Goal: Task Accomplishment & Management: Manage account settings

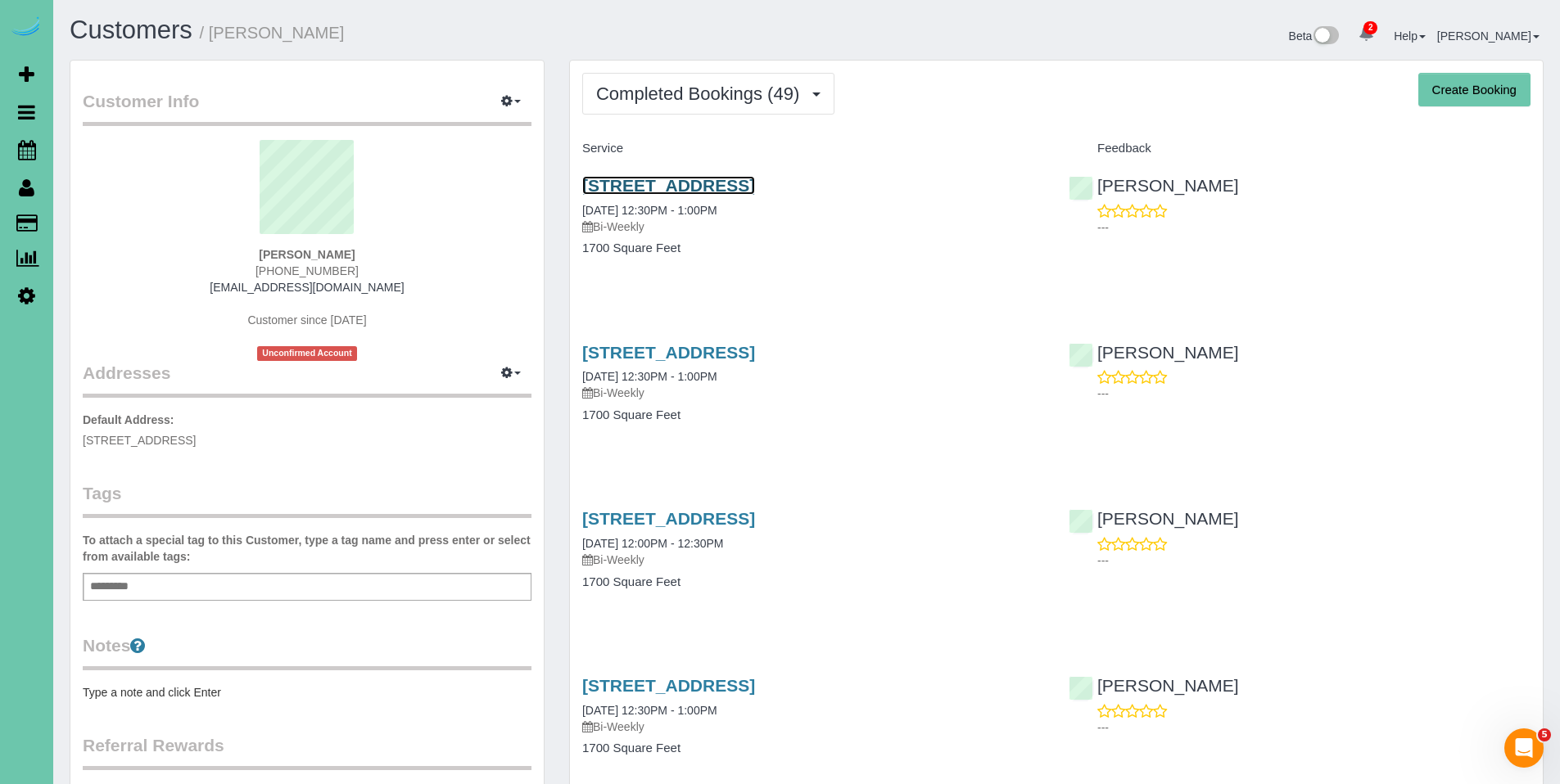
click at [724, 185] on link "14924 Polk Street, Omaha, NE 68137" at bounding box center [669, 185] width 173 height 19
click at [0, 0] on body "2 Beta Your Notifications You have 0 alerts × You have 4 to charge for 10/01/20…" at bounding box center [780, 392] width 1560 height 784
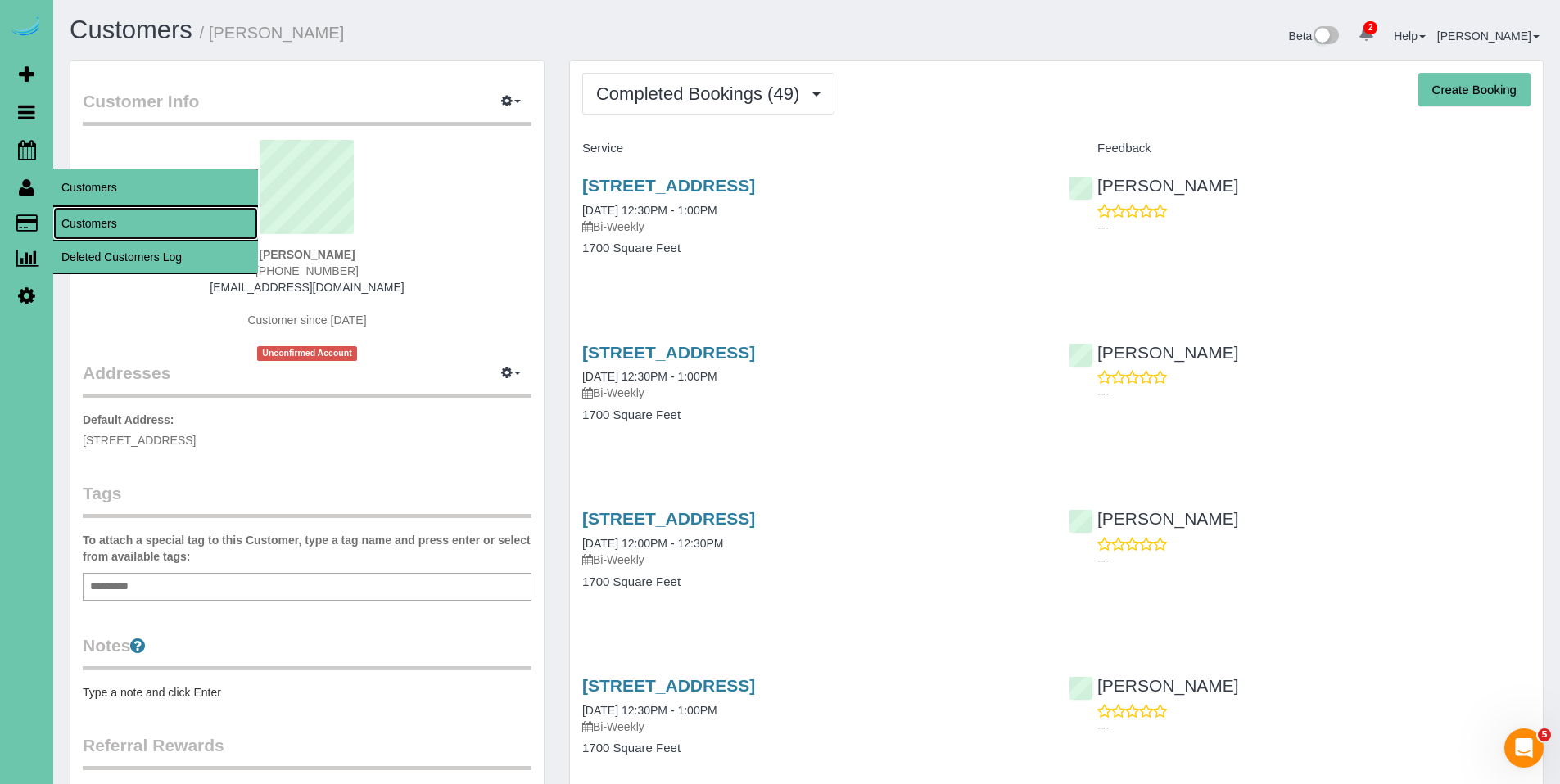
click at [88, 220] on link "Customers" at bounding box center [155, 223] width 204 height 33
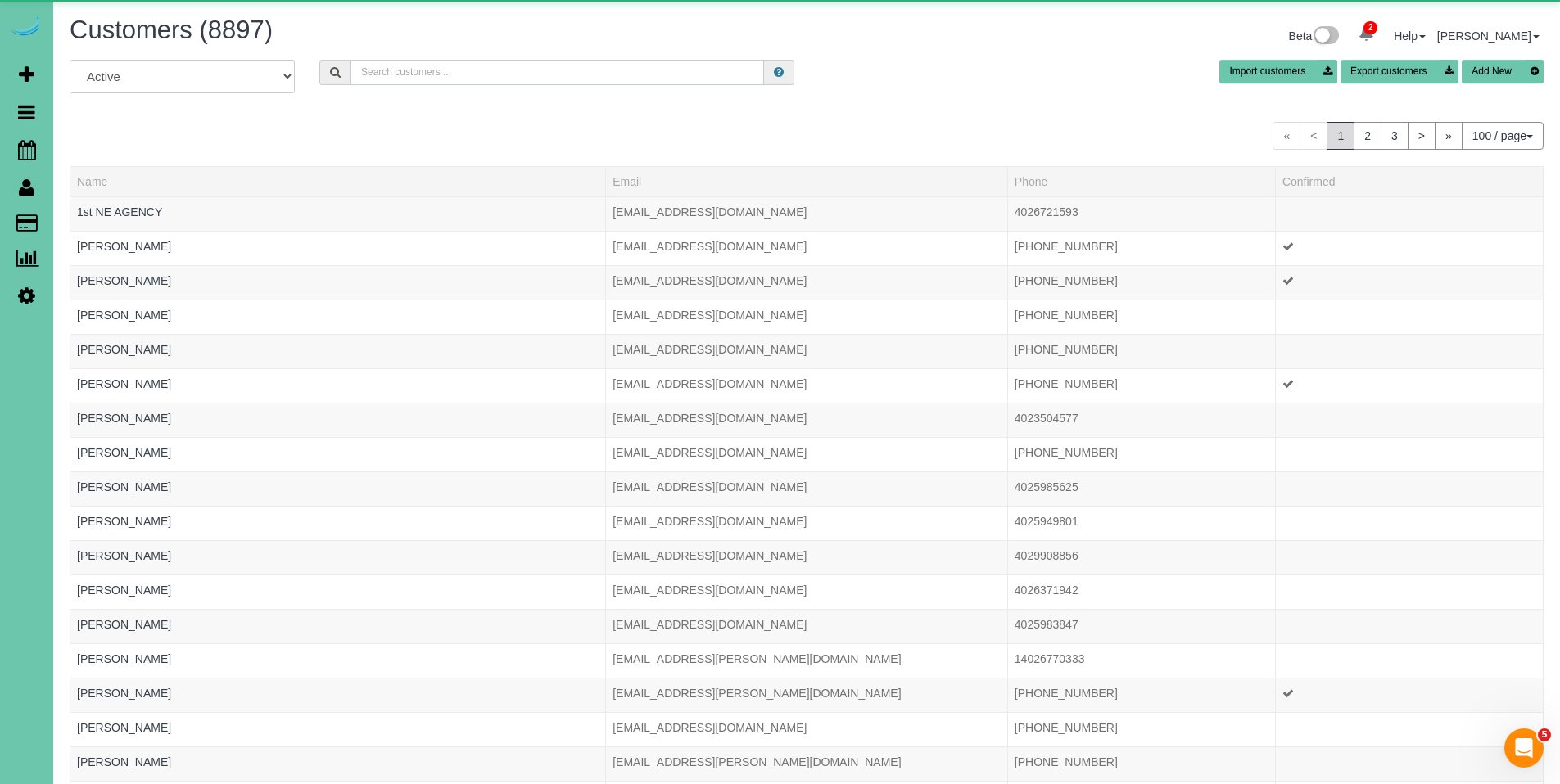
click at [396, 78] on input "text" at bounding box center [557, 73] width 413 height 25
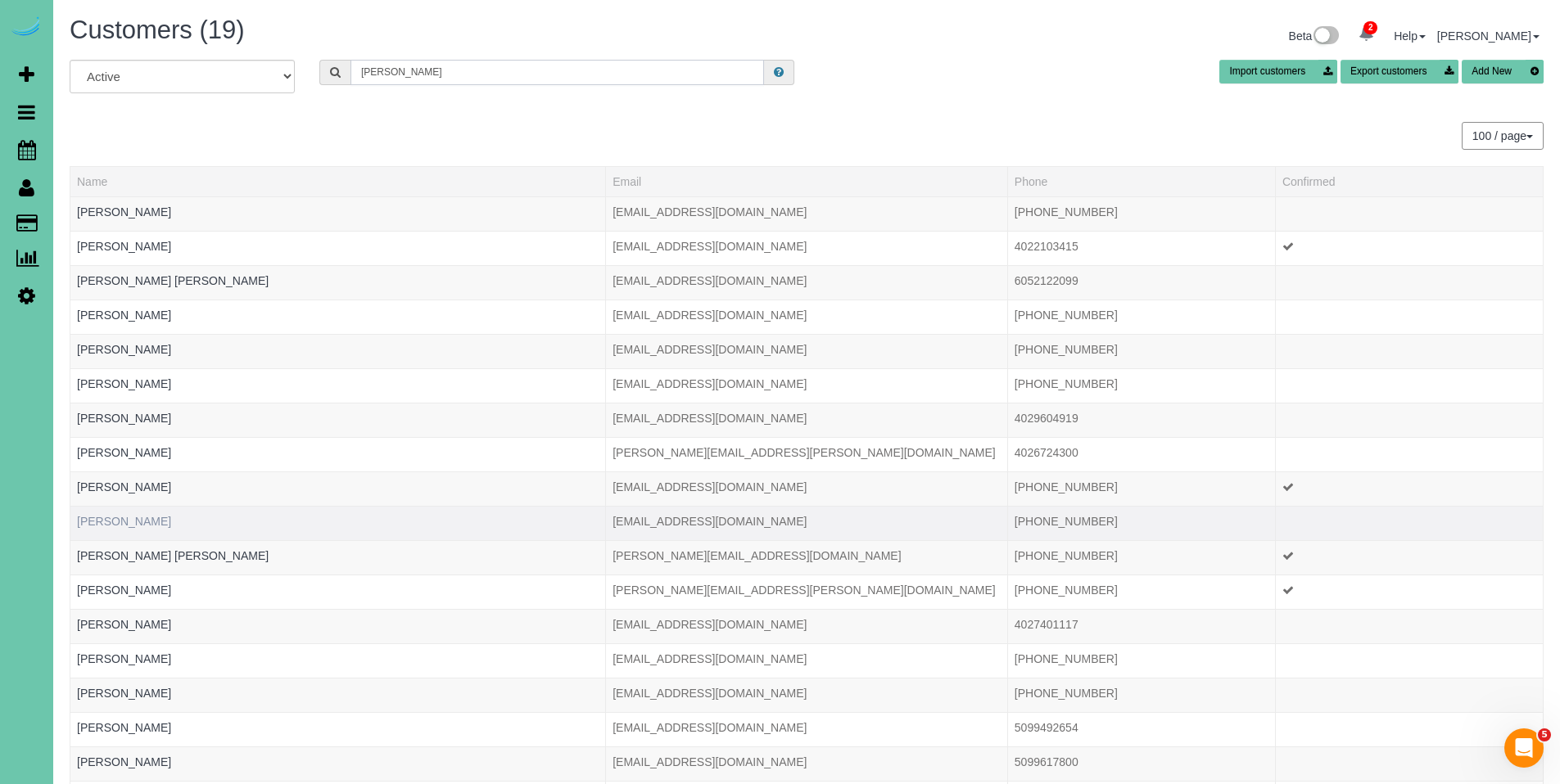
type input "roth"
click at [112, 526] on link "Jeanette Roth" at bounding box center [124, 521] width 94 height 13
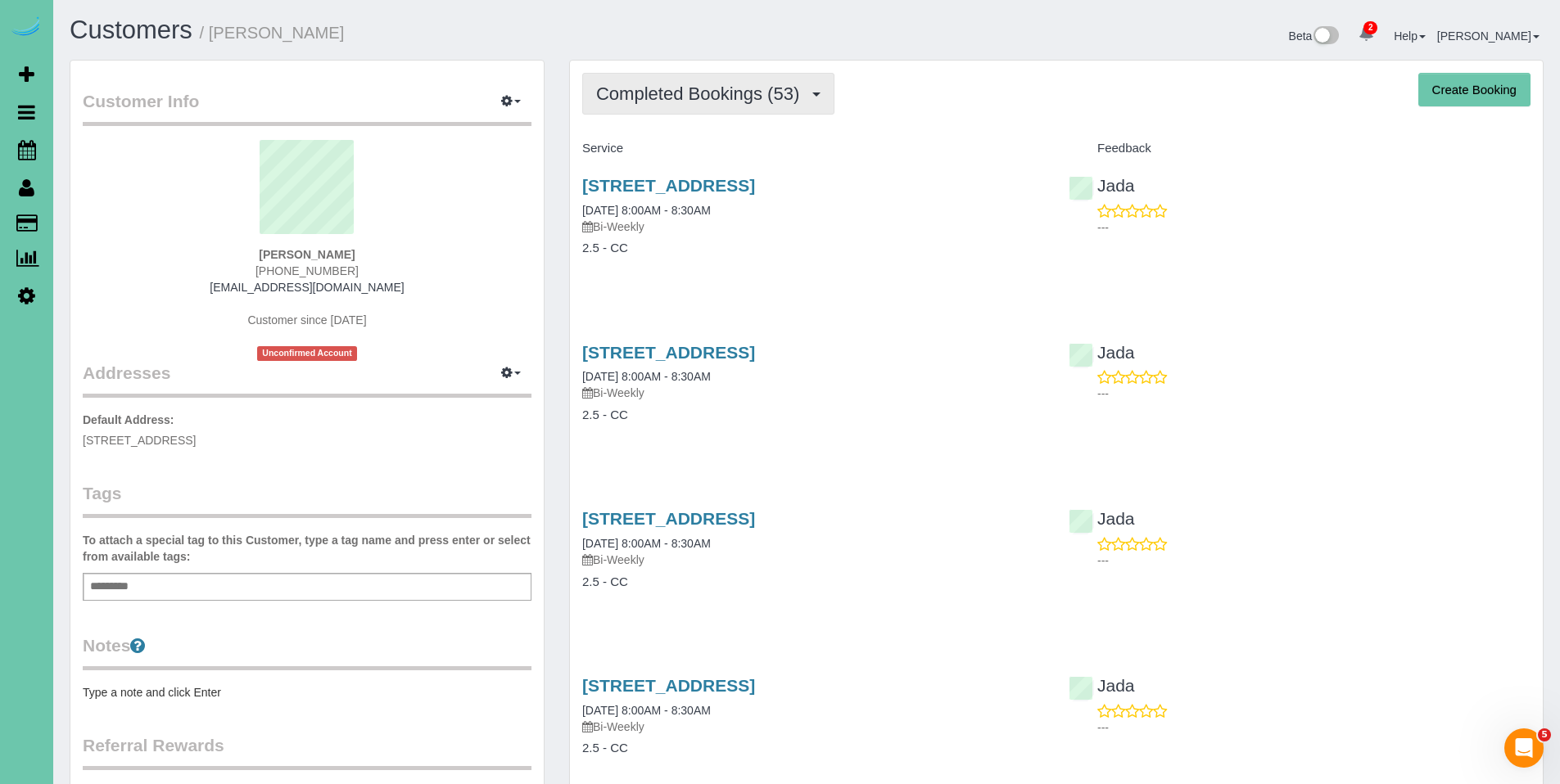
click at [681, 94] on span "Completed Bookings (53)" at bounding box center [702, 93] width 212 height 21
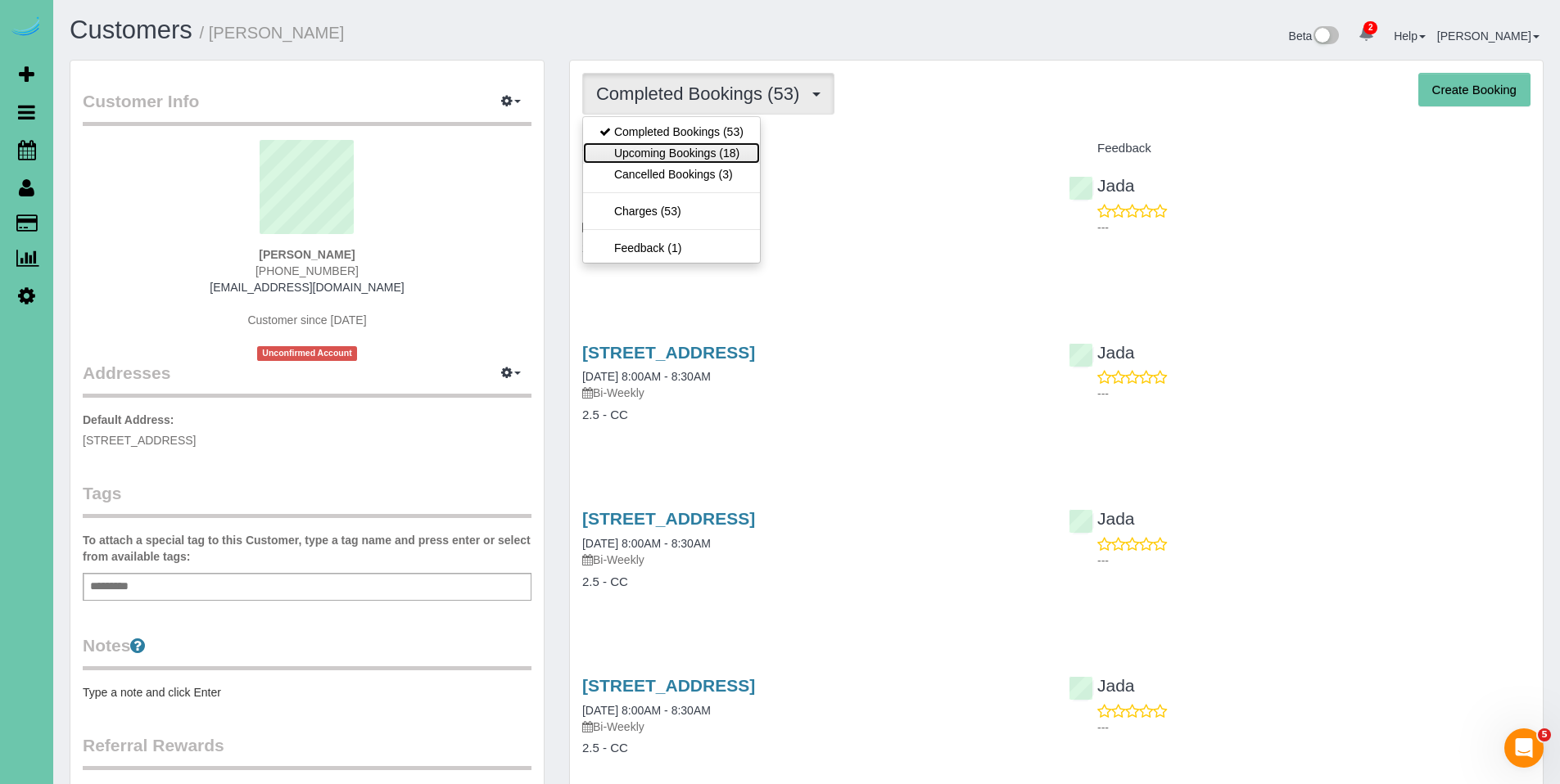
click at [671, 148] on link "Upcoming Bookings (18)" at bounding box center [672, 153] width 177 height 22
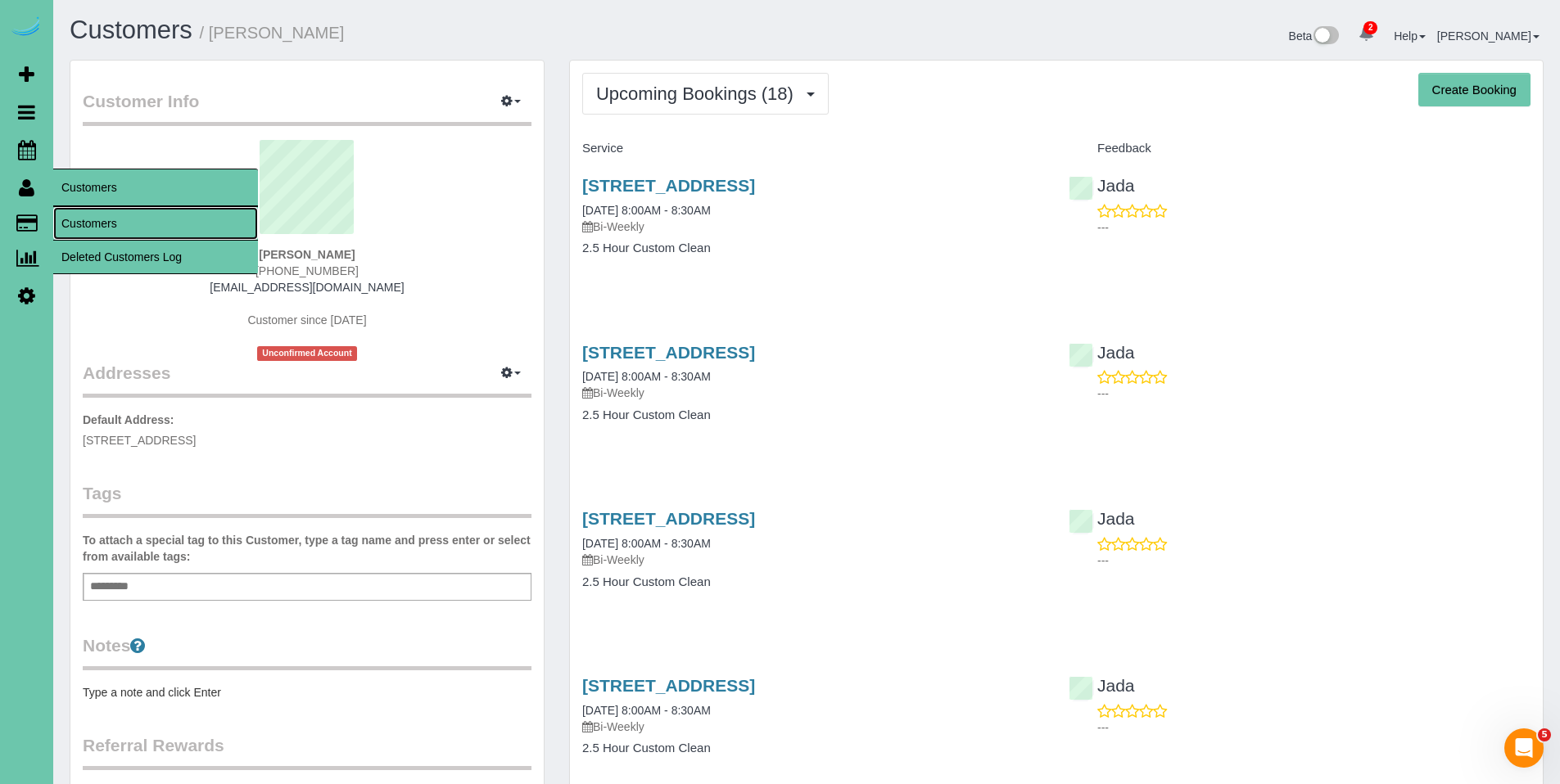
click at [78, 220] on link "Customers" at bounding box center [155, 223] width 204 height 33
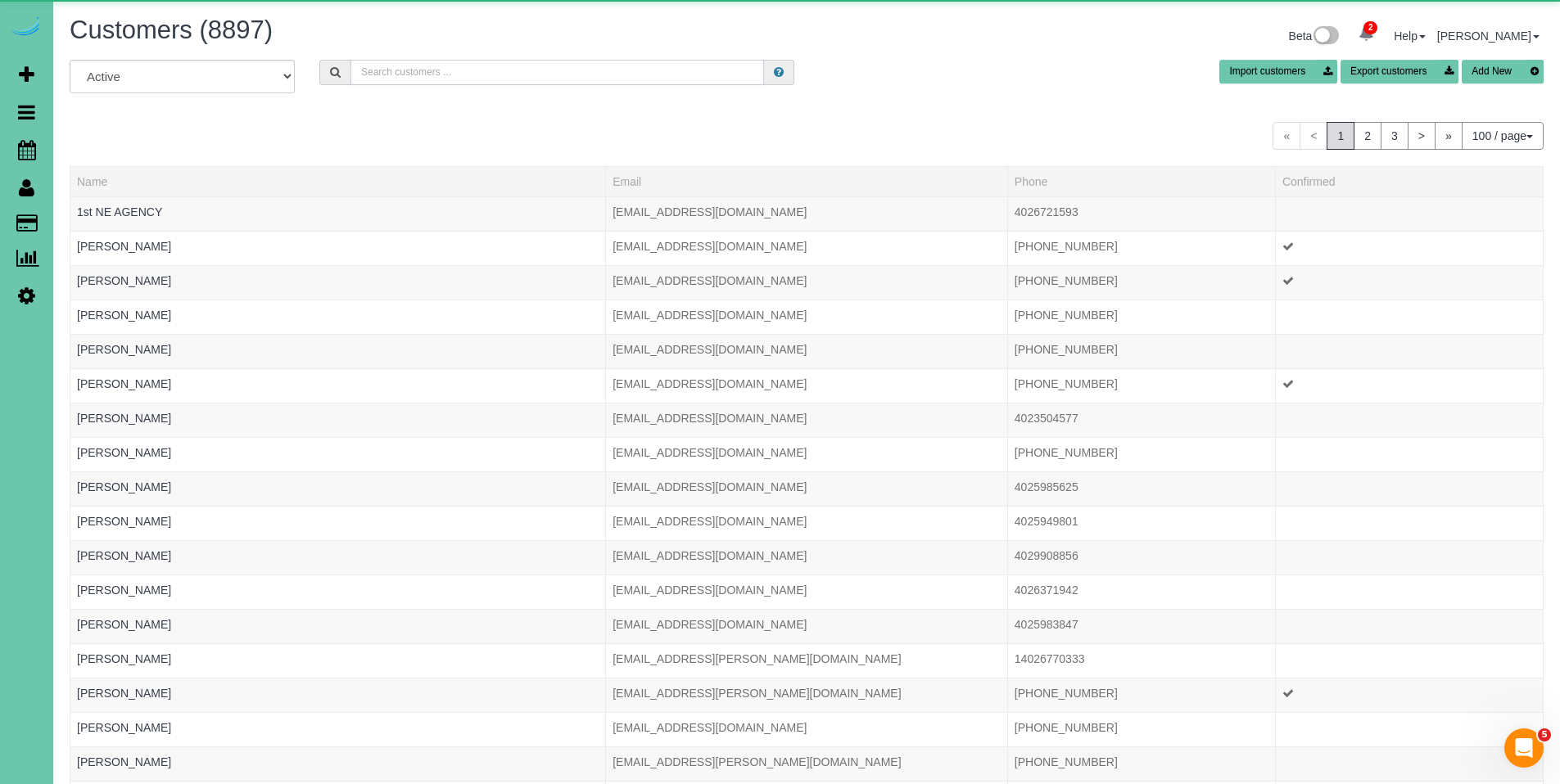
click at [416, 76] on input "text" at bounding box center [557, 73] width 413 height 25
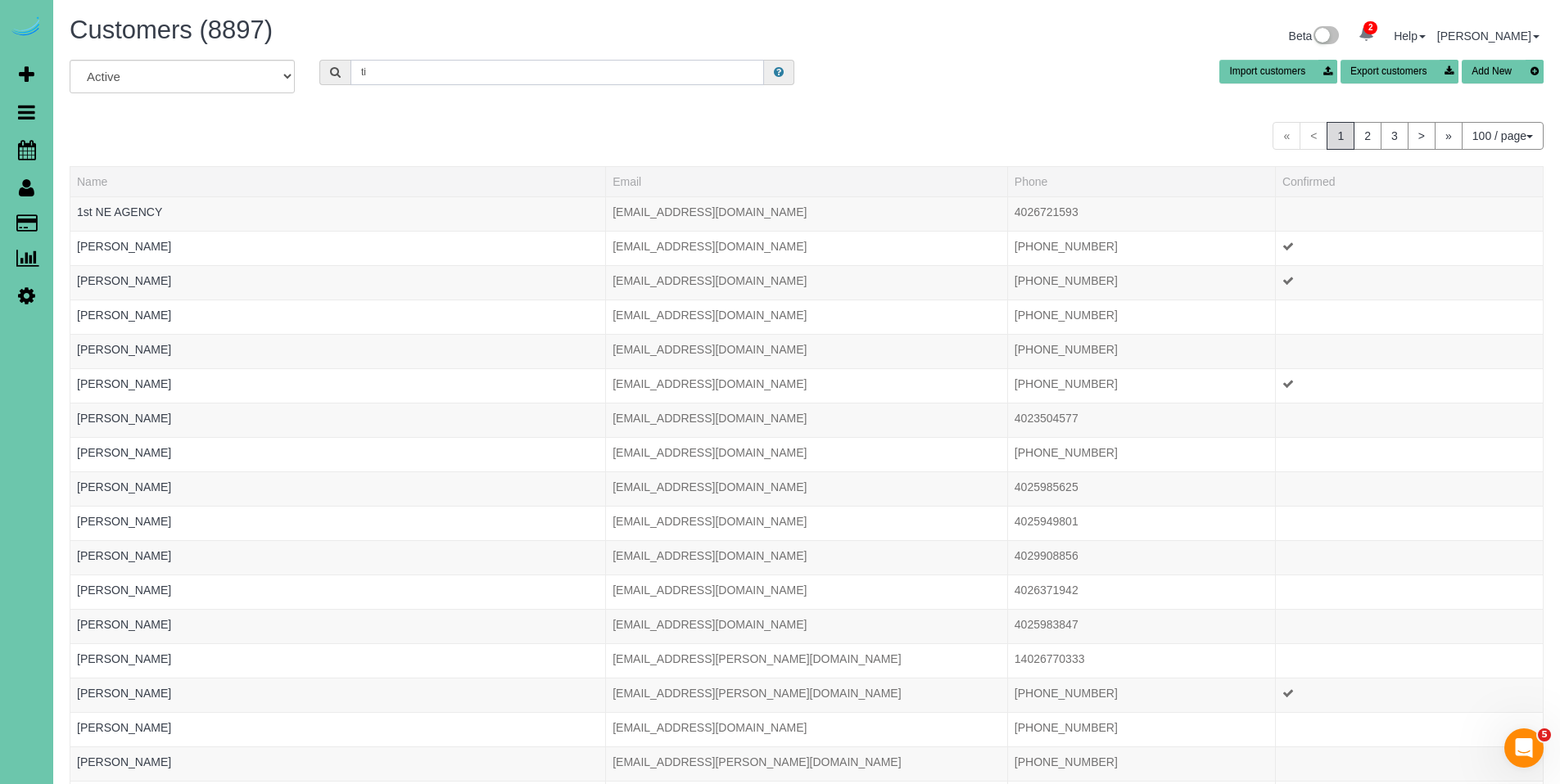
type input "t"
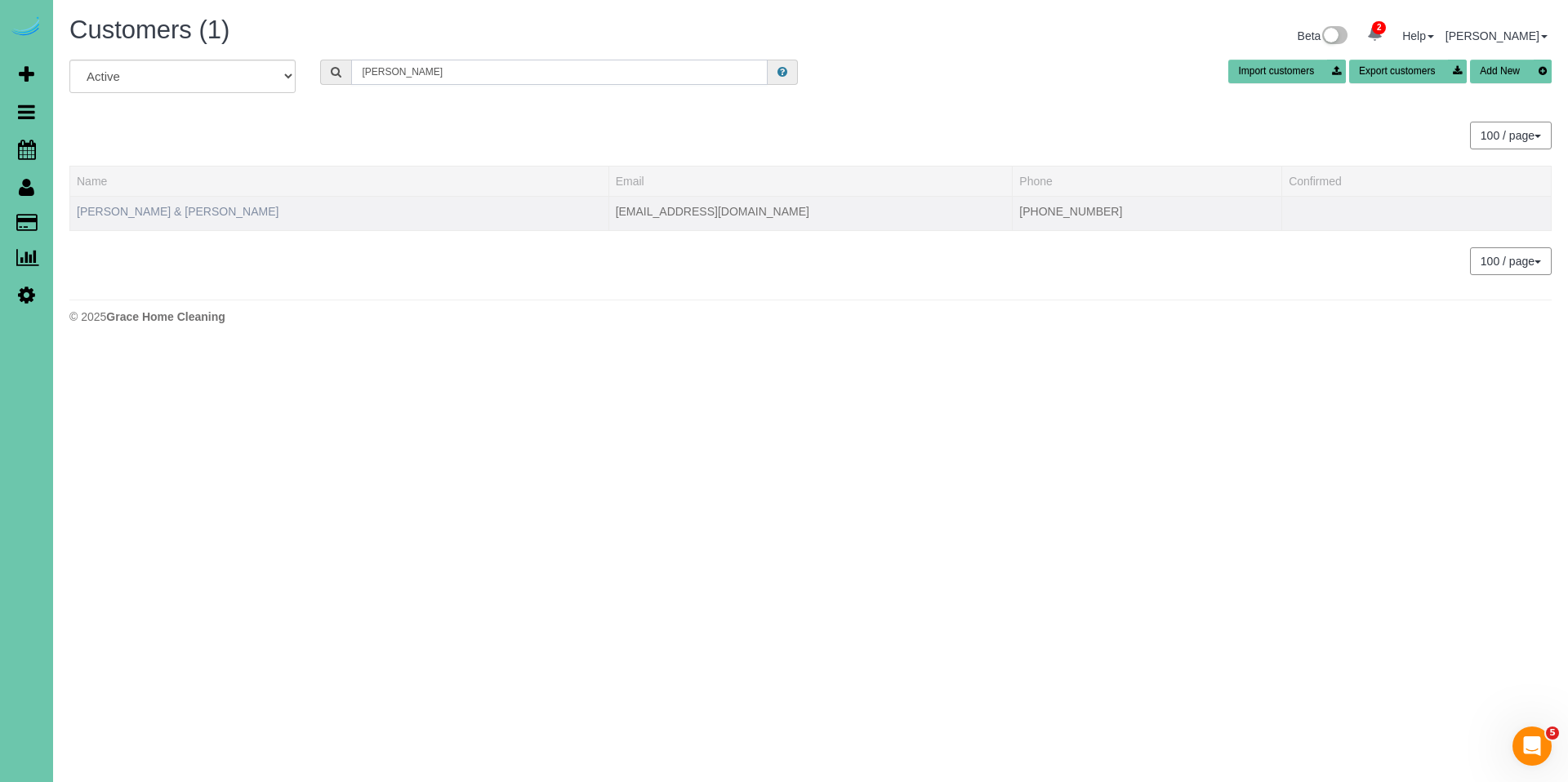
type input "himes"
click at [142, 205] on link "Tim & Amy Himes" at bounding box center [178, 211] width 202 height 13
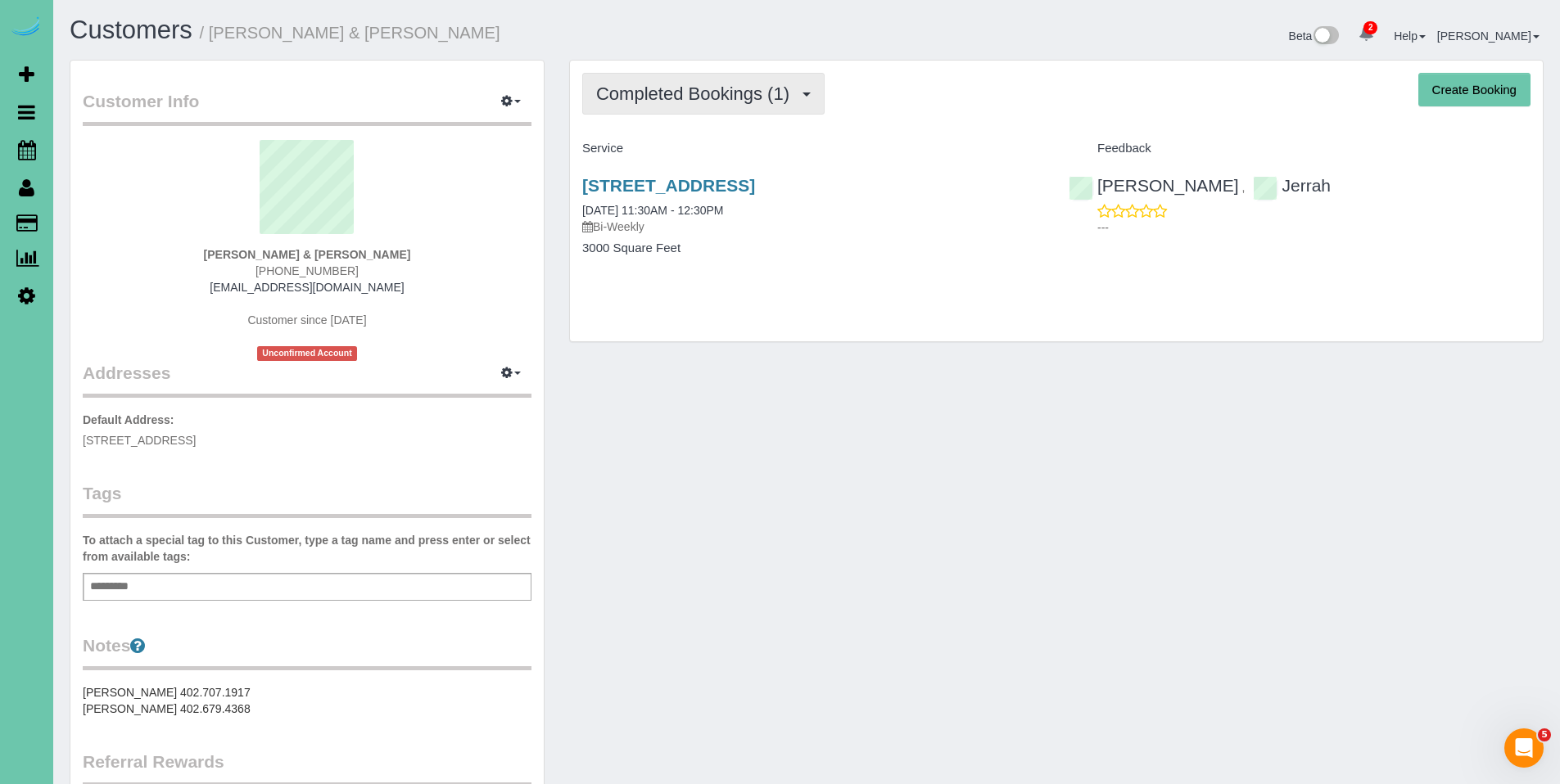
click at [702, 83] on span "Completed Bookings (1)" at bounding box center [697, 93] width 202 height 21
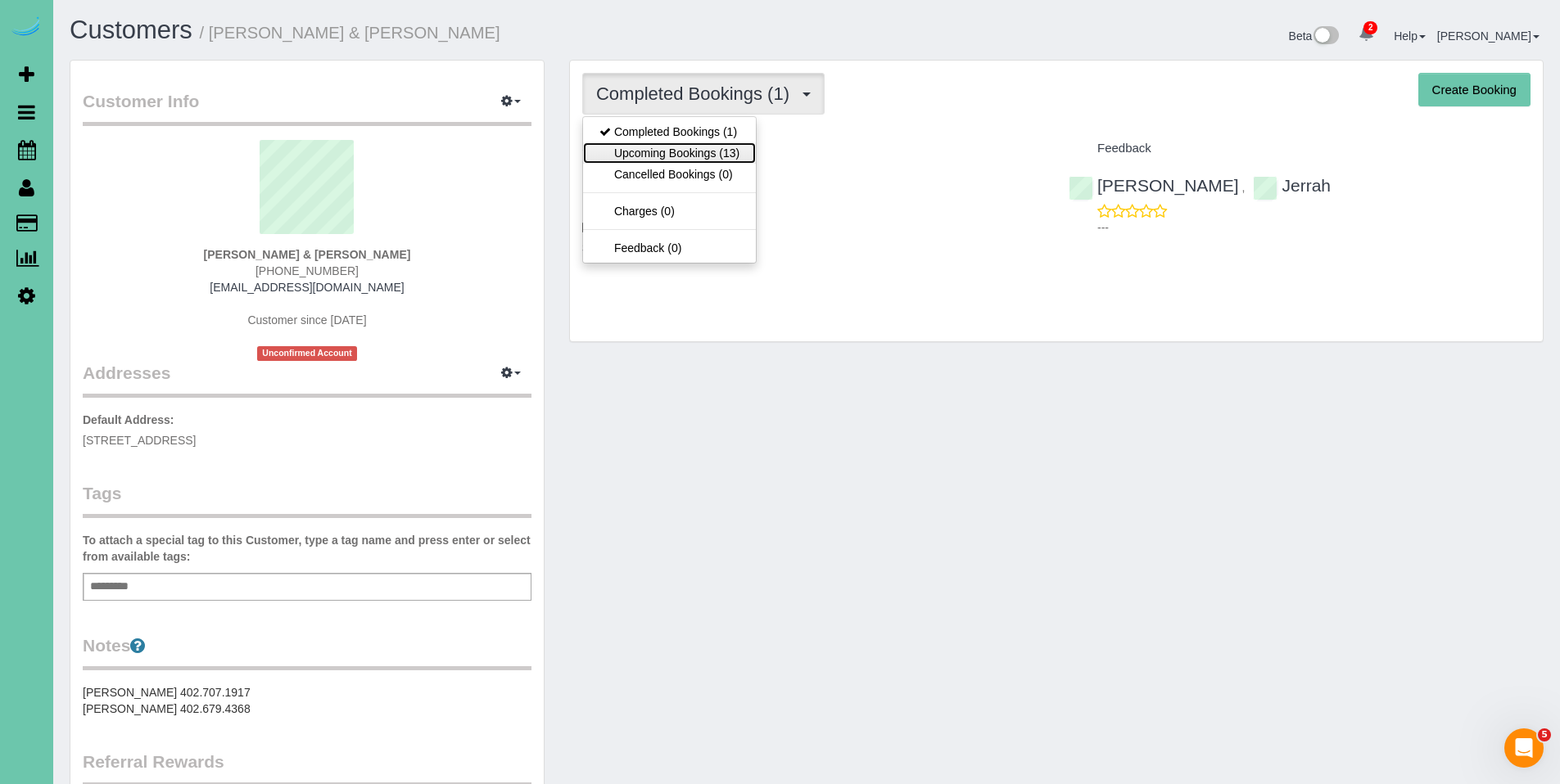
click at [691, 154] on link "Upcoming Bookings (13)" at bounding box center [670, 153] width 173 height 22
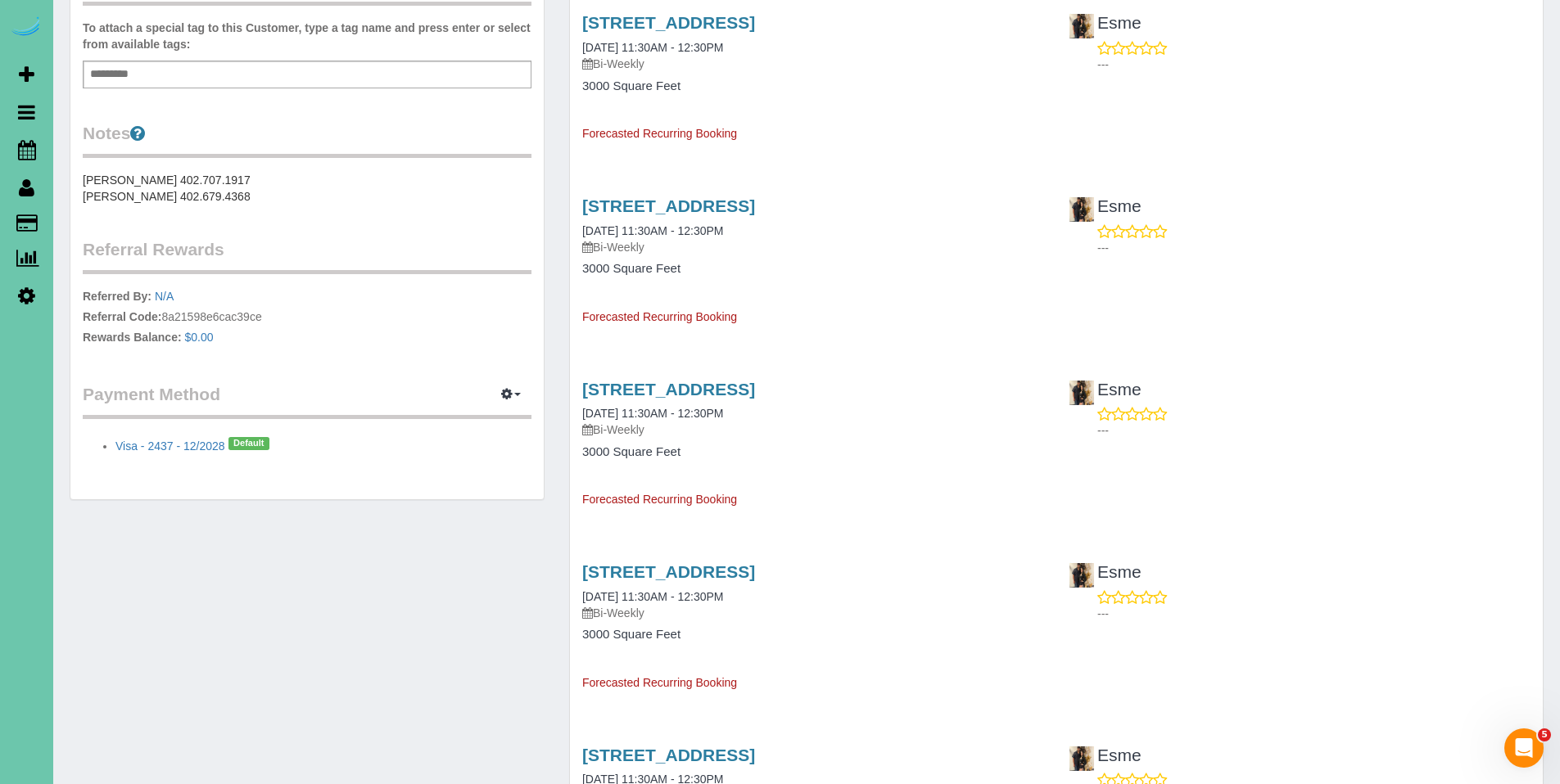
scroll to position [730, 0]
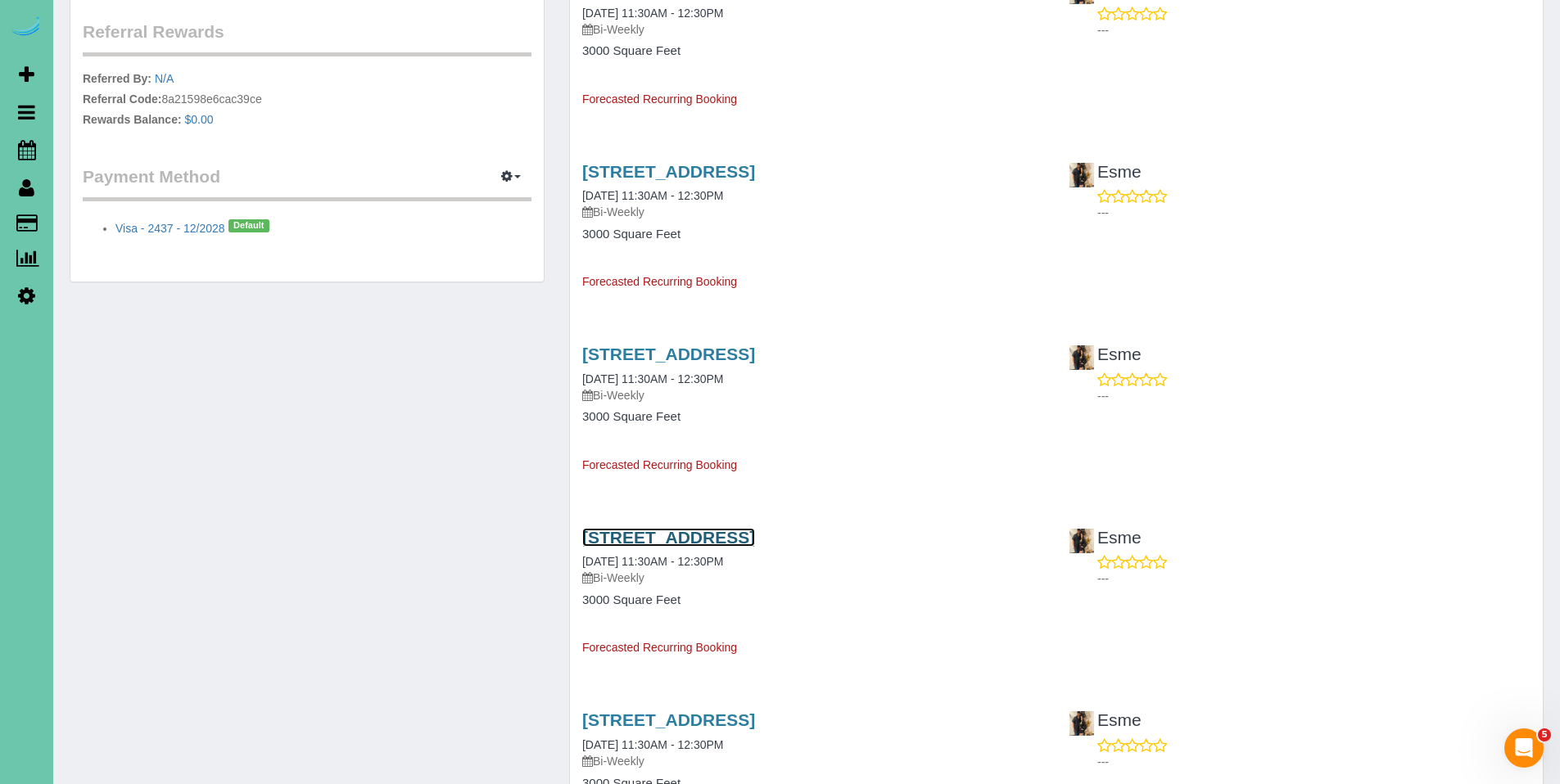
click at [691, 540] on link "1722 S 107th Street, Omaha, NE 68124" at bounding box center [669, 537] width 173 height 19
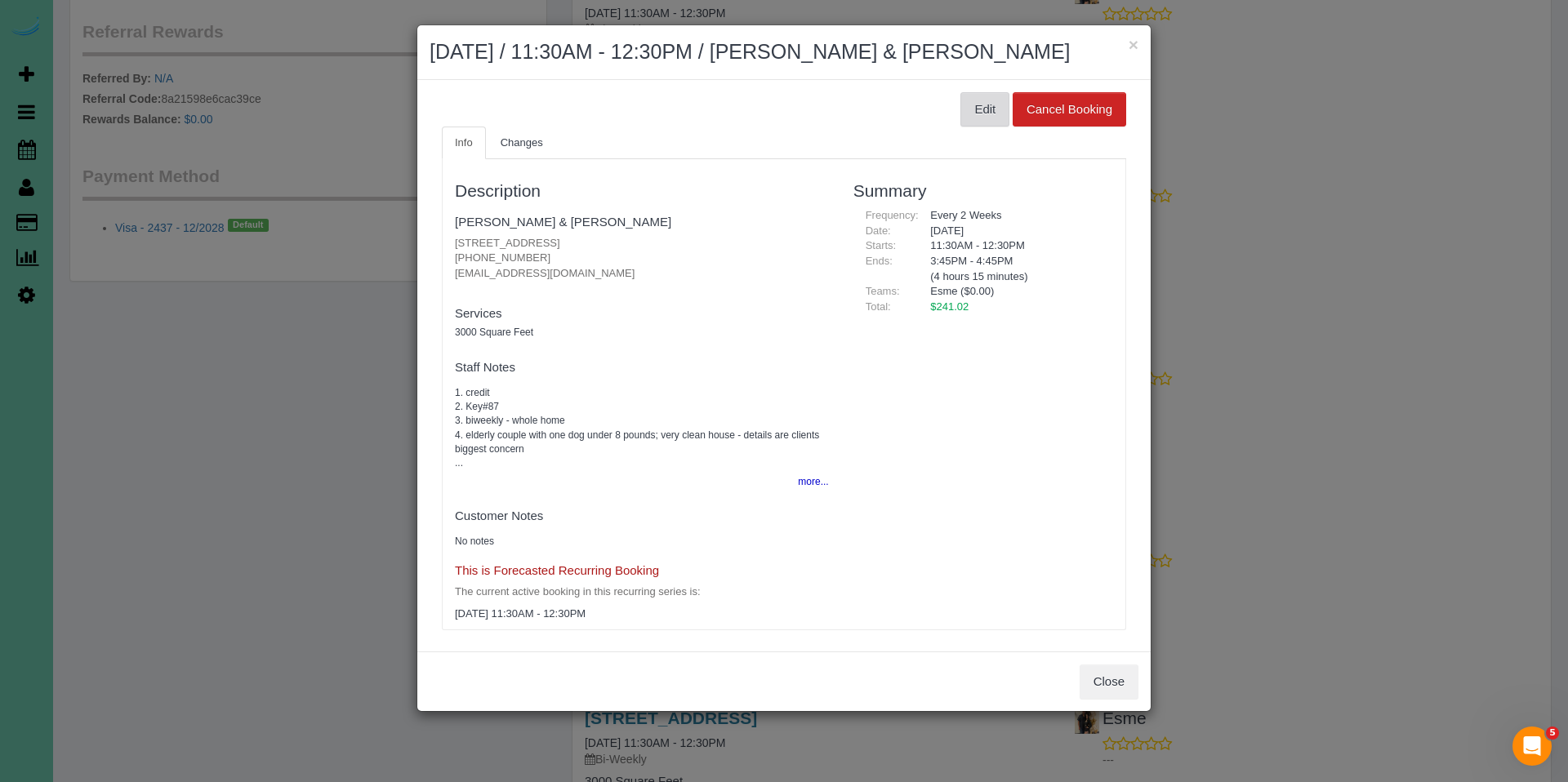
click at [972, 107] on button "Edit" at bounding box center [984, 109] width 49 height 34
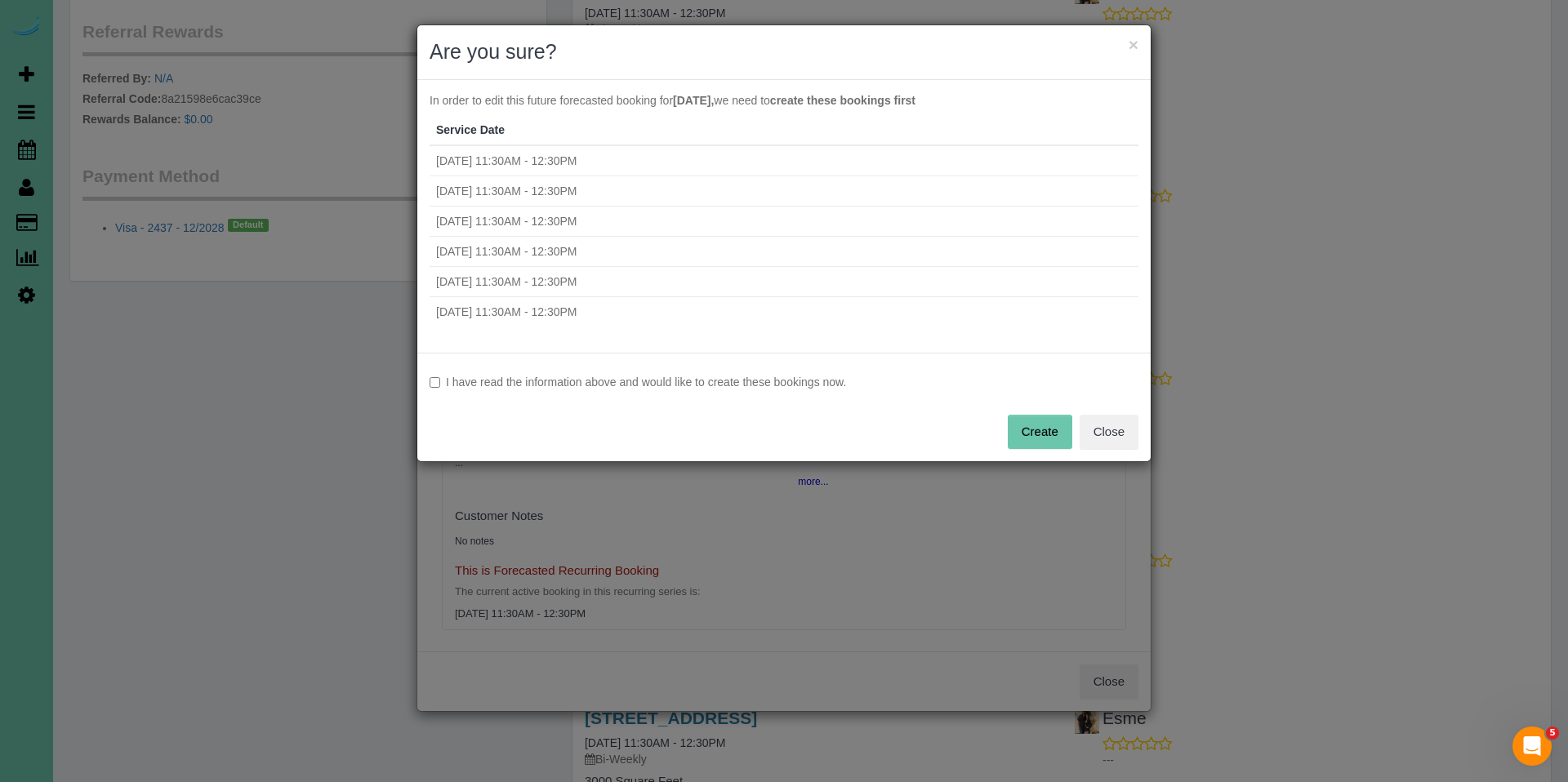
click at [562, 386] on label "I have read the information above and would like to create these bookings now." at bounding box center [784, 382] width 709 height 16
click at [1041, 438] on button "Create" at bounding box center [1040, 432] width 64 height 34
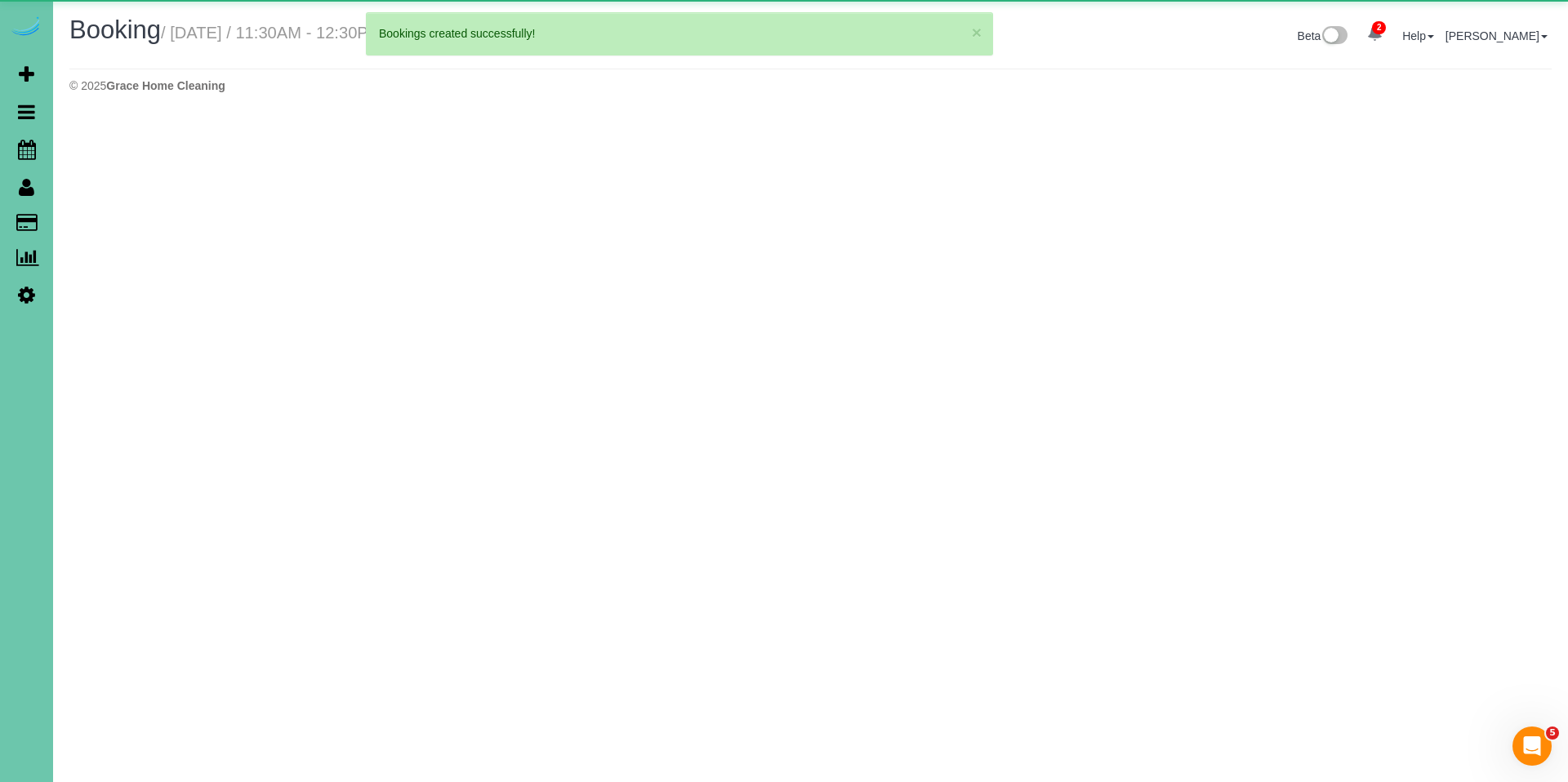
select select "NE"
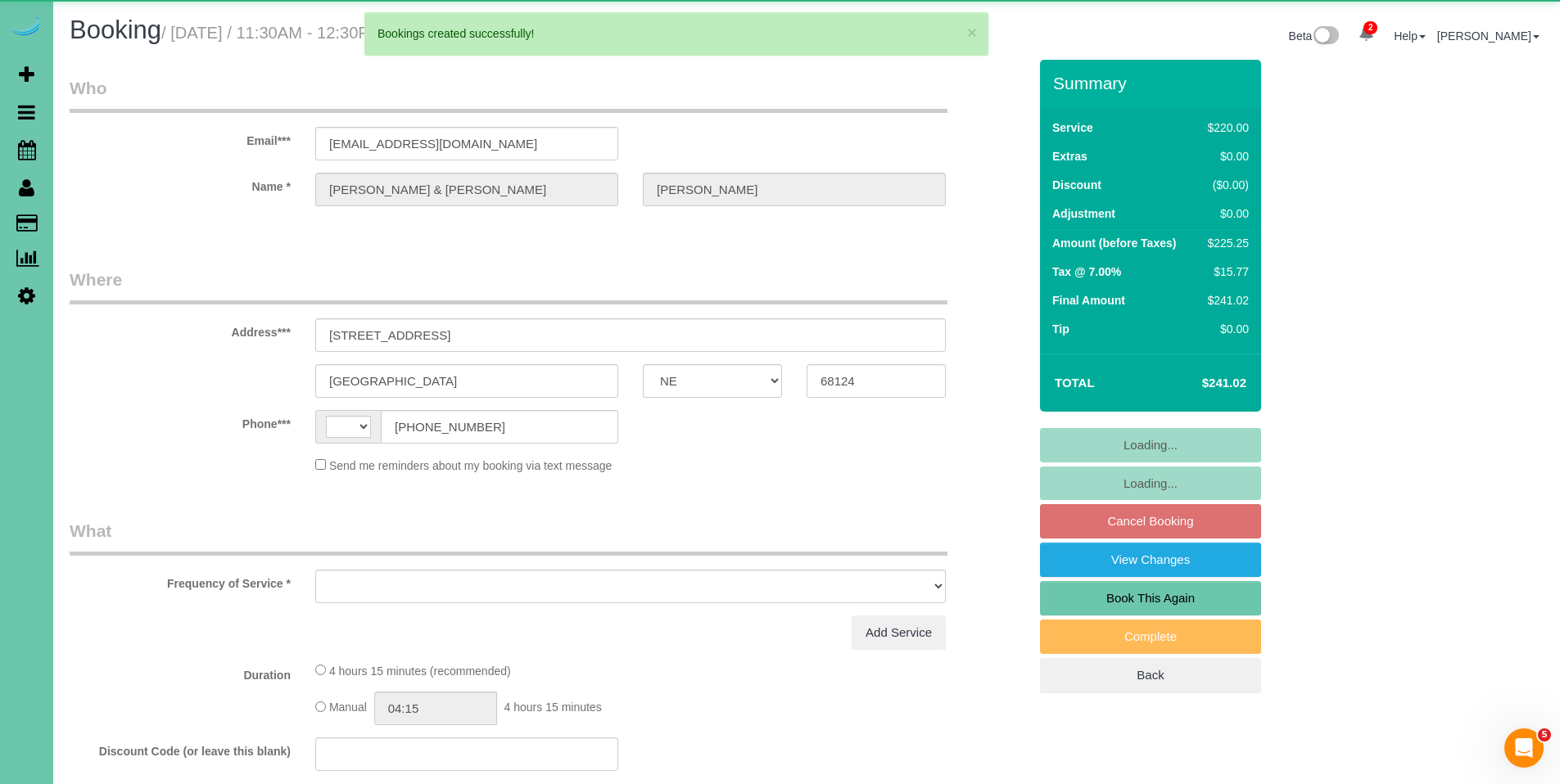
select select "string:US"
select select "object:4785"
select select "string:fspay-122a70c6-069a-4431-b0df-ddceb81bc4d2"
select select "number:36"
select select "number:42"
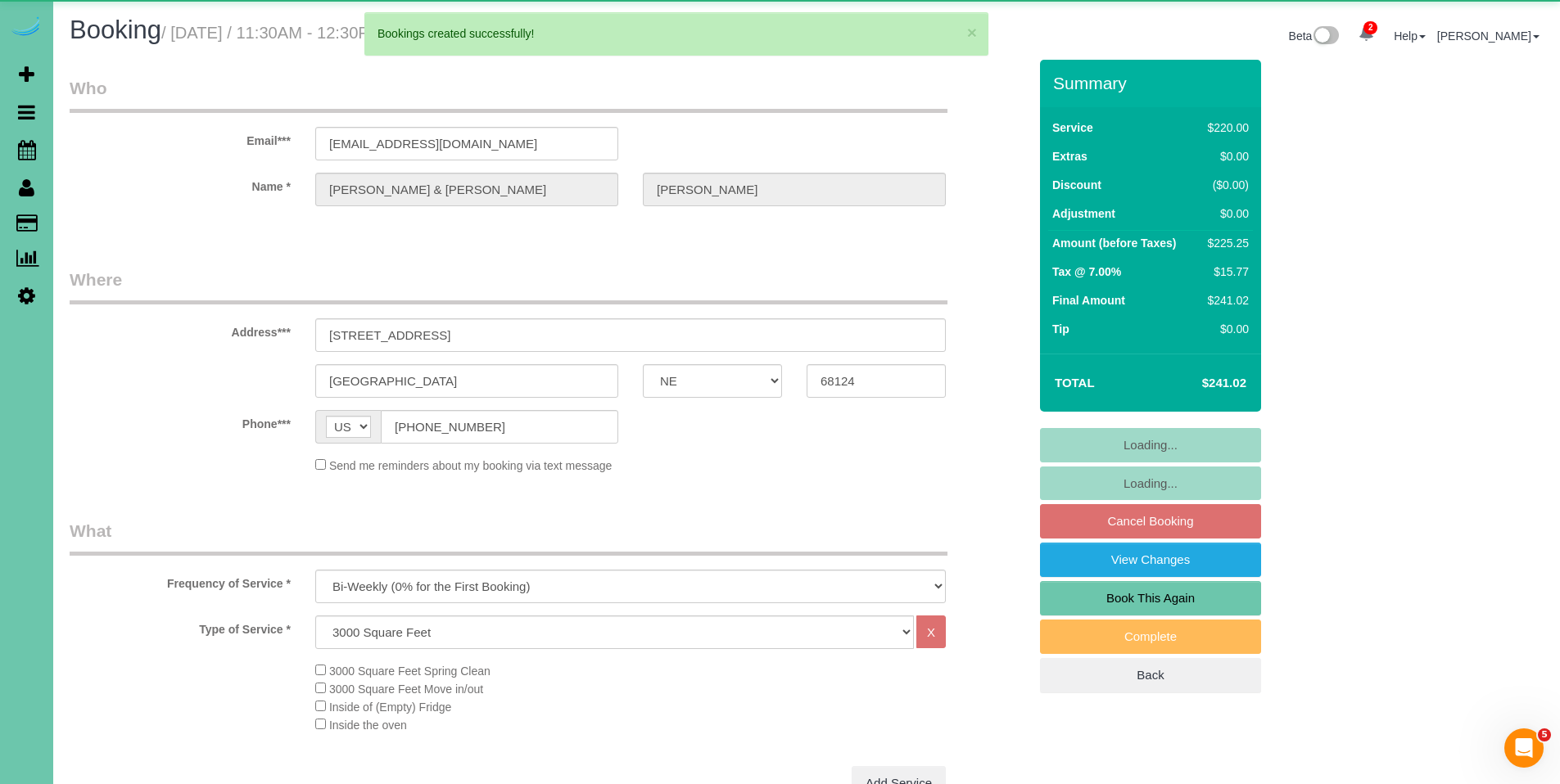
select select "object:5119"
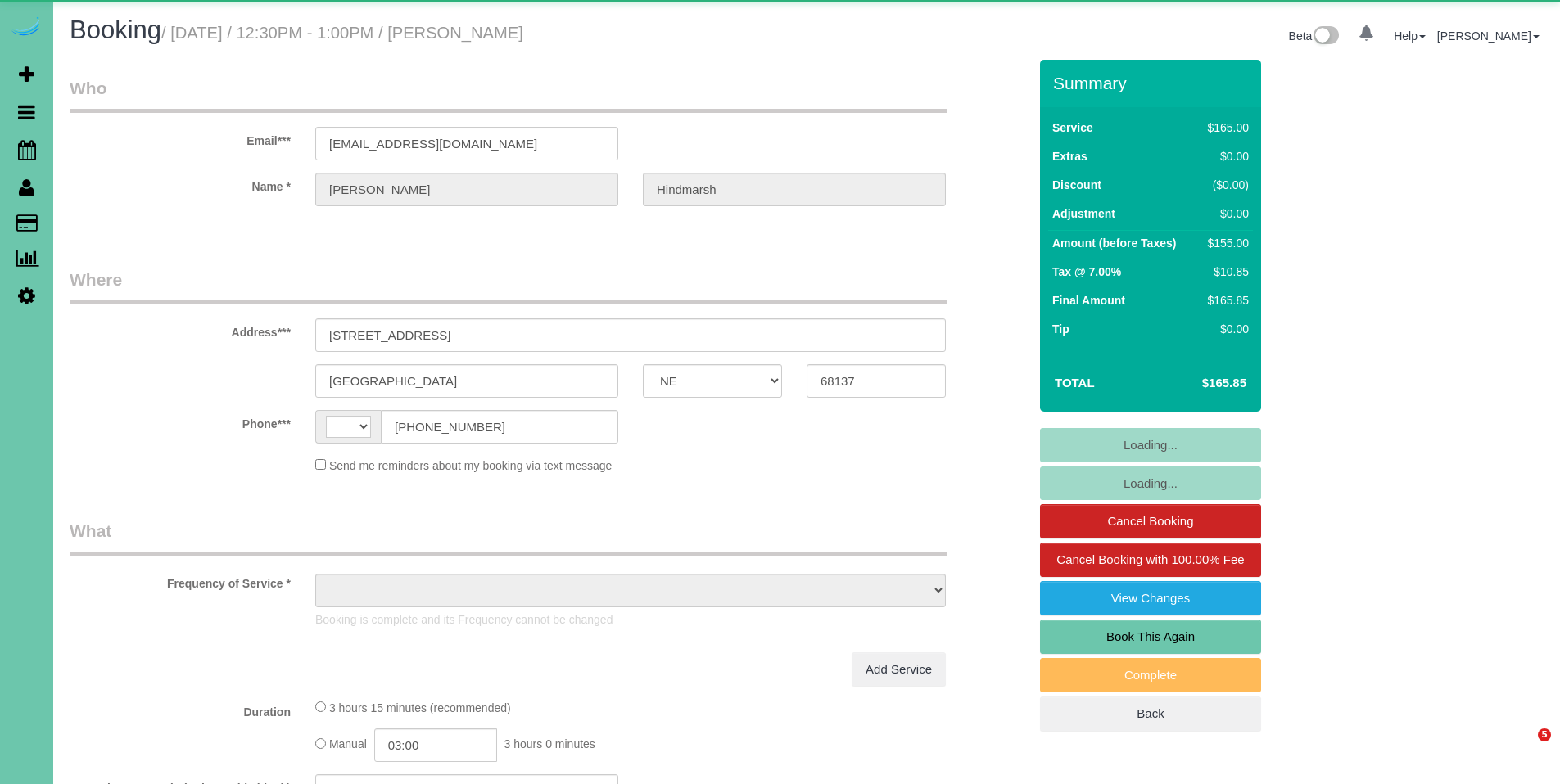
select select "NE"
select select "string:US"
select select "object:663"
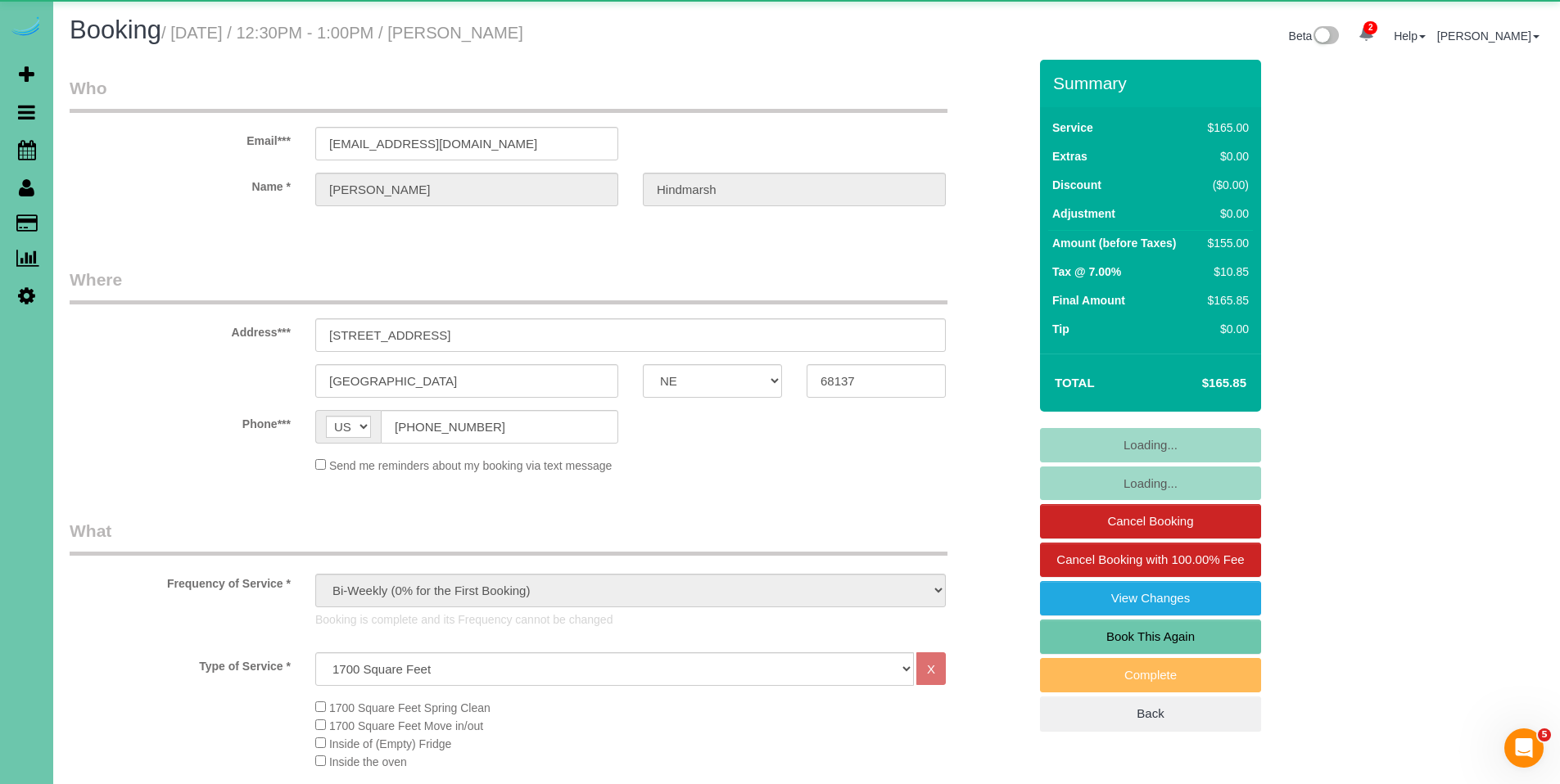
select select "number:36"
select select "number:42"
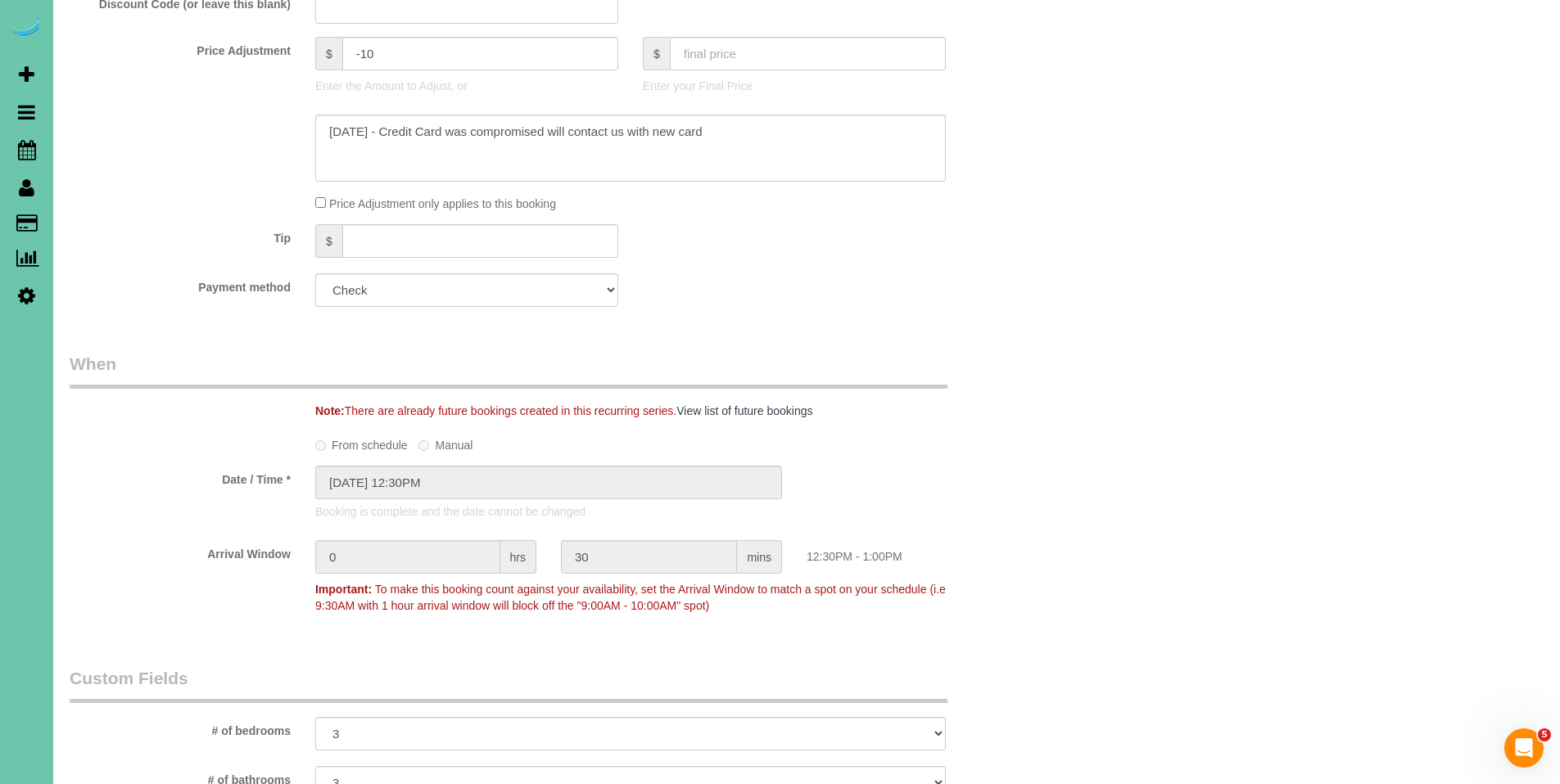
scroll to position [943, 0]
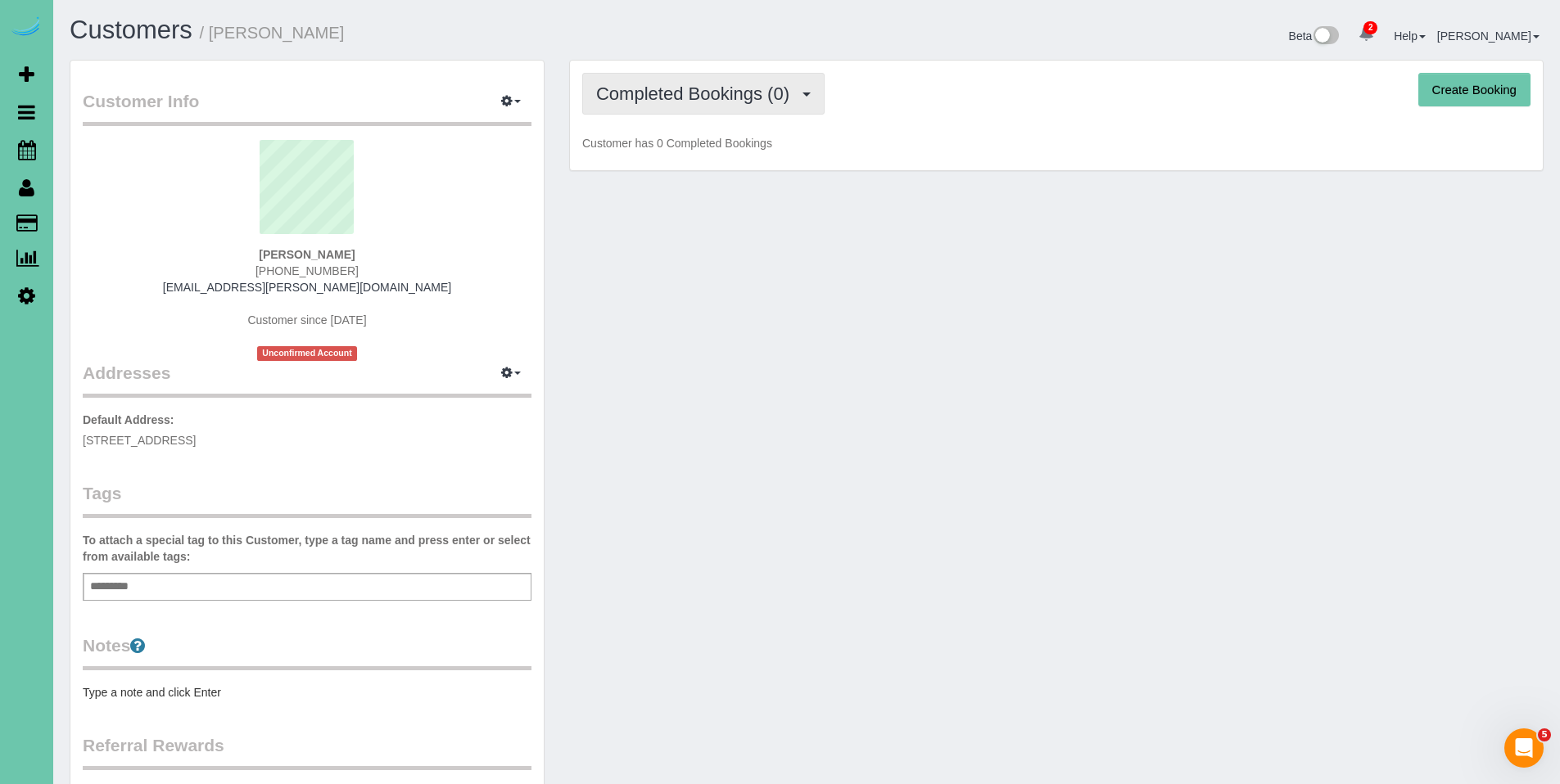
click at [703, 73] on button "Completed Bookings (0)" at bounding box center [704, 93] width 242 height 42
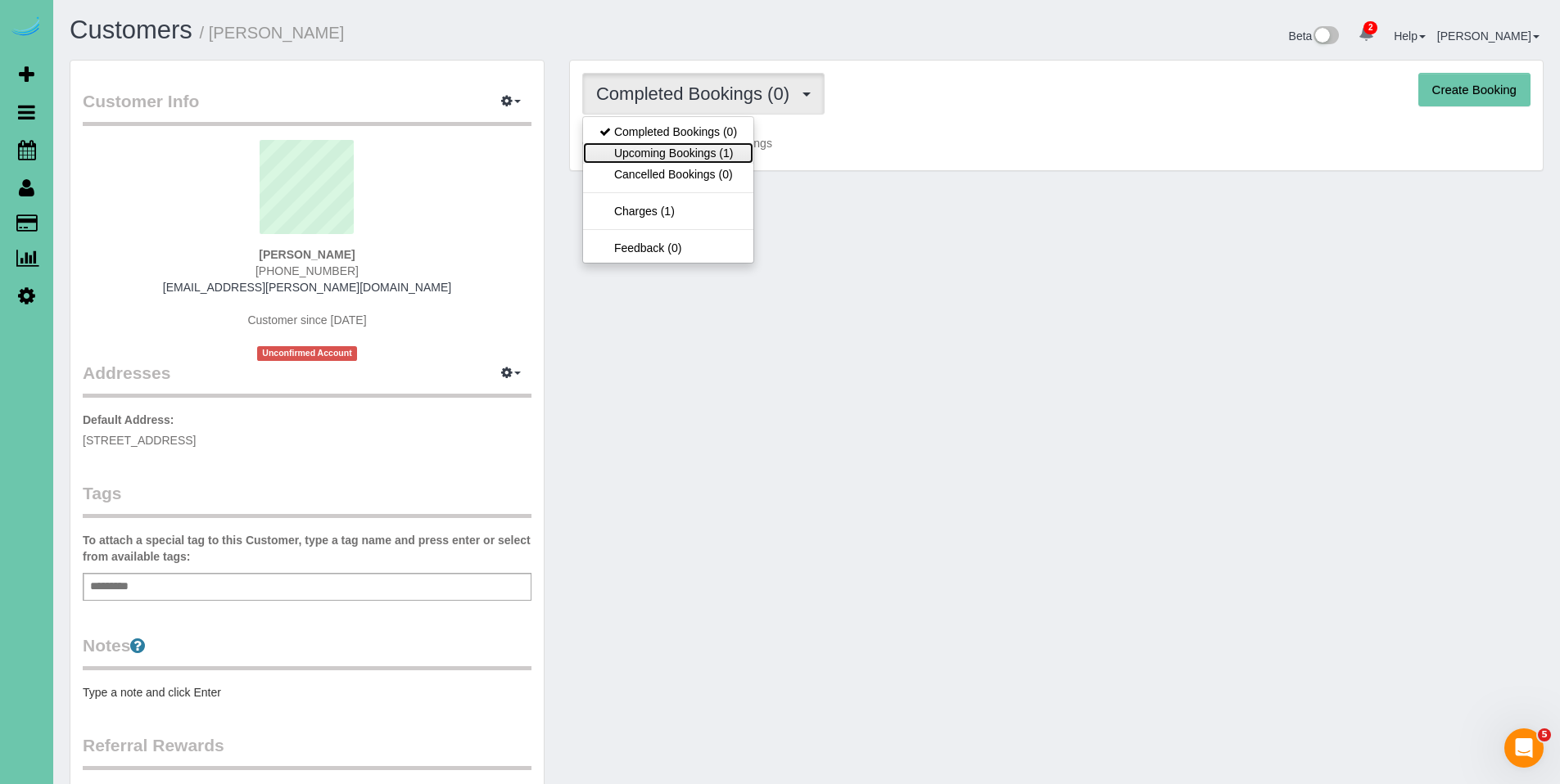
click at [668, 154] on link "Upcoming Bookings (1)" at bounding box center [669, 153] width 170 height 22
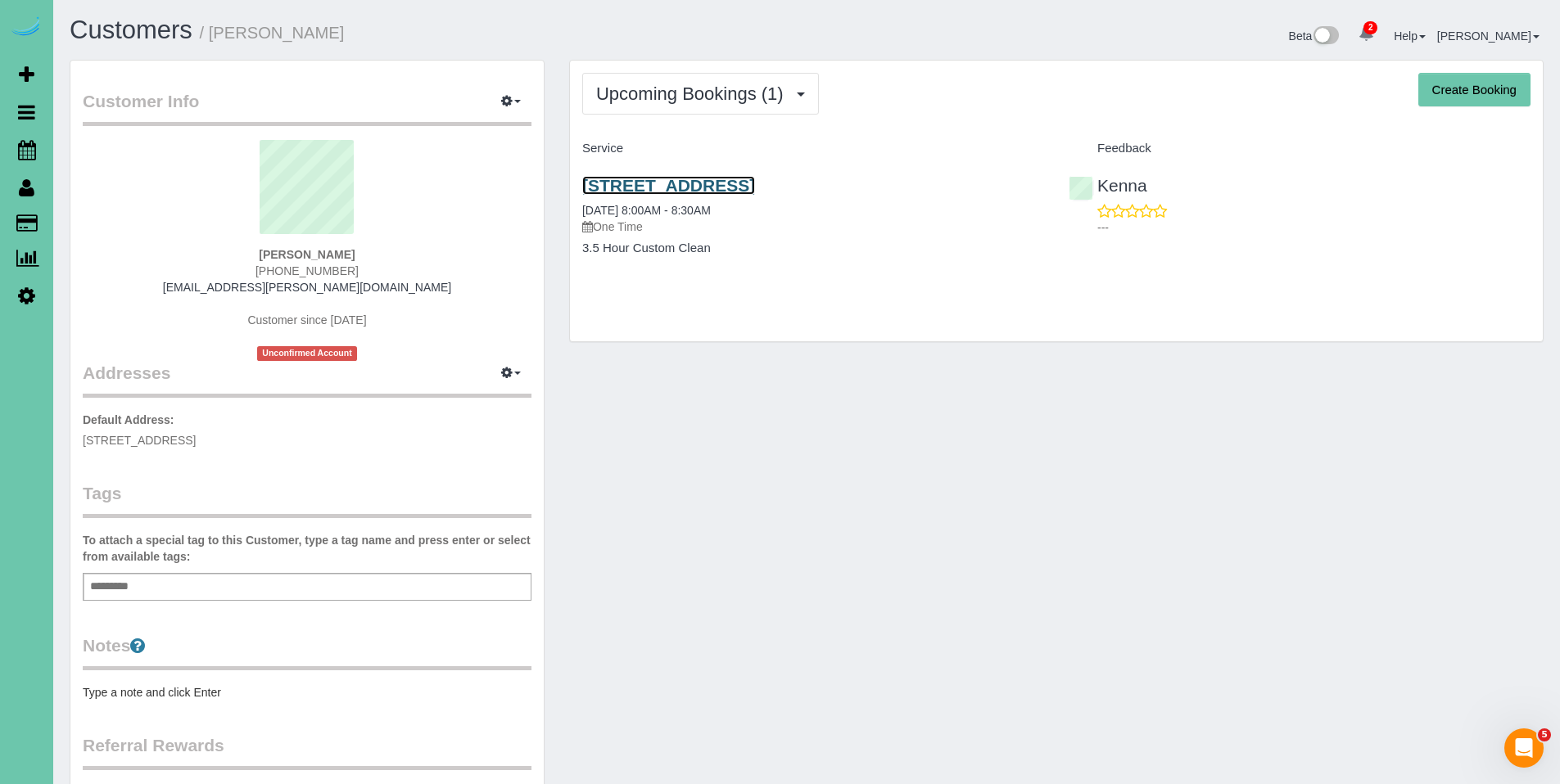
click at [680, 181] on link "5651 S 49th Ave, Omaha, NE 68117" at bounding box center [669, 185] width 173 height 19
drag, startPoint x: 882, startPoint y: 187, endPoint x: 554, endPoint y: 176, distance: 328.2
click at [554, 176] on div "Customer Info Edit Contact Info Send Message Email Preferences Special Sales Ta…" at bounding box center [807, 536] width 1499 height 952
click at [852, 242] on h4 "3.5 Hour Custom Clean" at bounding box center [813, 249] width 462 height 14
drag, startPoint x: 872, startPoint y: 185, endPoint x: 583, endPoint y: 184, distance: 289.0
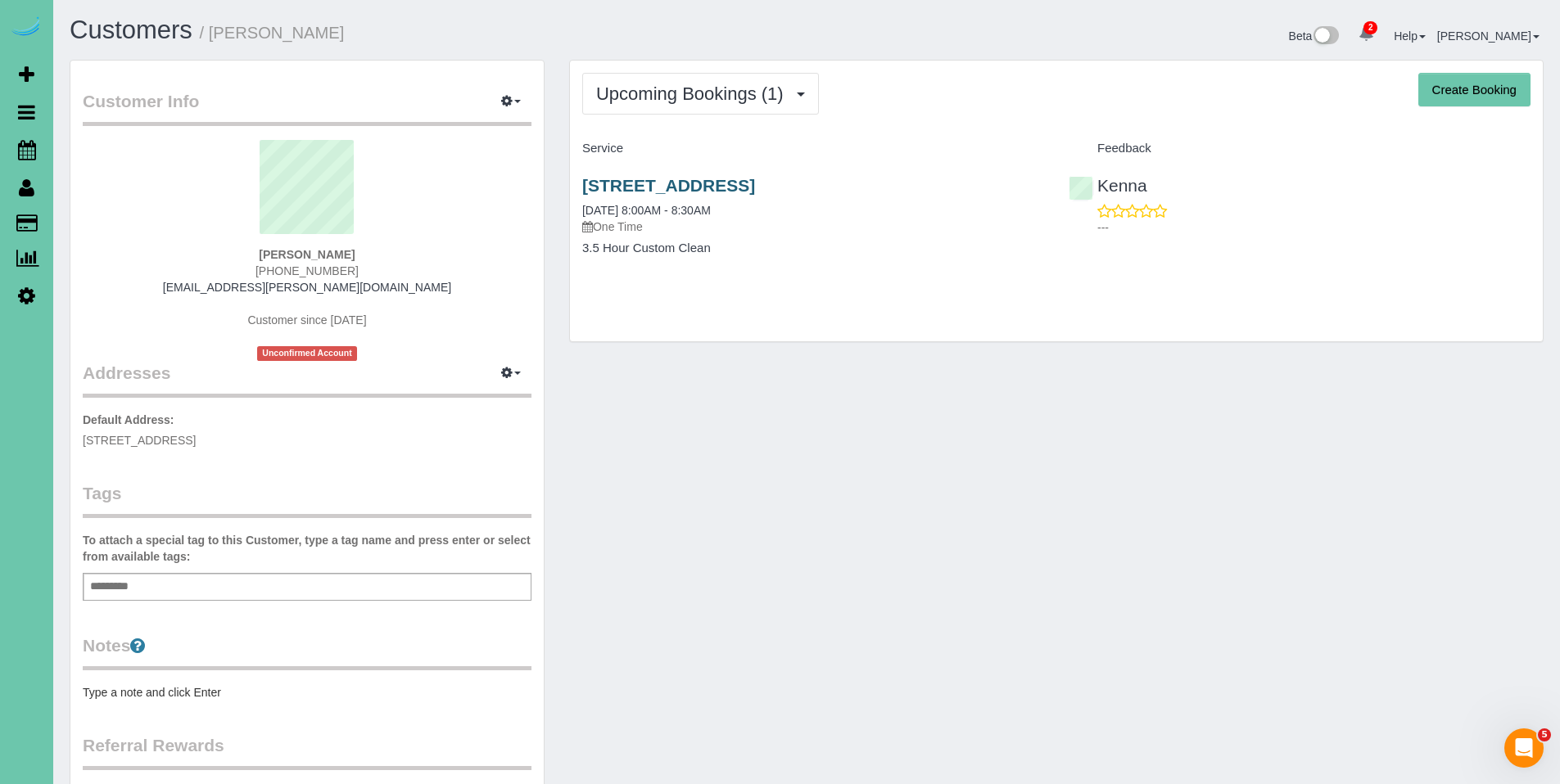
click at [583, 184] on h3 "5651 S 49th Ave, Omaha, NE 68117" at bounding box center [813, 185] width 462 height 19
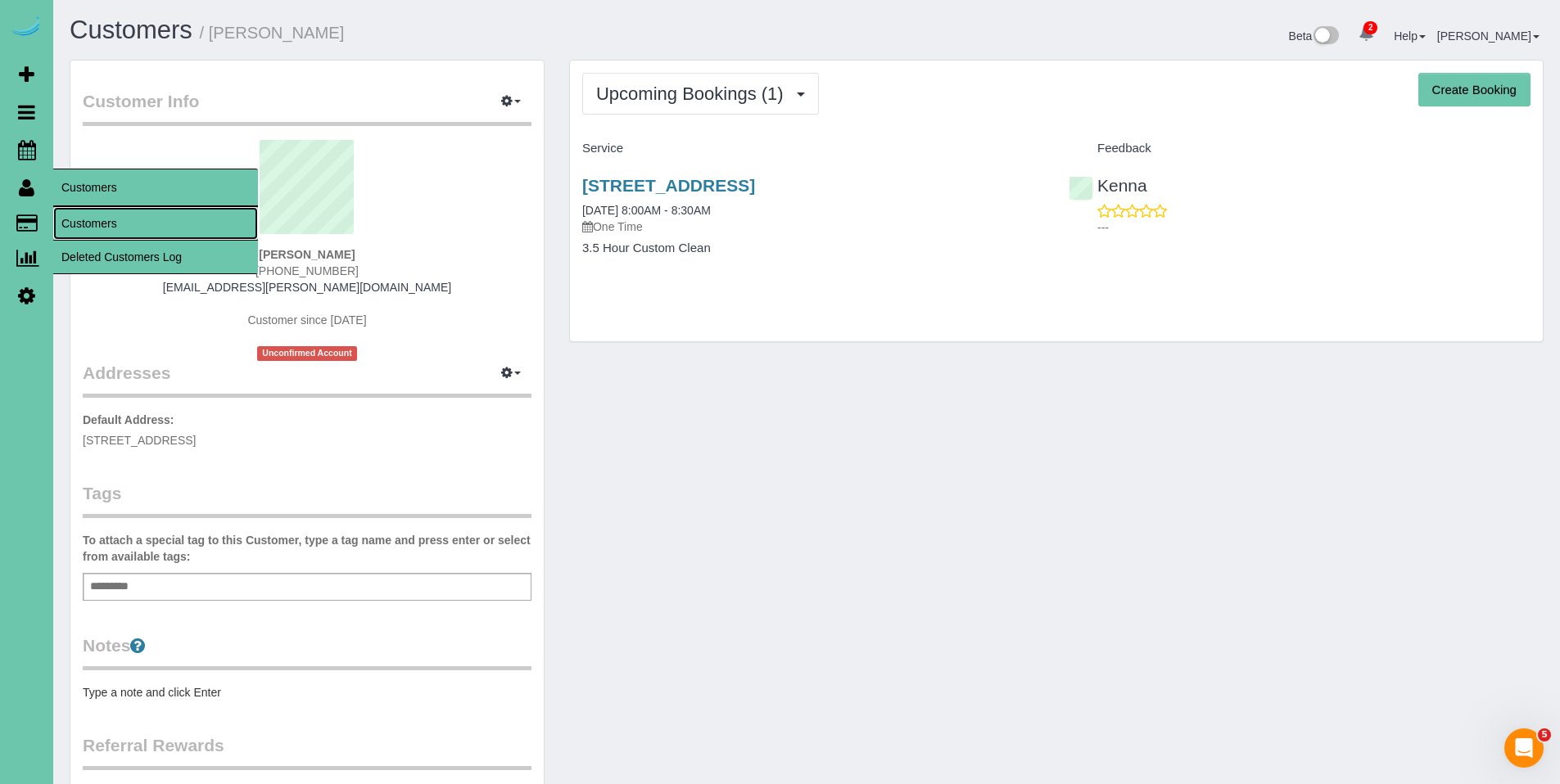
click at [82, 220] on link "Customers" at bounding box center [155, 223] width 204 height 33
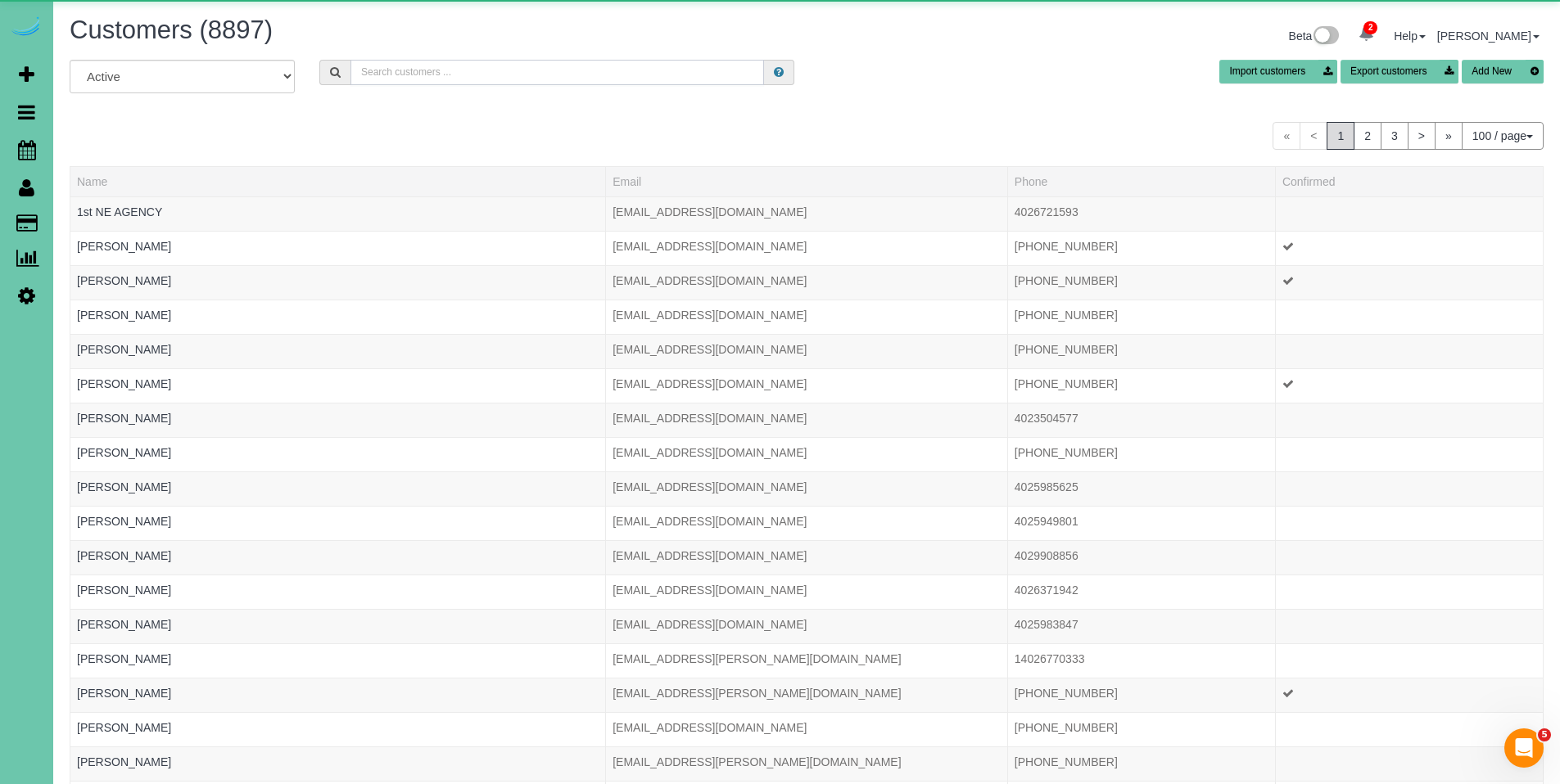
click at [528, 79] on input "text" at bounding box center [557, 73] width 413 height 25
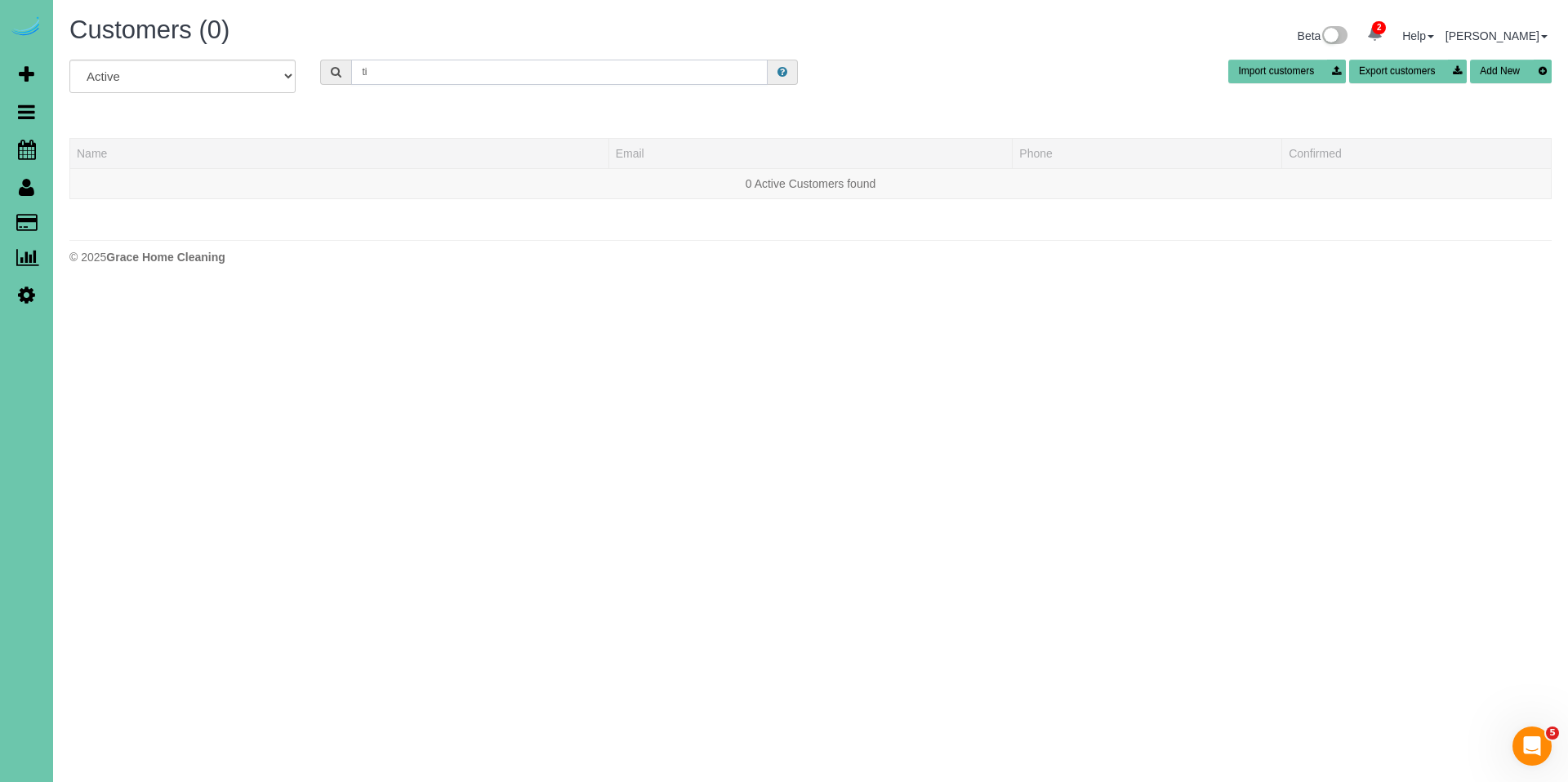
type input "t"
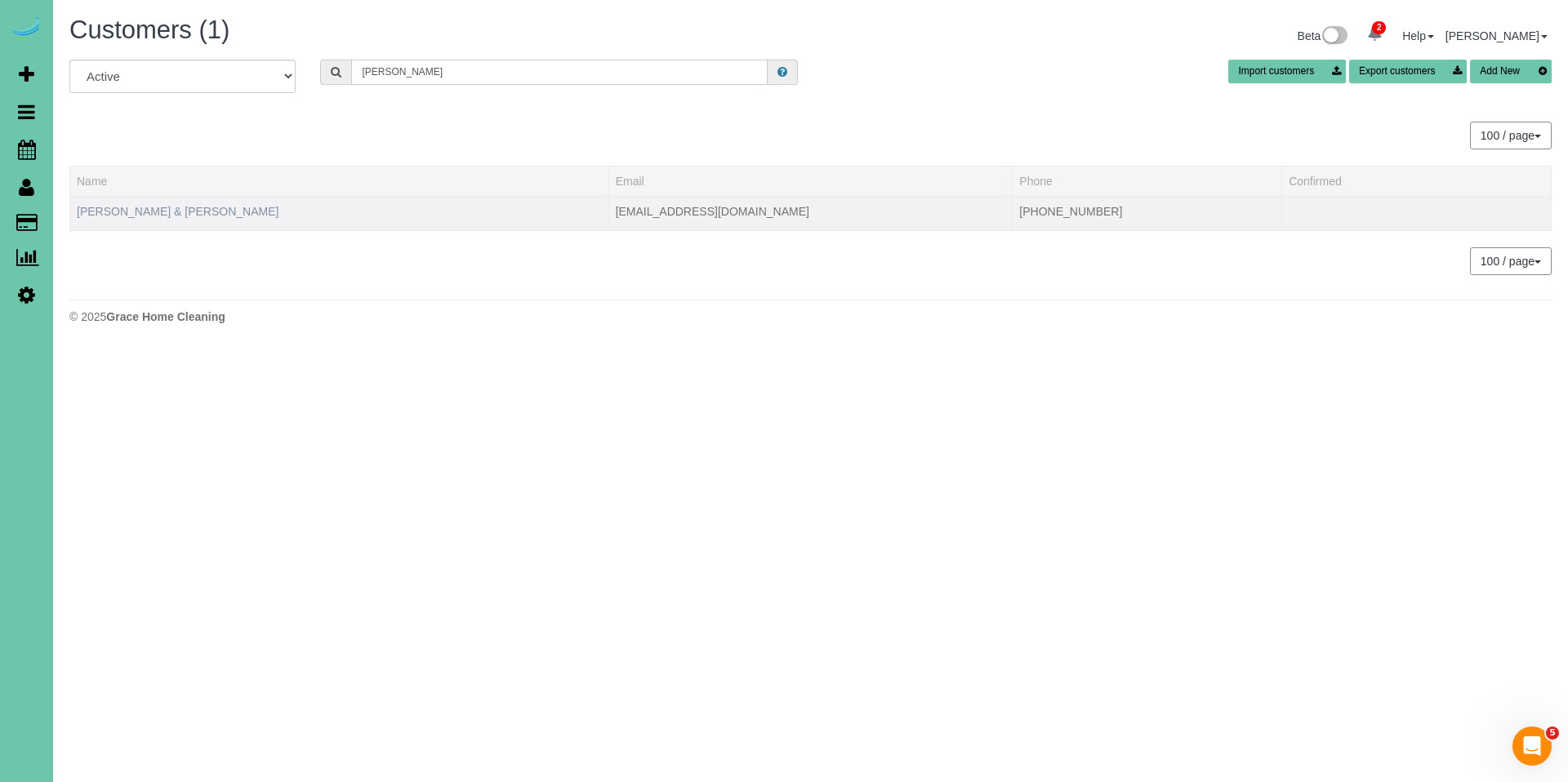
type input "himes"
click at [148, 213] on link "Tim & Amy Himes" at bounding box center [178, 211] width 202 height 13
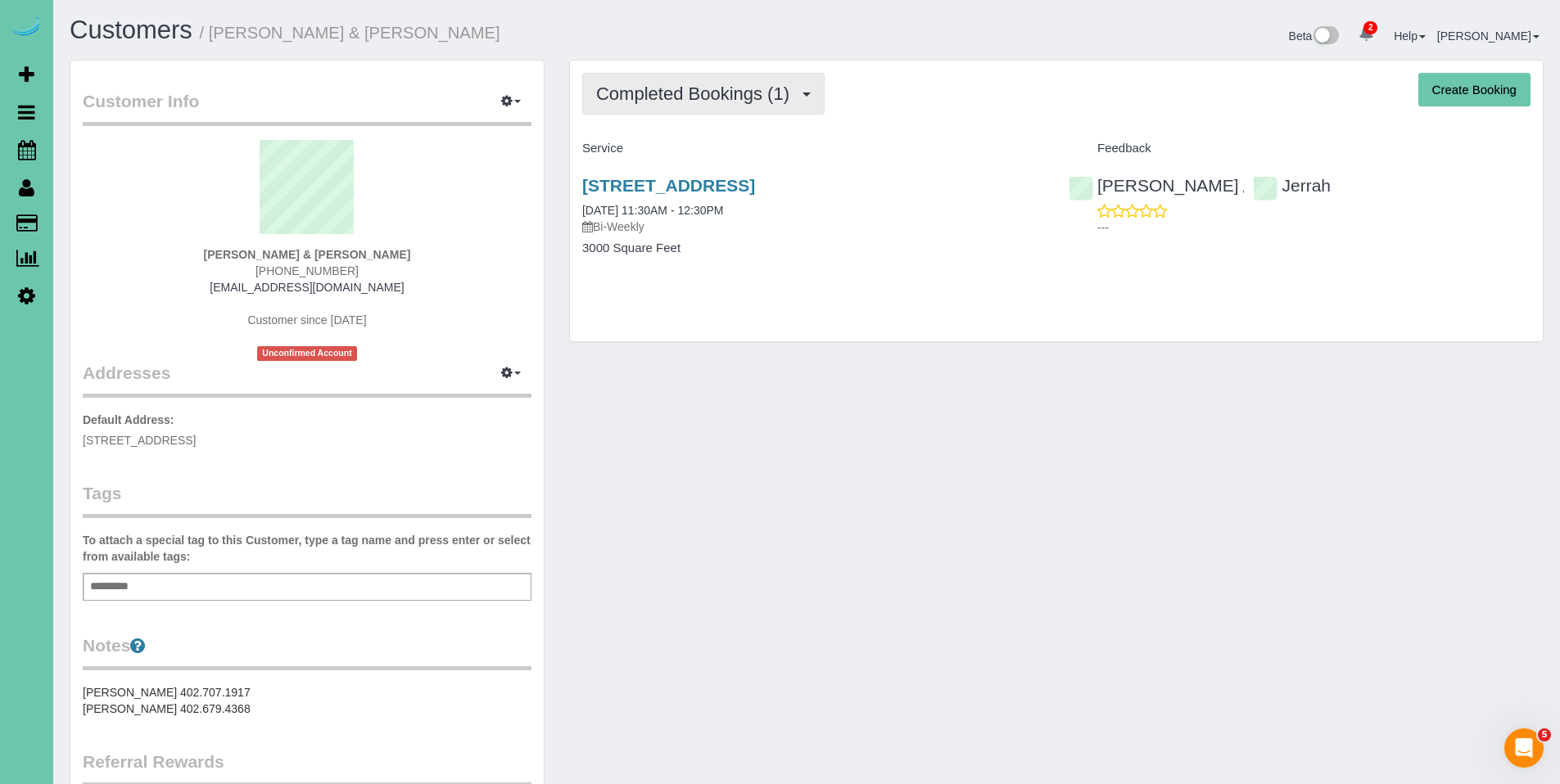
click at [689, 103] on span "Completed Bookings (1)" at bounding box center [697, 93] width 202 height 21
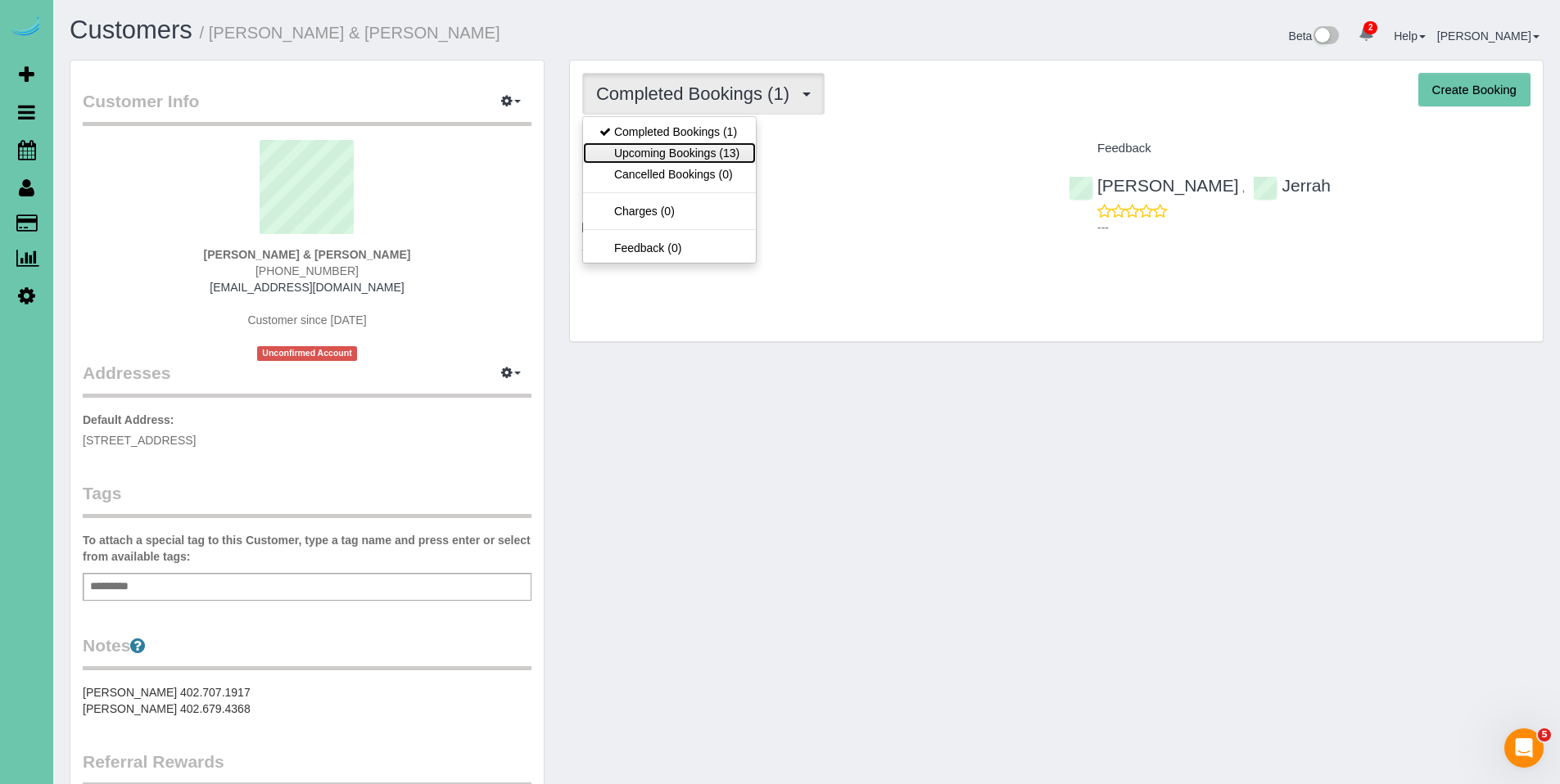
click at [679, 147] on link "Upcoming Bookings (13)" at bounding box center [670, 153] width 173 height 22
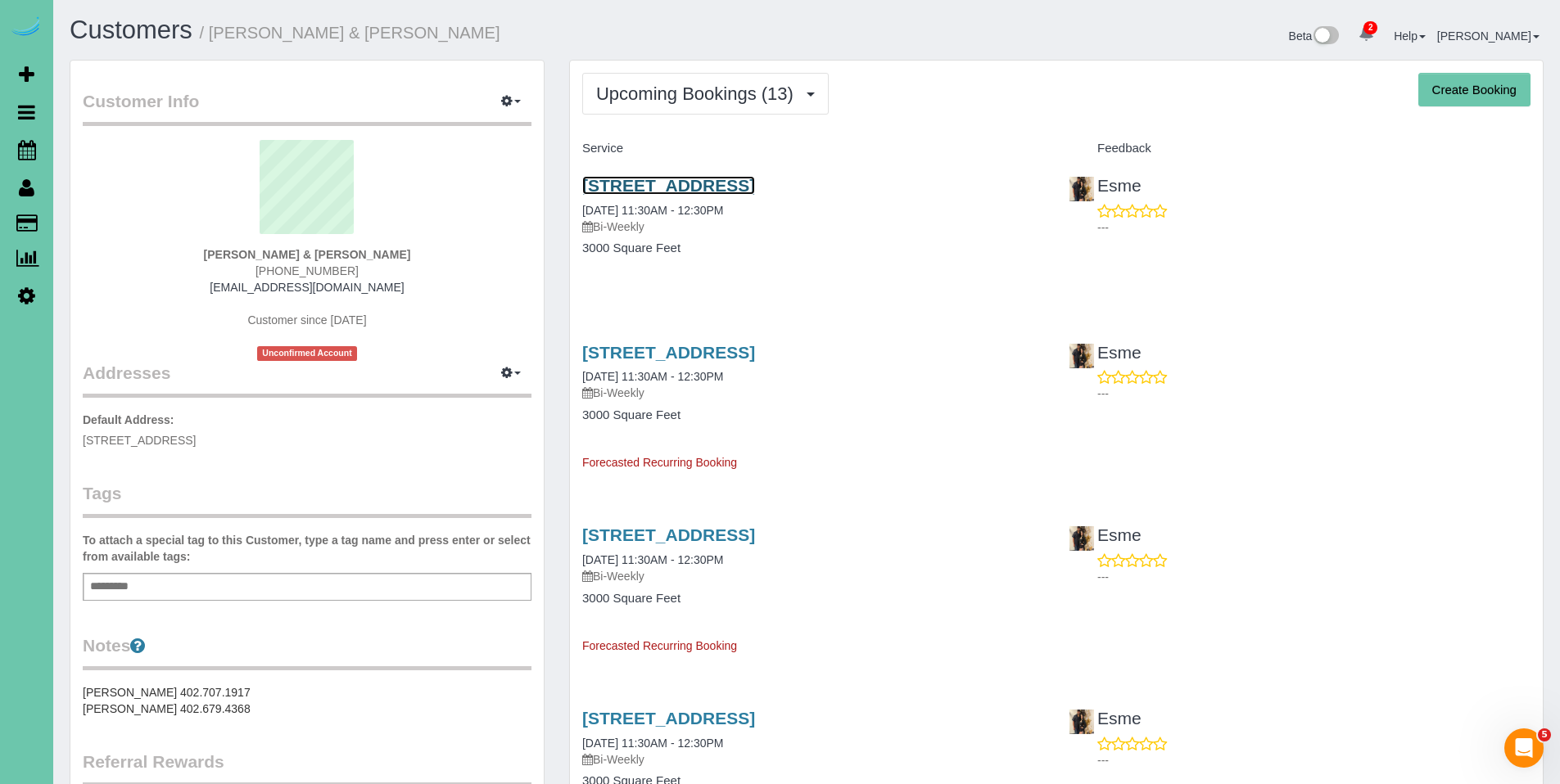
click at [710, 194] on link "1722 S 107th Street, Omaha, NE 68124" at bounding box center [669, 185] width 173 height 19
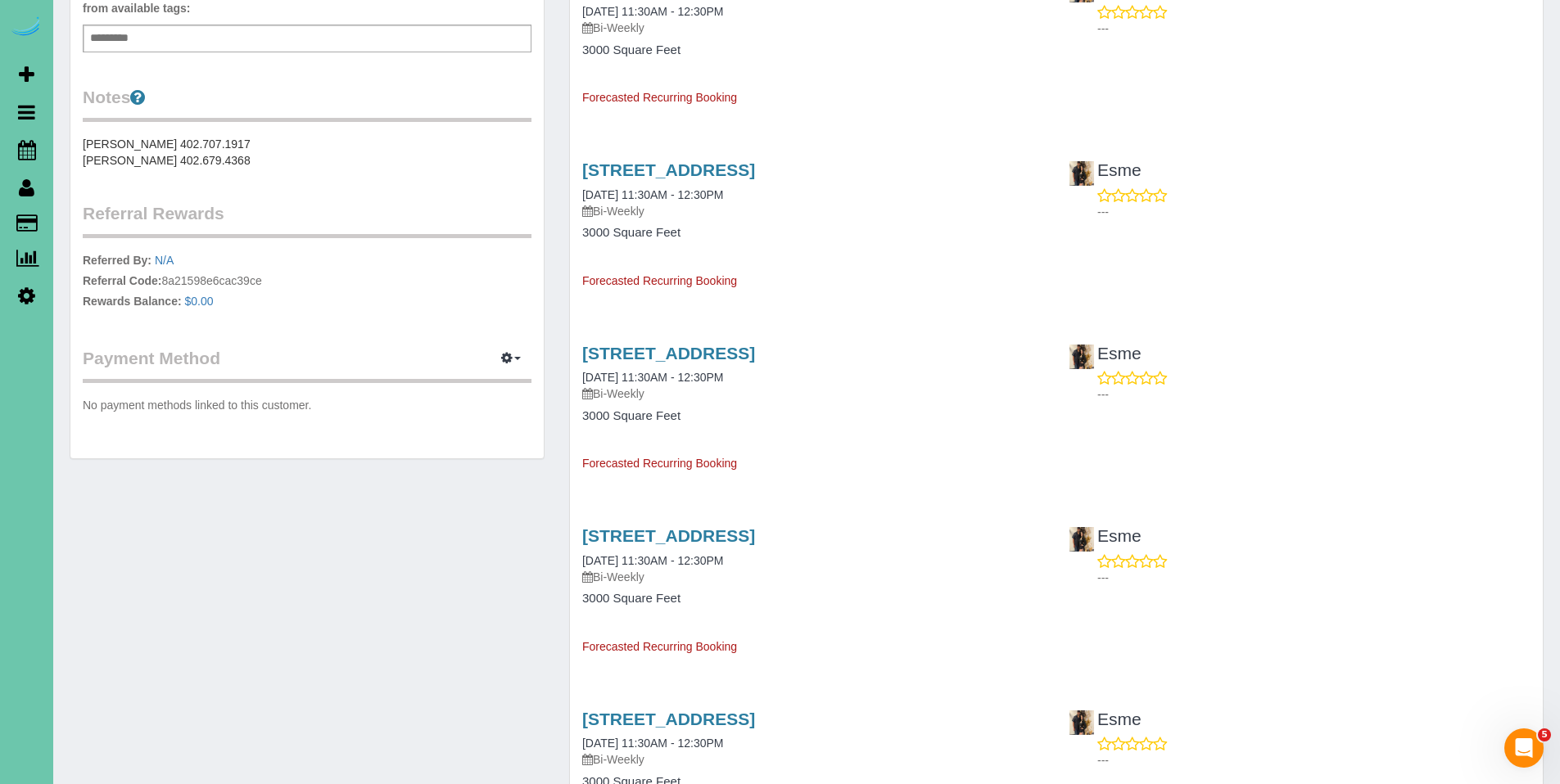
scroll to position [567, 0]
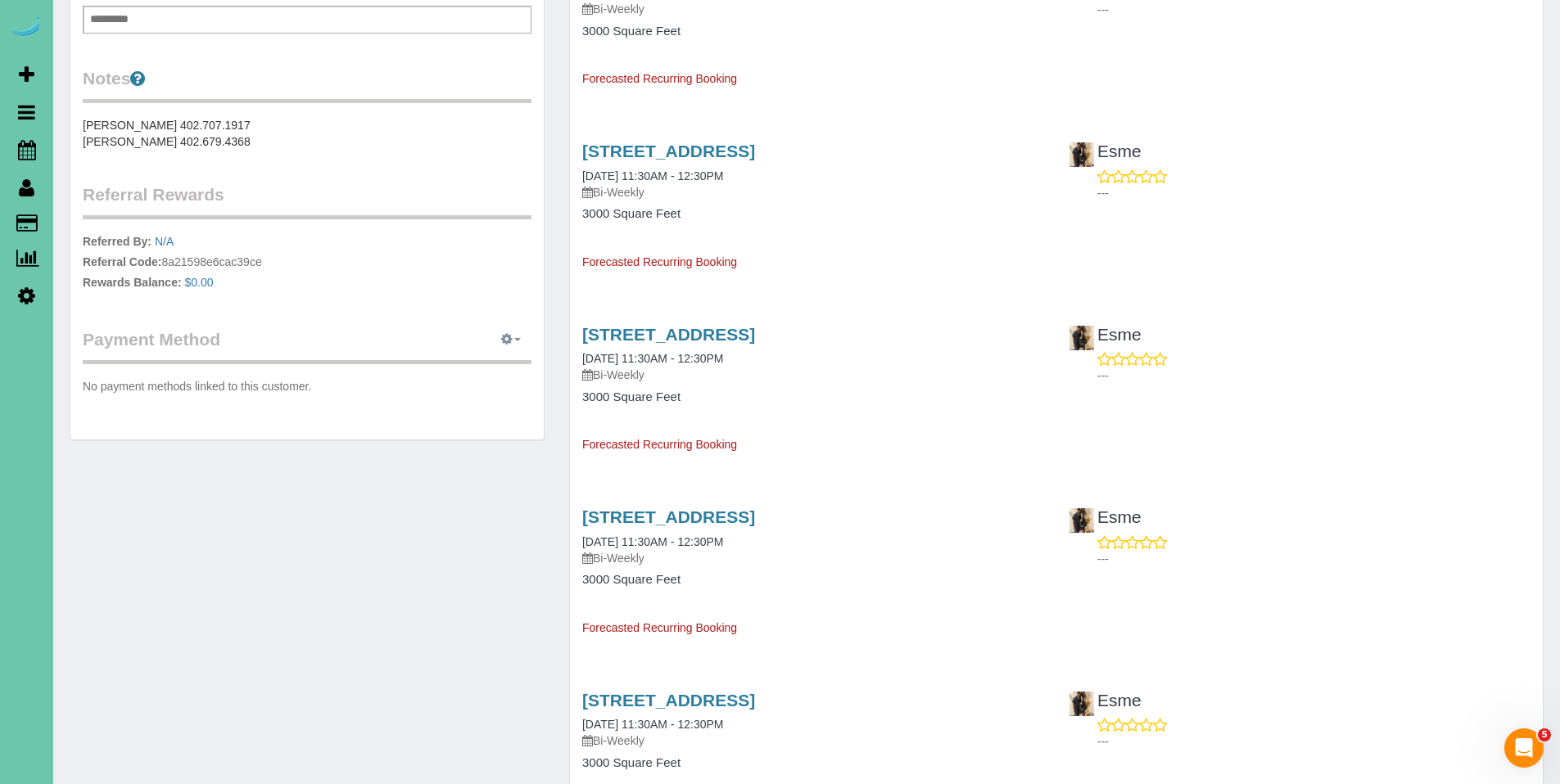
click at [517, 339] on span "button" at bounding box center [517, 340] width 6 height 4
click at [435, 386] on link "Add Credit/Debit Card" at bounding box center [454, 392] width 153 height 22
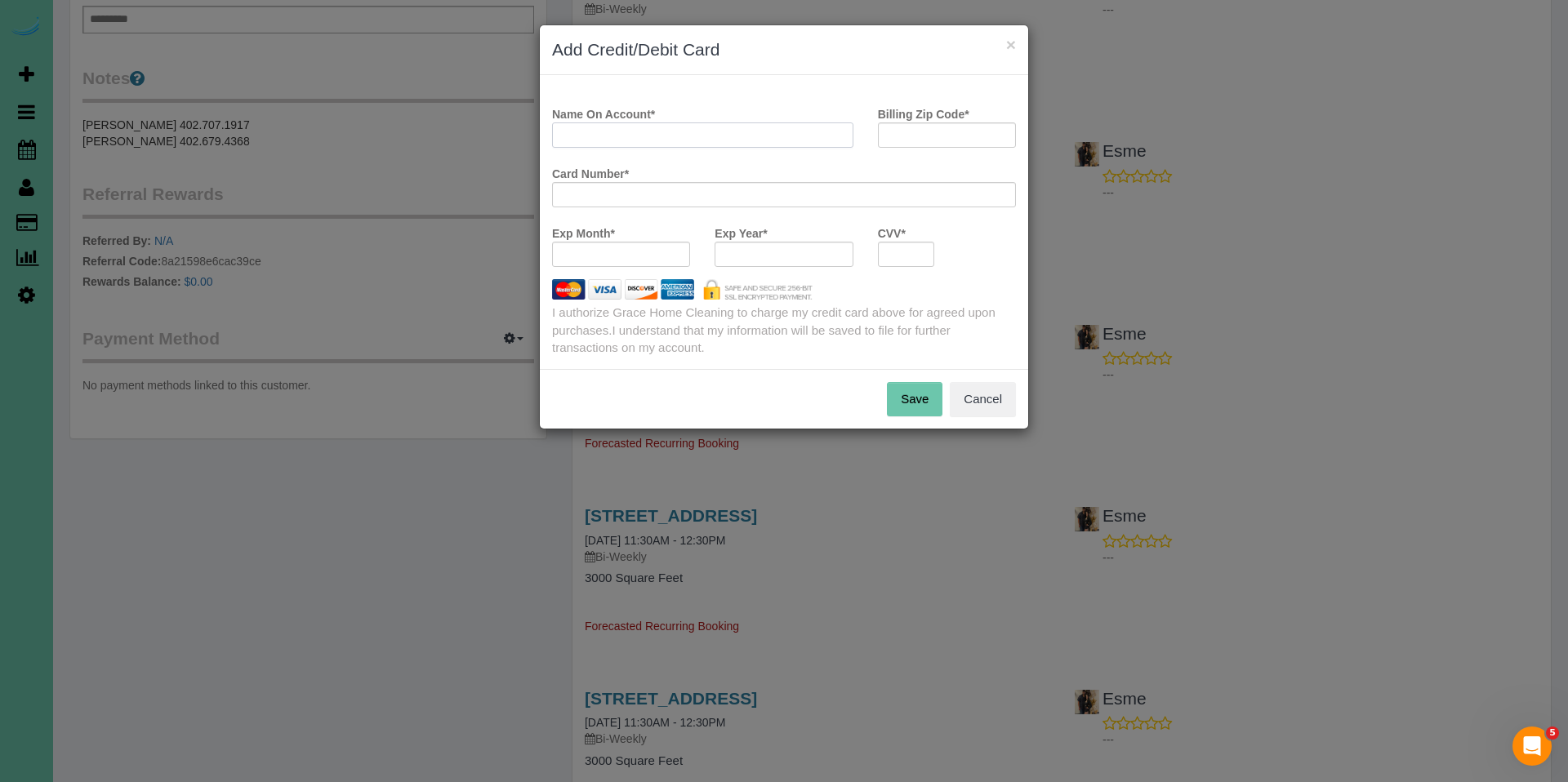
click at [714, 143] on input "Name On Account *" at bounding box center [703, 135] width 301 height 25
type input "Timothy G Himes Sr"
type input "68124"
click at [622, 263] on div at bounding box center [621, 254] width 138 height 25
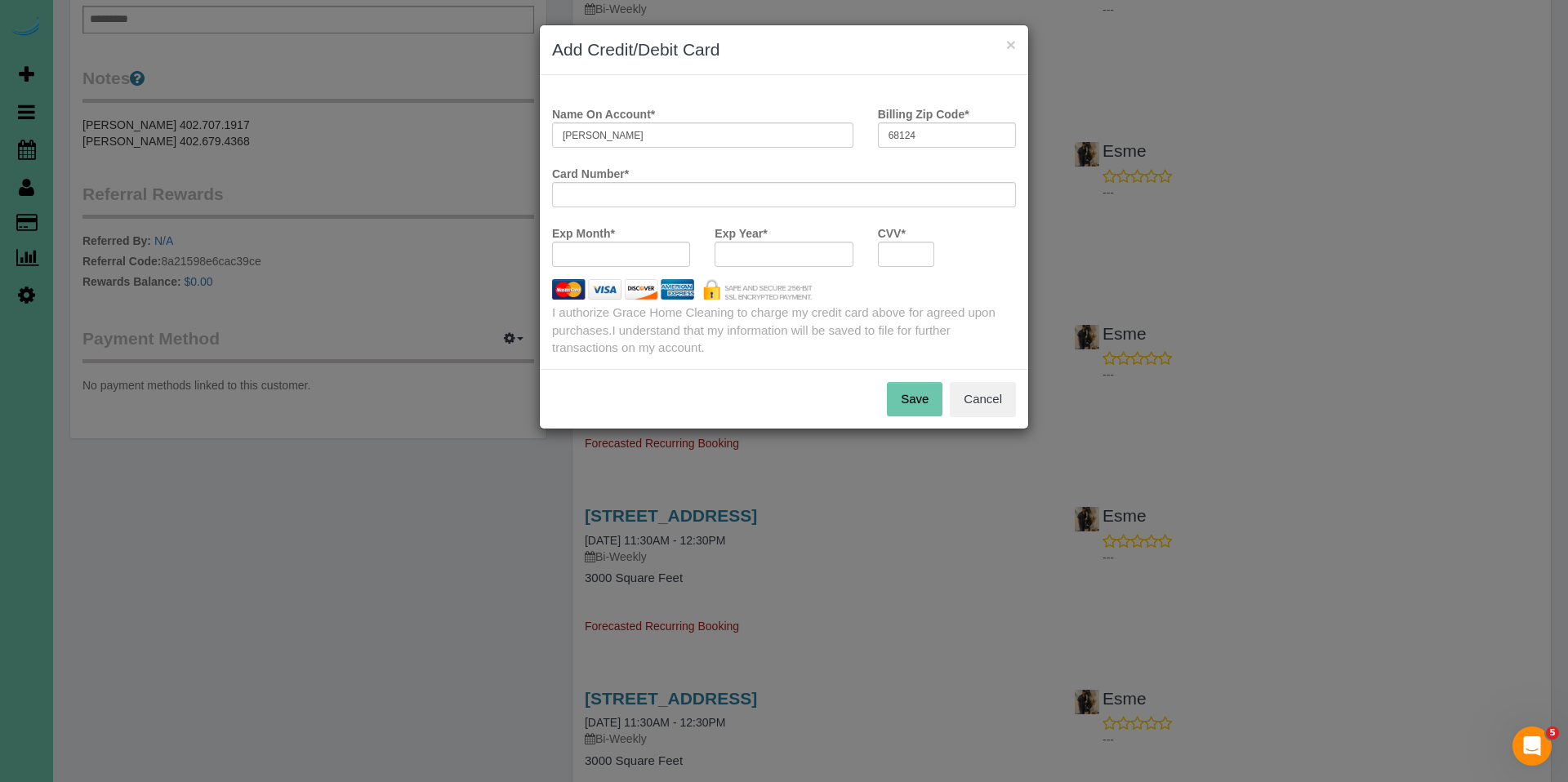
click at [805, 263] on div at bounding box center [783, 254] width 138 height 25
click at [923, 392] on button "Save" at bounding box center [915, 399] width 55 height 34
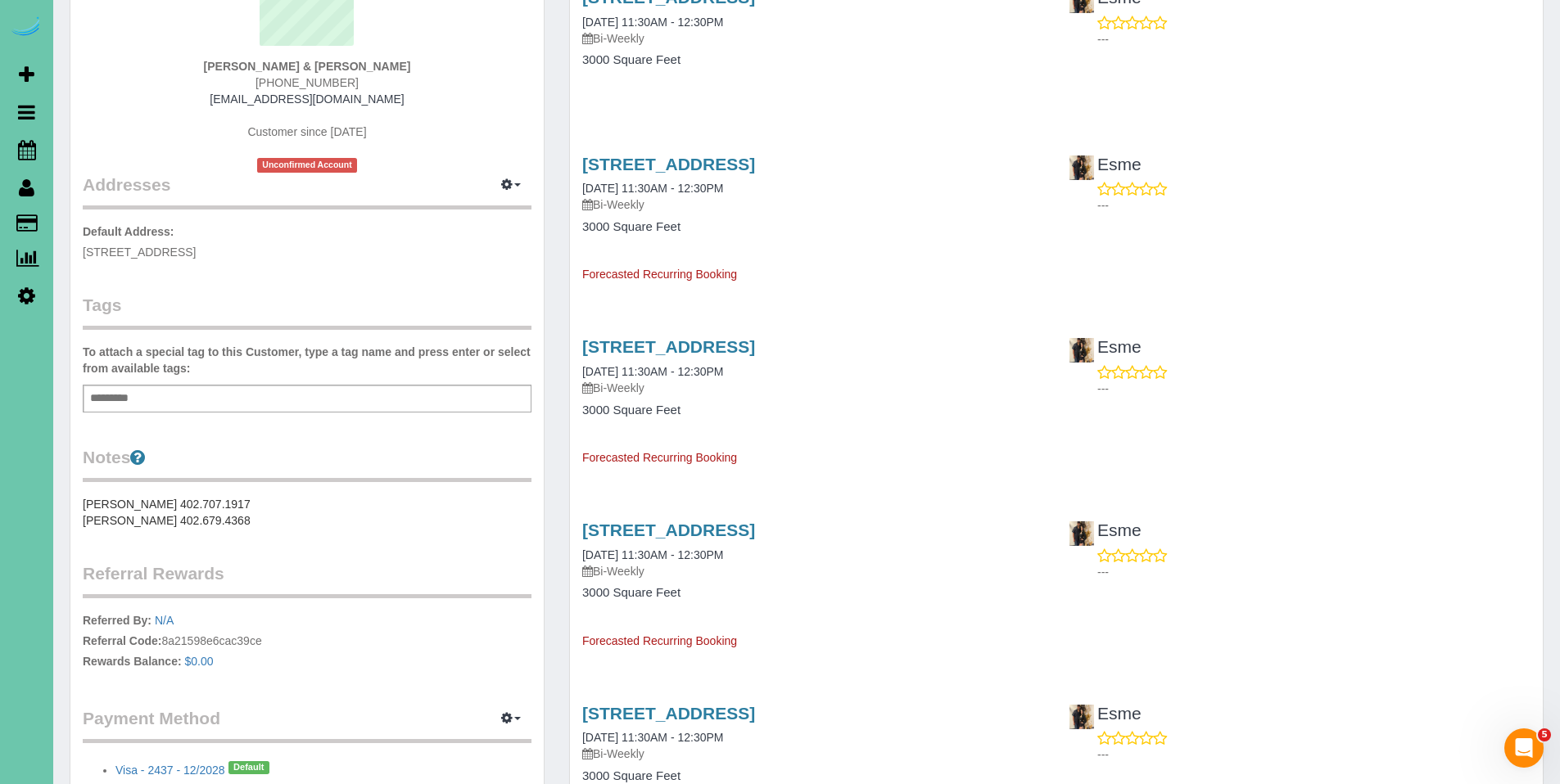
scroll to position [0, 0]
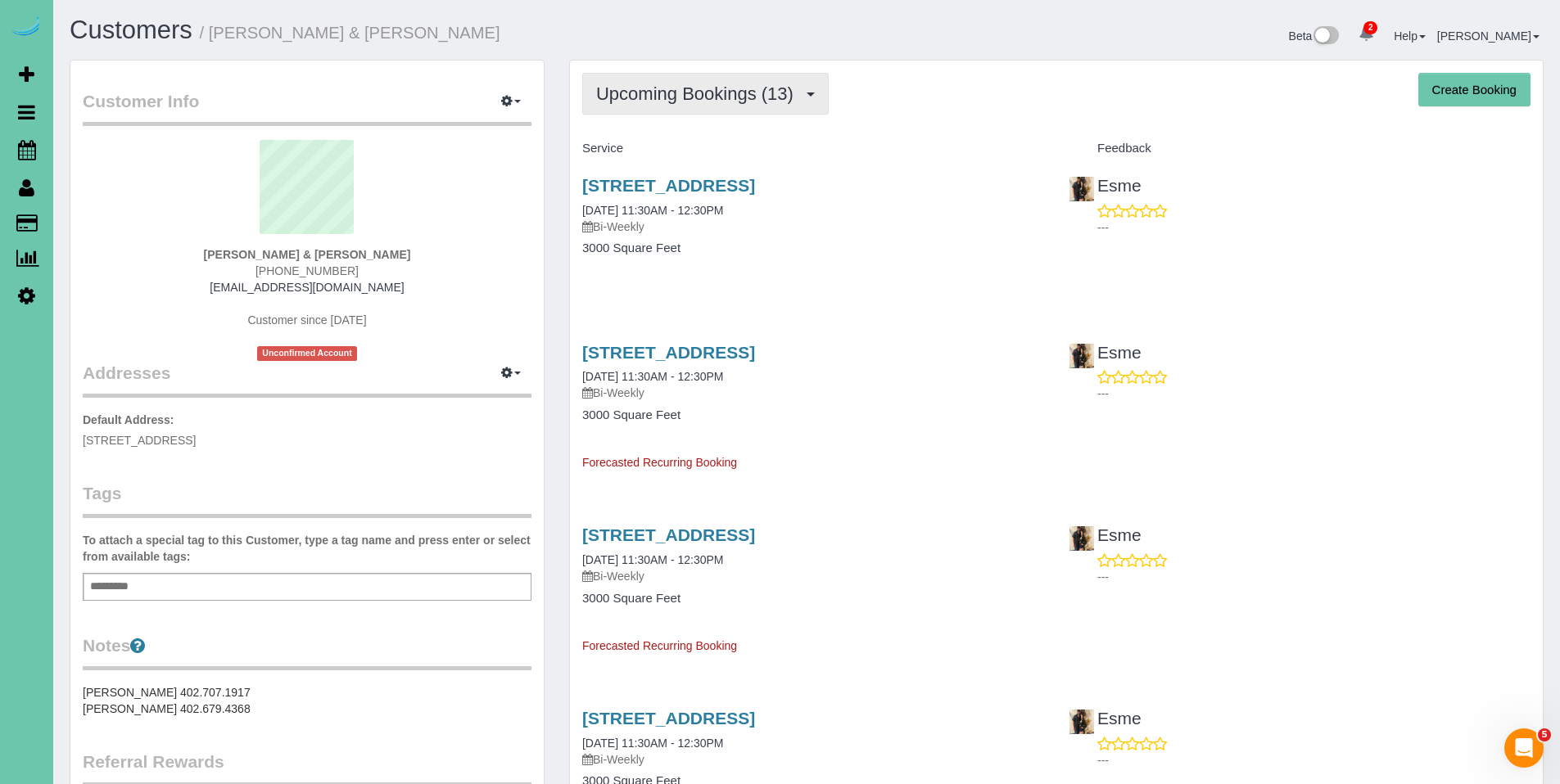
click at [698, 98] on span "Upcoming Bookings (13)" at bounding box center [698, 93] width 205 height 21
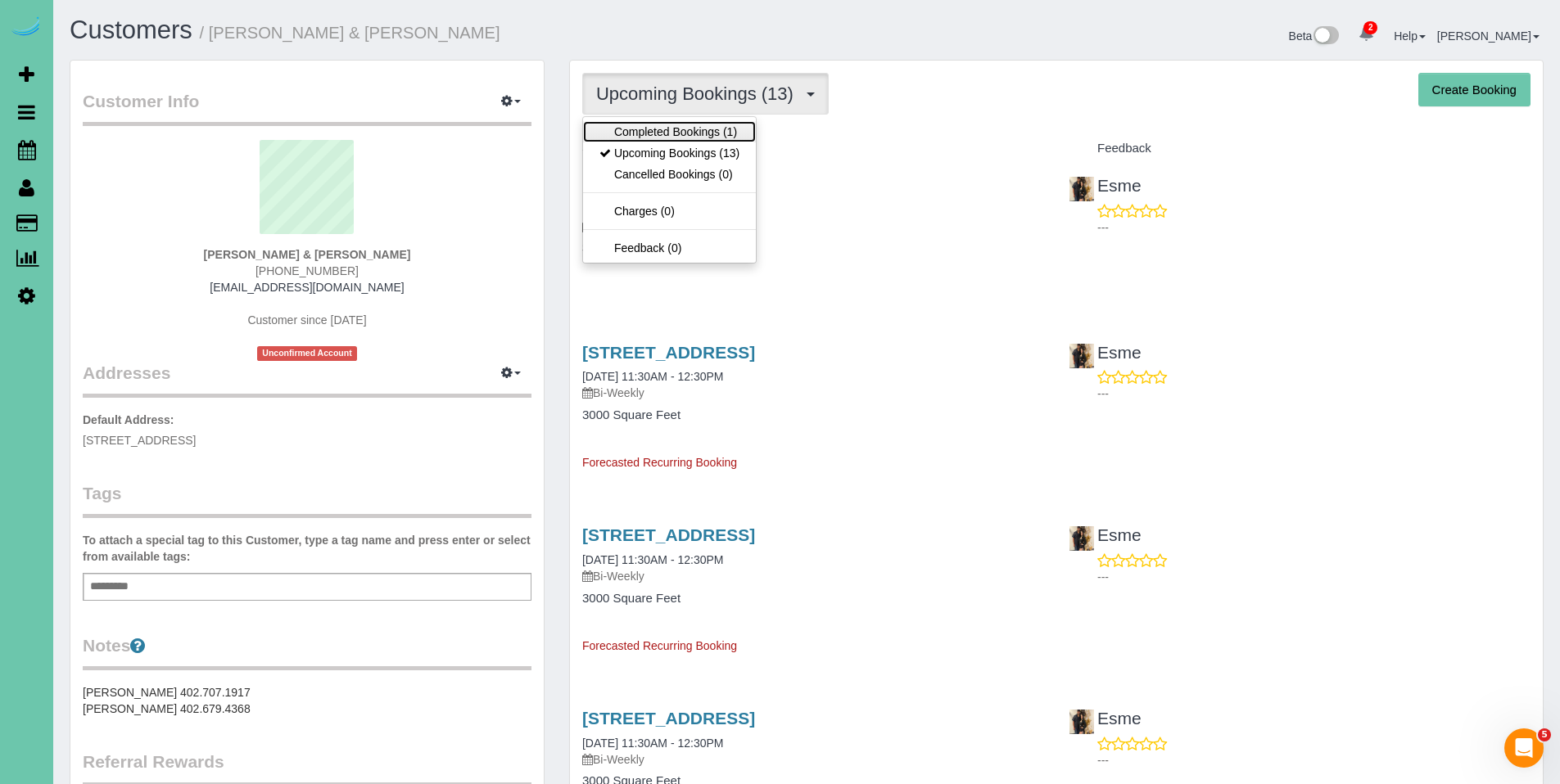
click at [680, 130] on link "Completed Bookings (1)" at bounding box center [670, 132] width 173 height 22
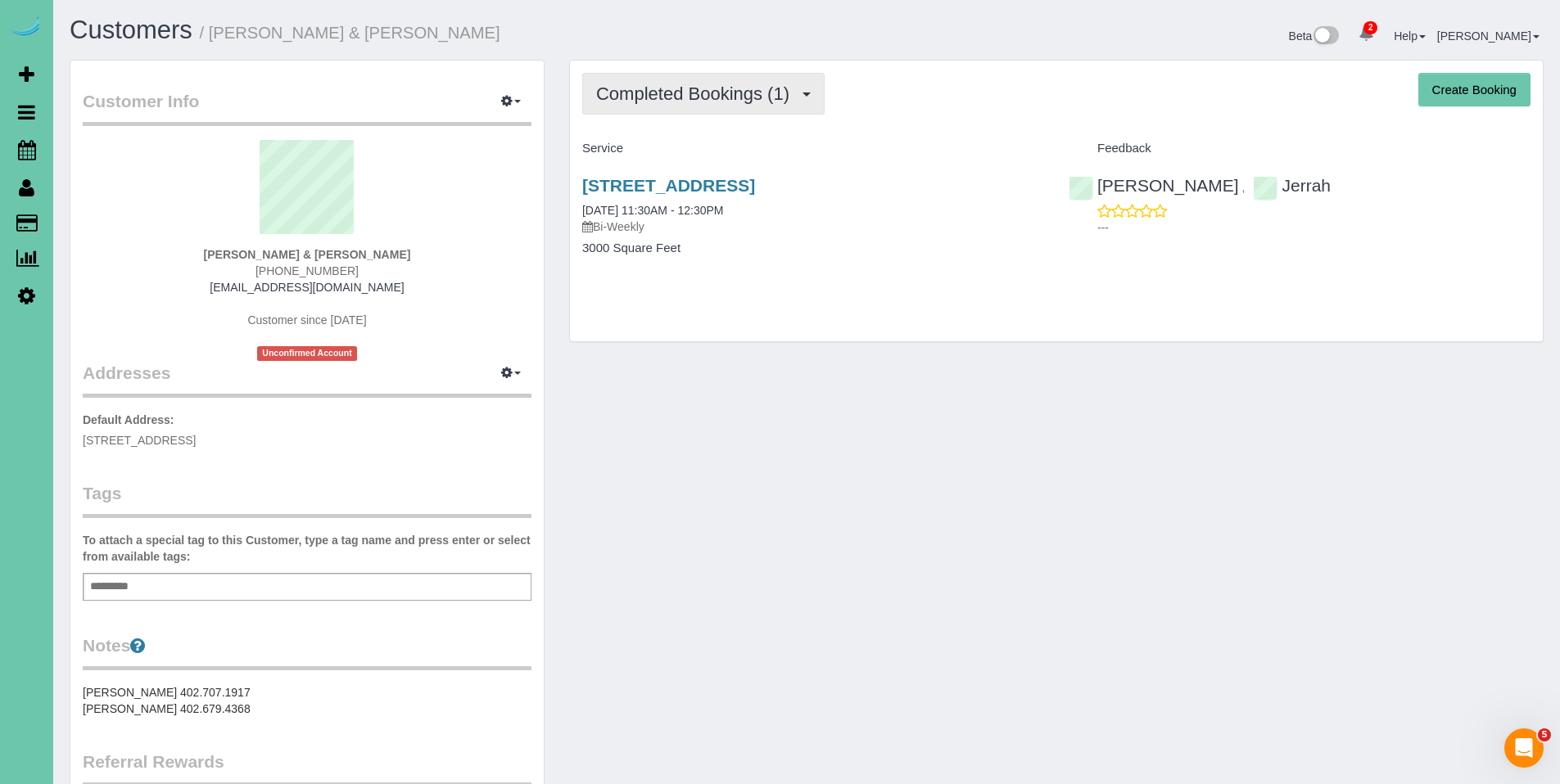
click at [697, 103] on span "Completed Bookings (1)" at bounding box center [697, 93] width 202 height 21
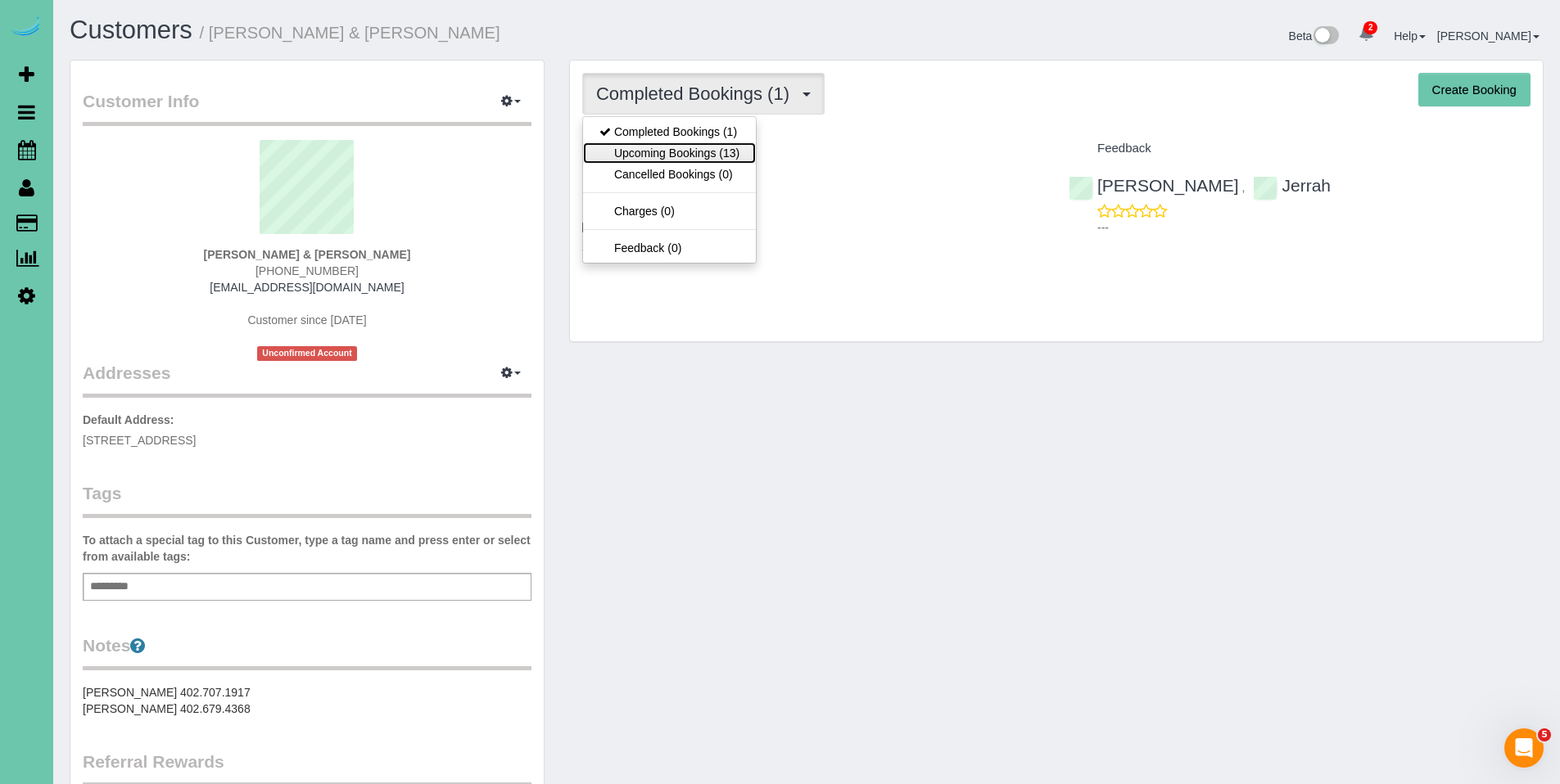
click at [690, 152] on link "Upcoming Bookings (13)" at bounding box center [670, 153] width 173 height 22
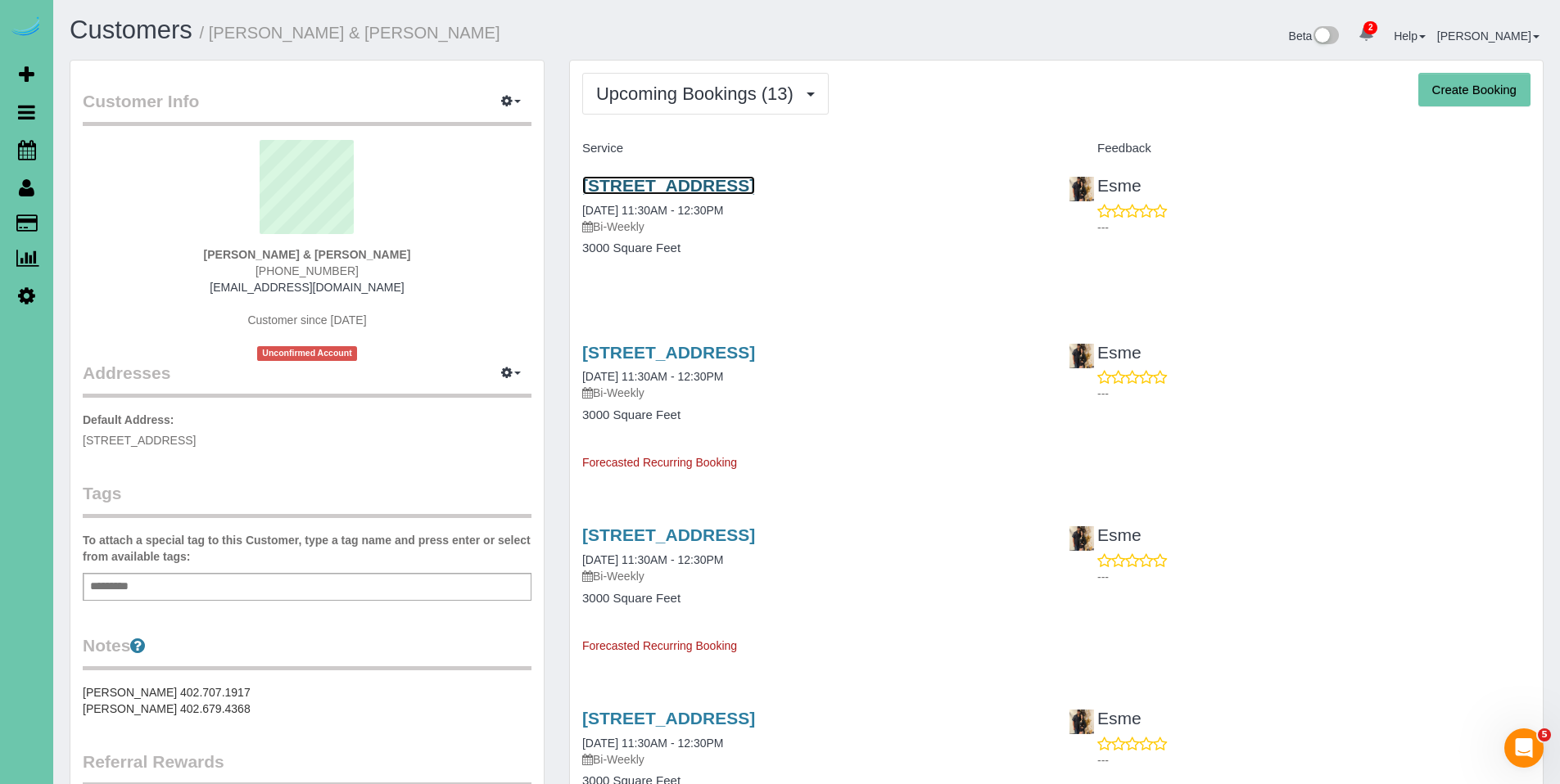
click at [703, 186] on link "1722 S 107th Street, Omaha, NE 68124" at bounding box center [669, 185] width 173 height 19
click at [683, 184] on link "1722 S 107th Street, Omaha, NE 68124" at bounding box center [669, 185] width 173 height 19
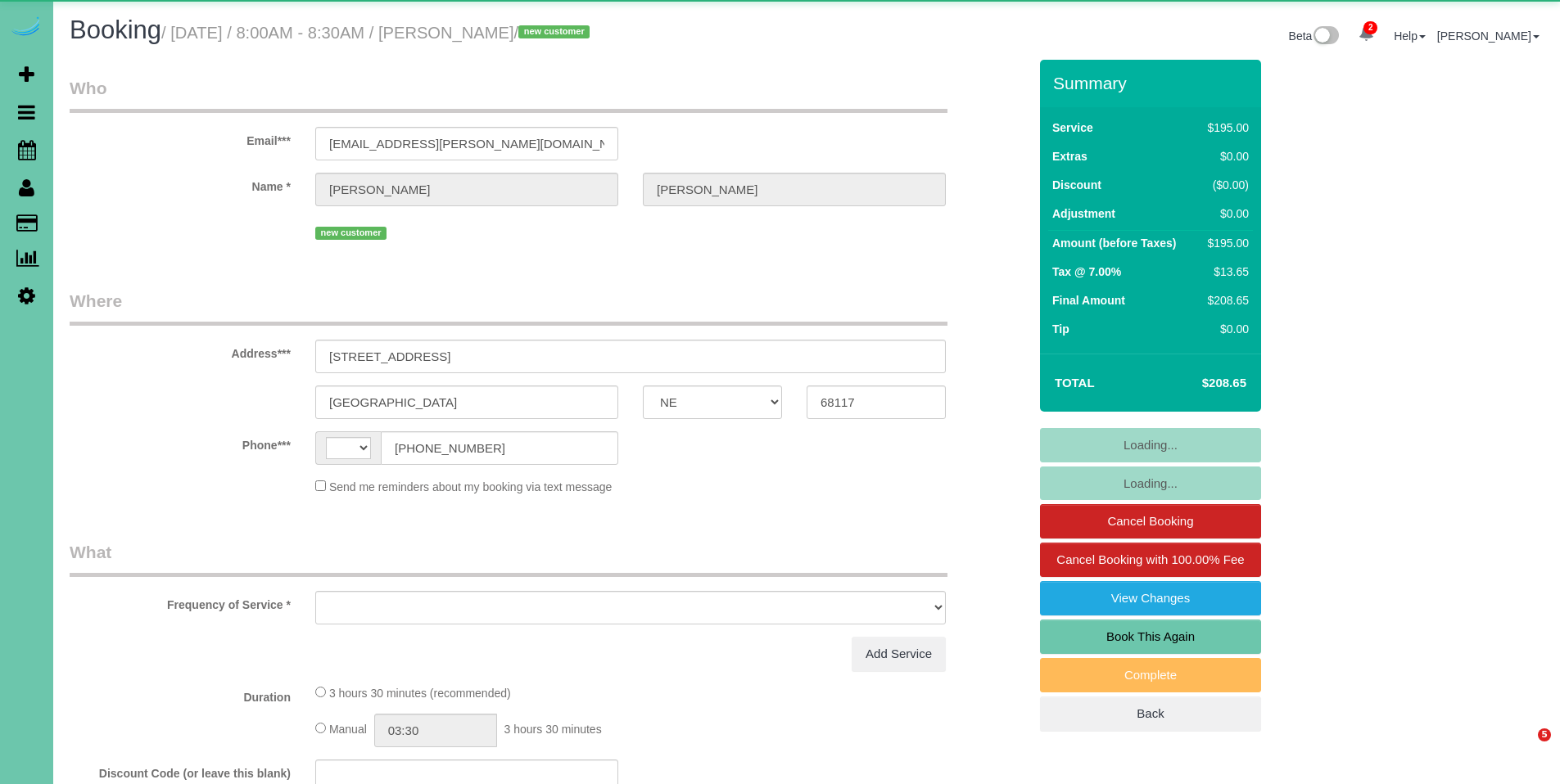
select select "NE"
select select "string:[GEOGRAPHIC_DATA]"
select select "object:401"
select select "string:fspay-83bffd54-425c-4e16-87f3-0ff4352c72bd"
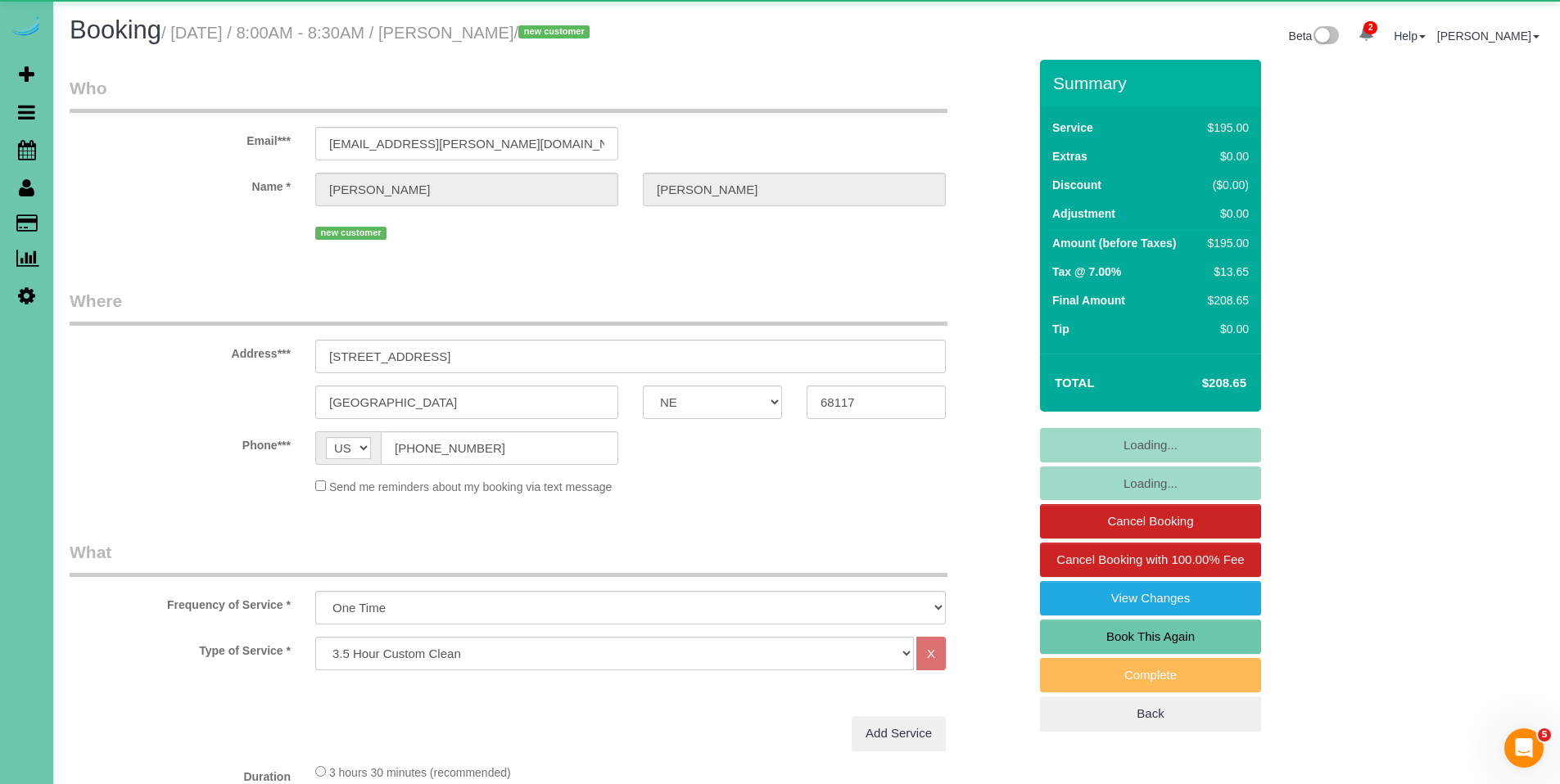
select select "object:681"
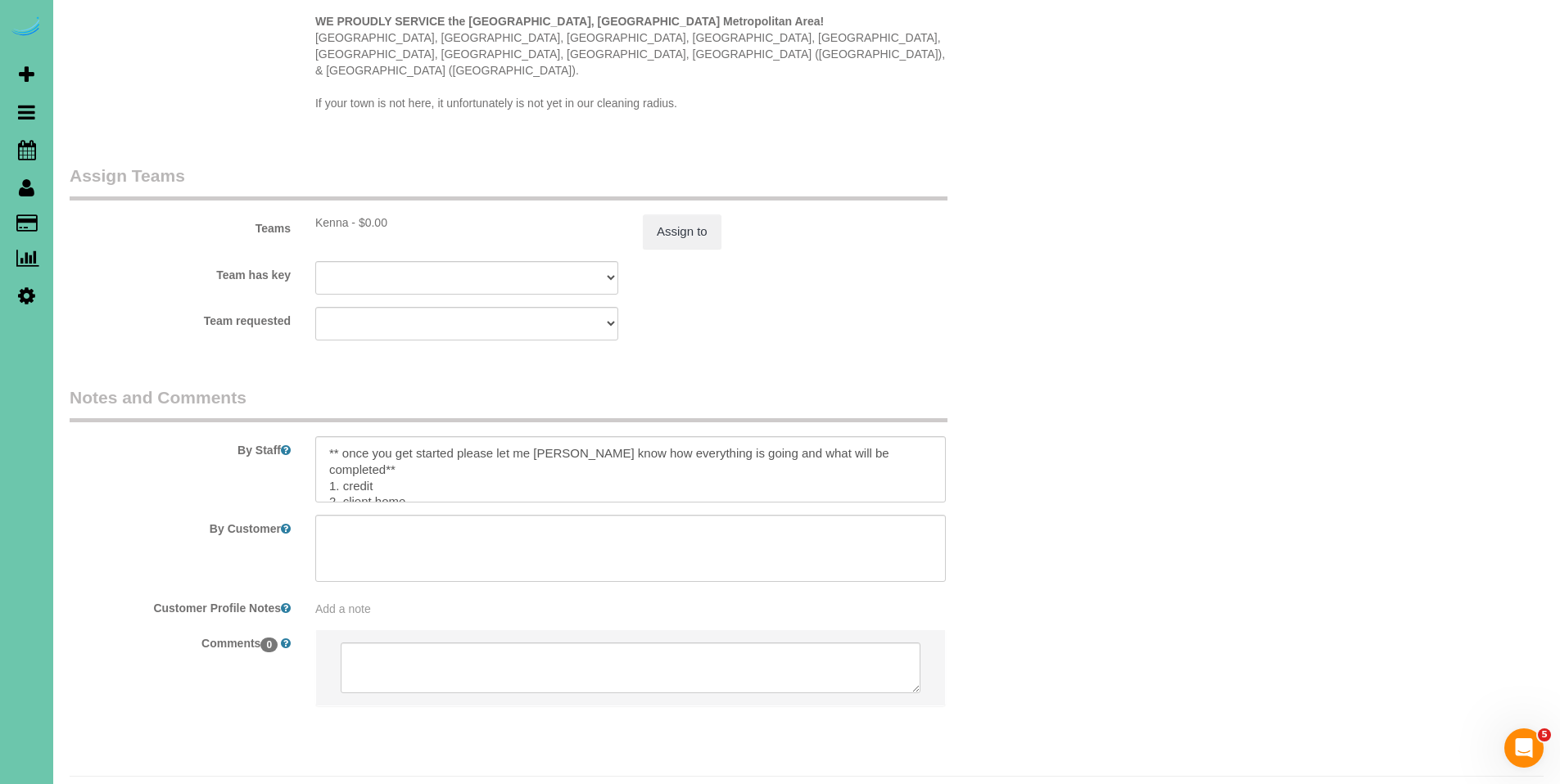
scroll to position [1601, 0]
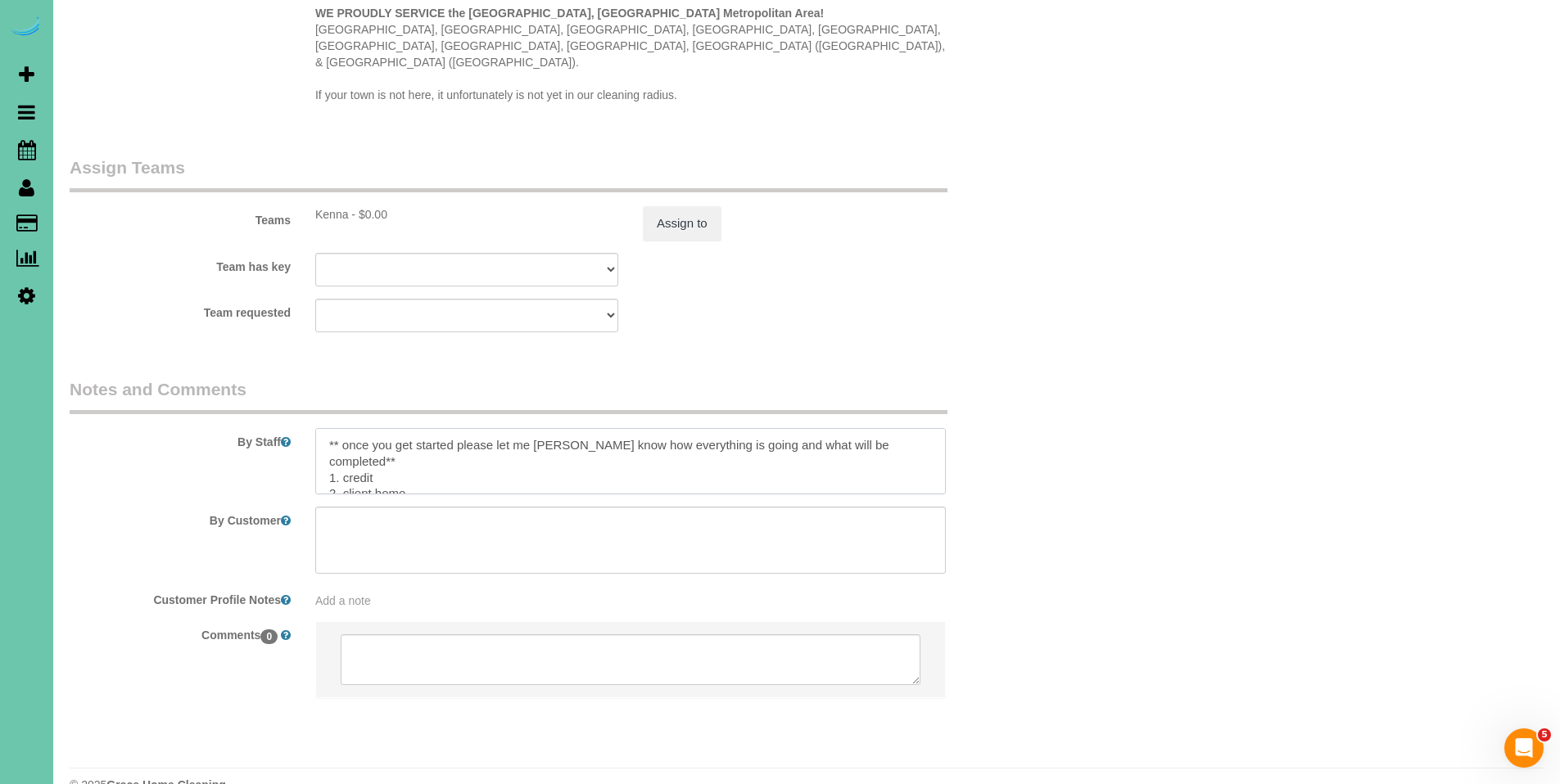
click at [470, 428] on textarea at bounding box center [630, 461] width 630 height 67
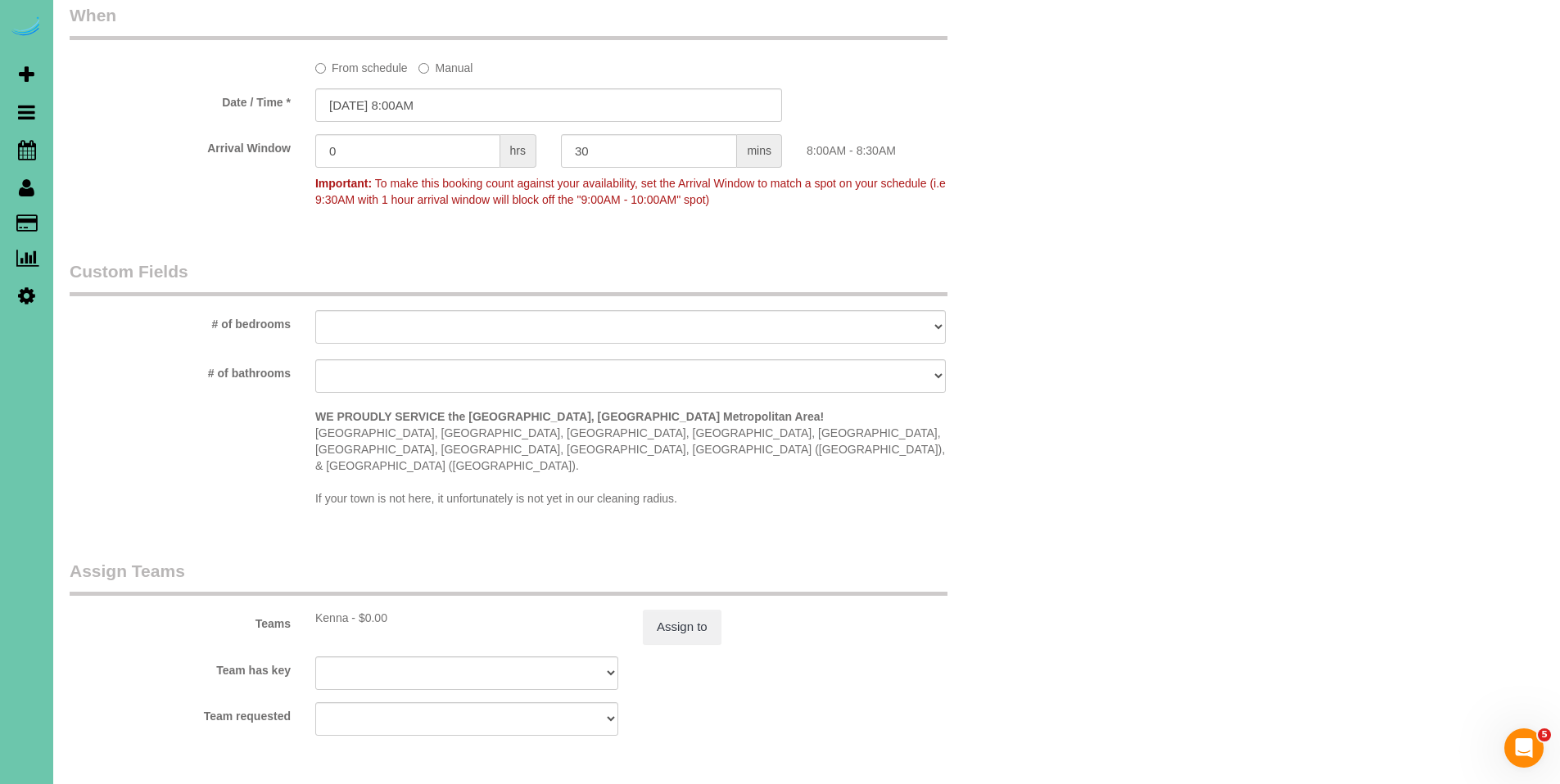
scroll to position [1066, 0]
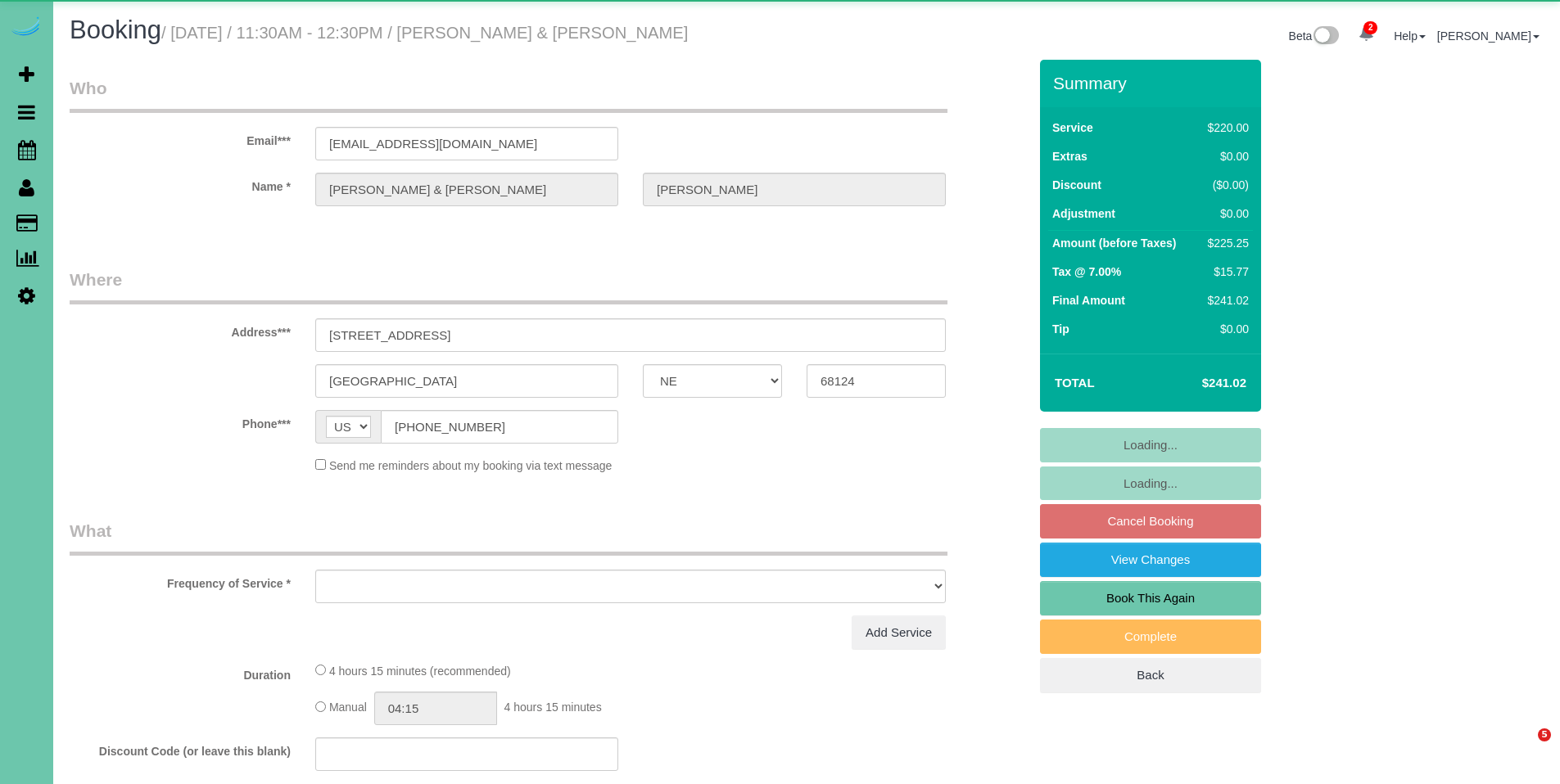
select select "NE"
select select "object:708"
select select "number:36"
select select "number:42"
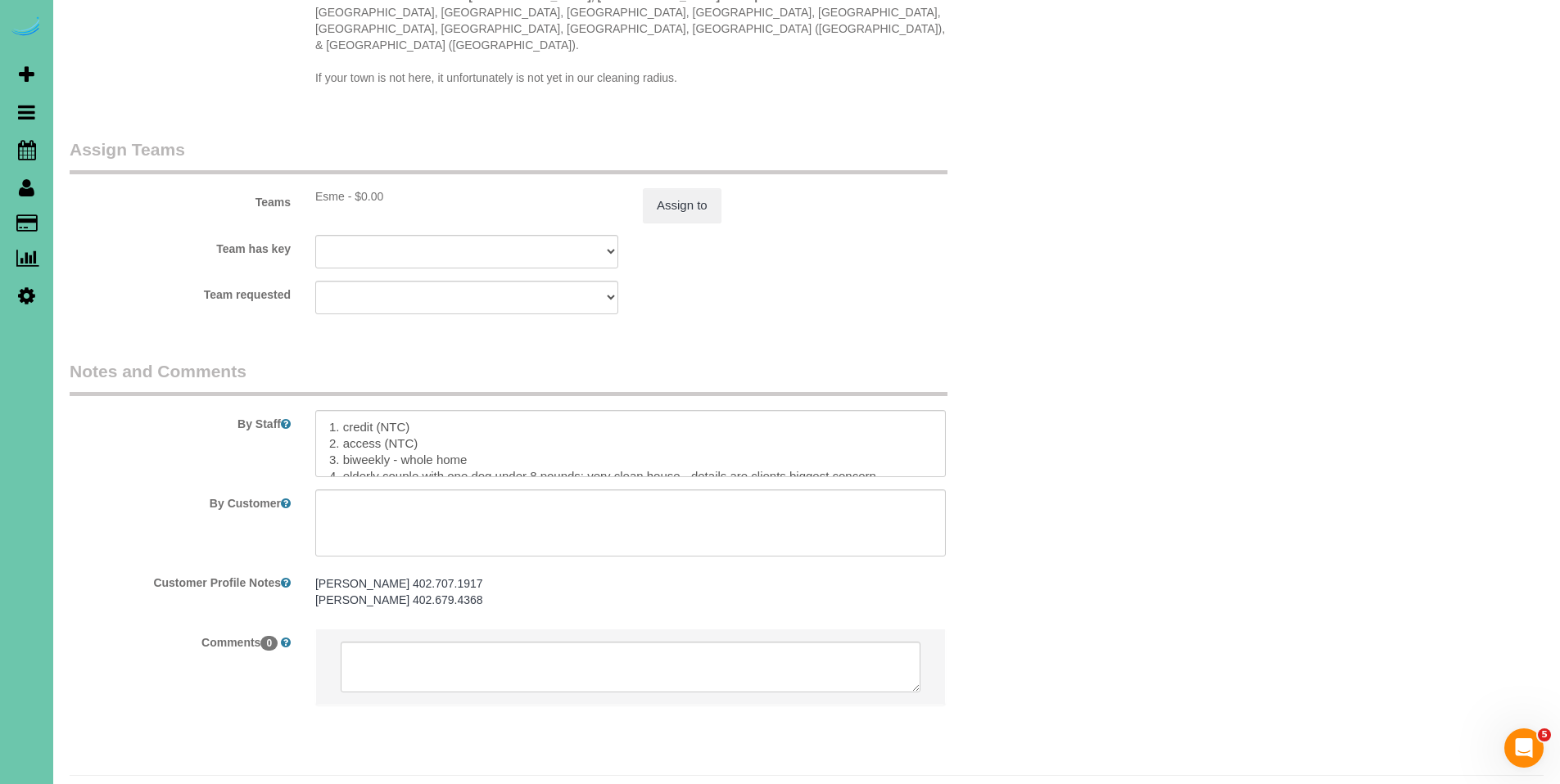
scroll to position [1676, 0]
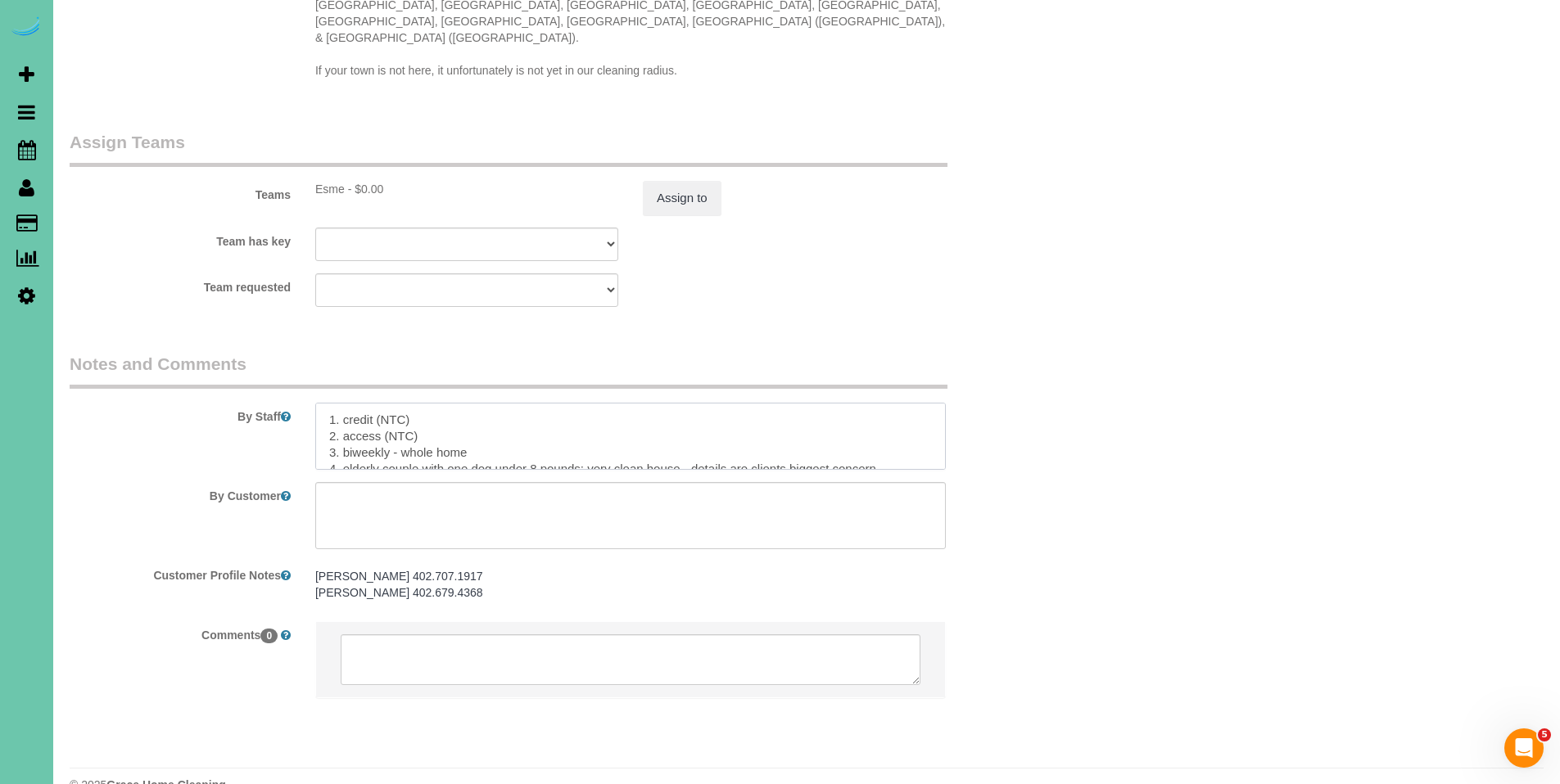
click at [441, 404] on textarea at bounding box center [630, 436] width 630 height 67
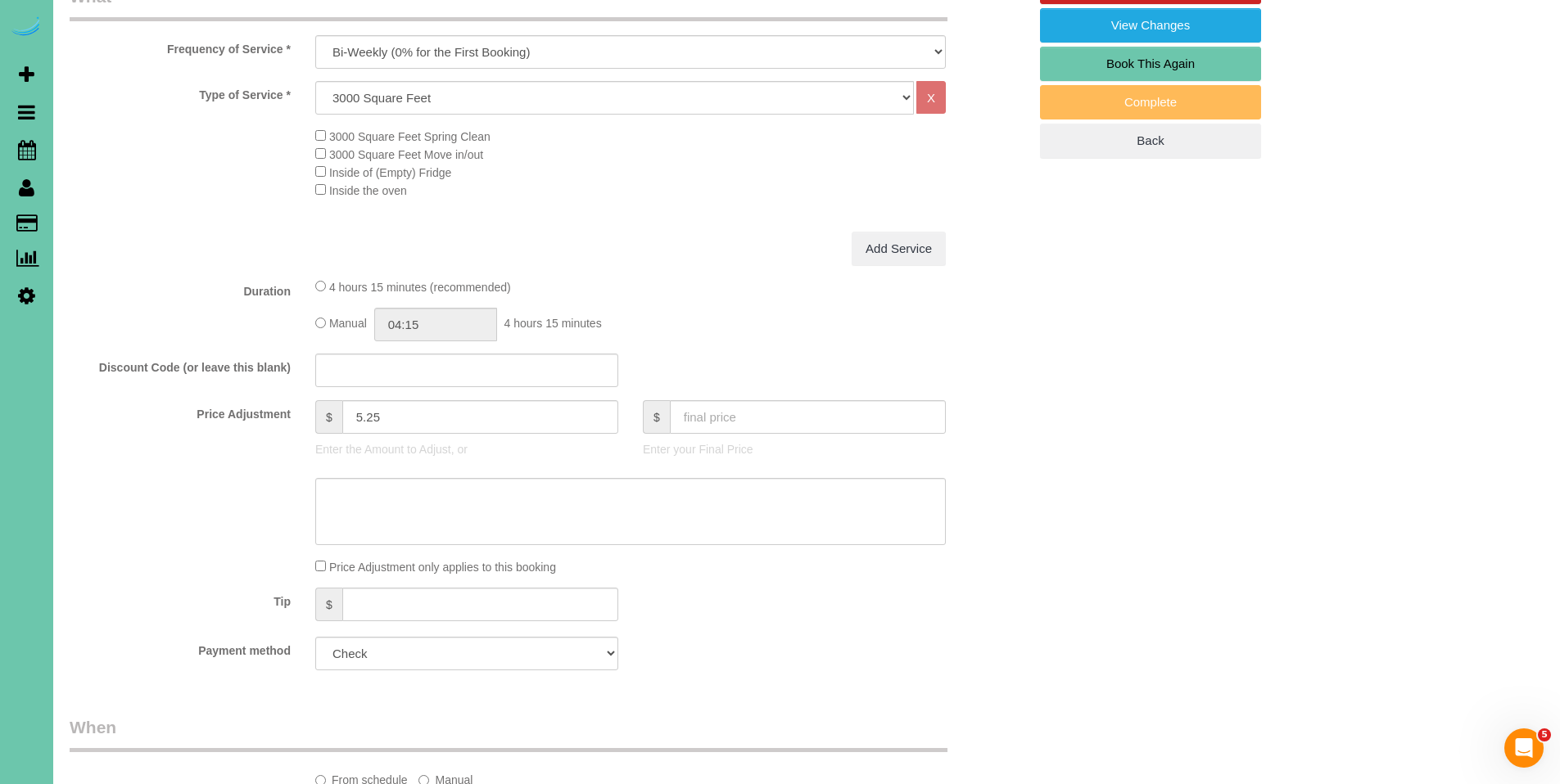
scroll to position [281, 0]
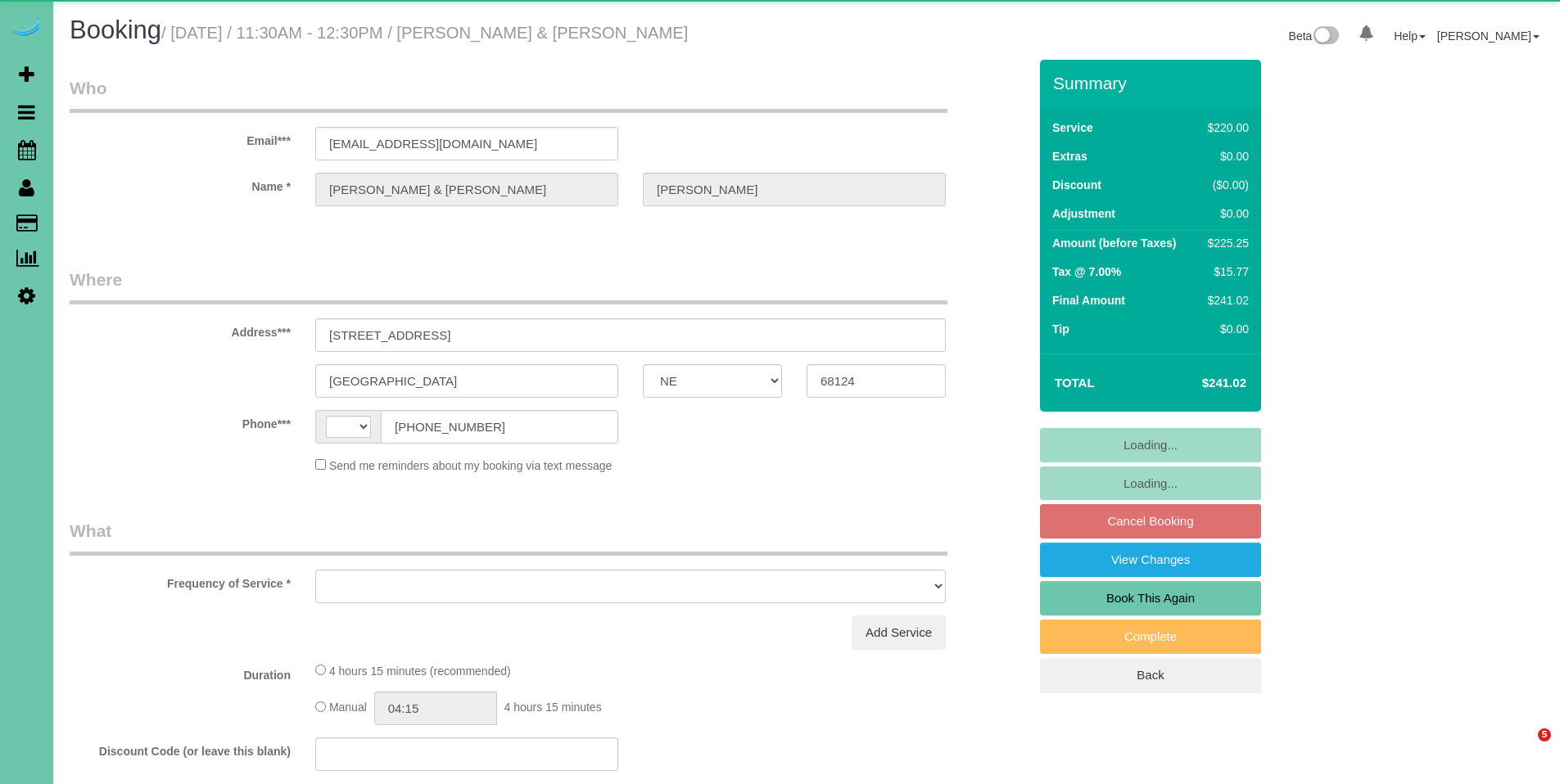
select select "NE"
select select "string:US"
select select "object:654"
select select "number:36"
select select "number:42"
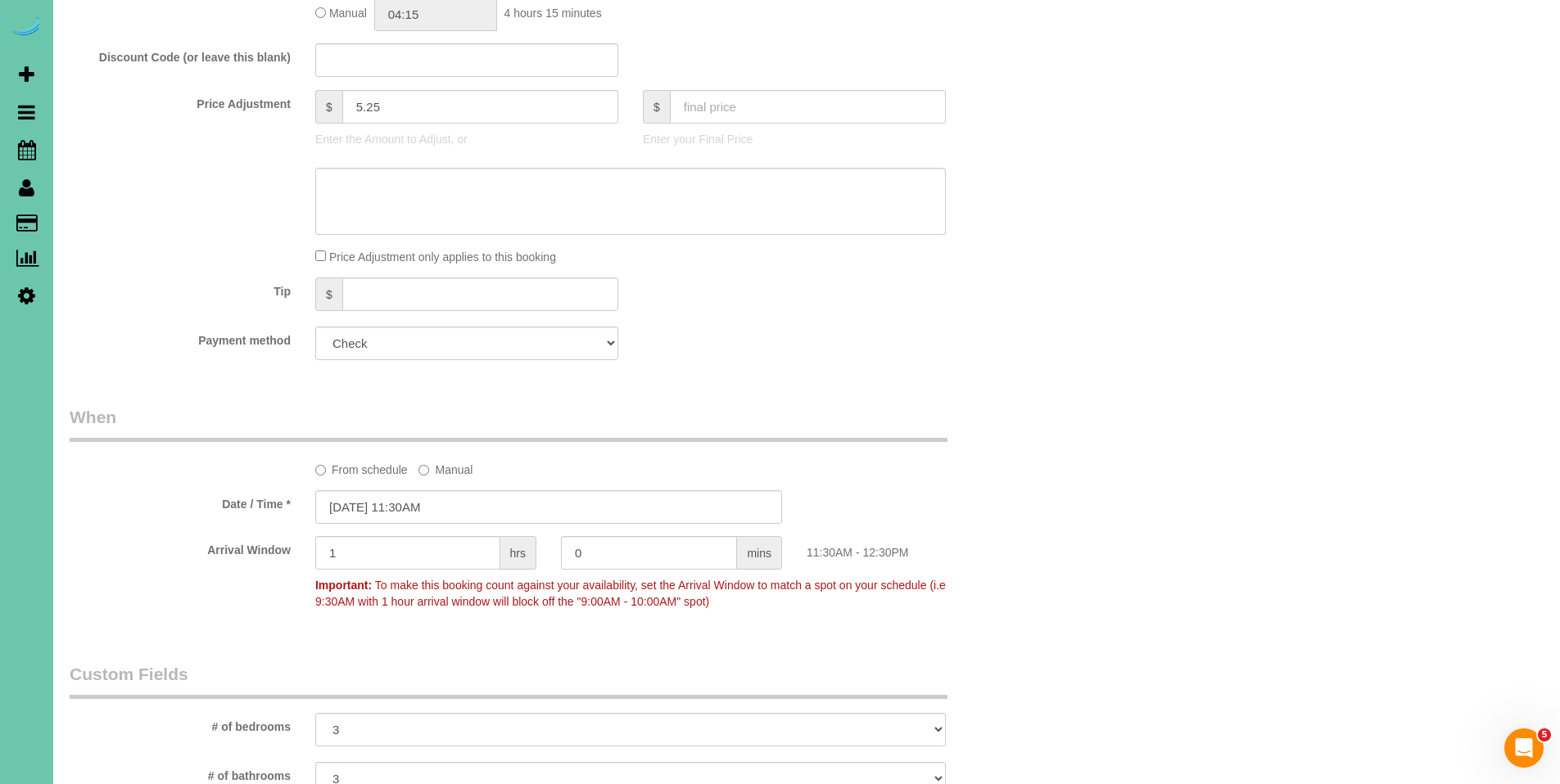
scroll to position [851, 0]
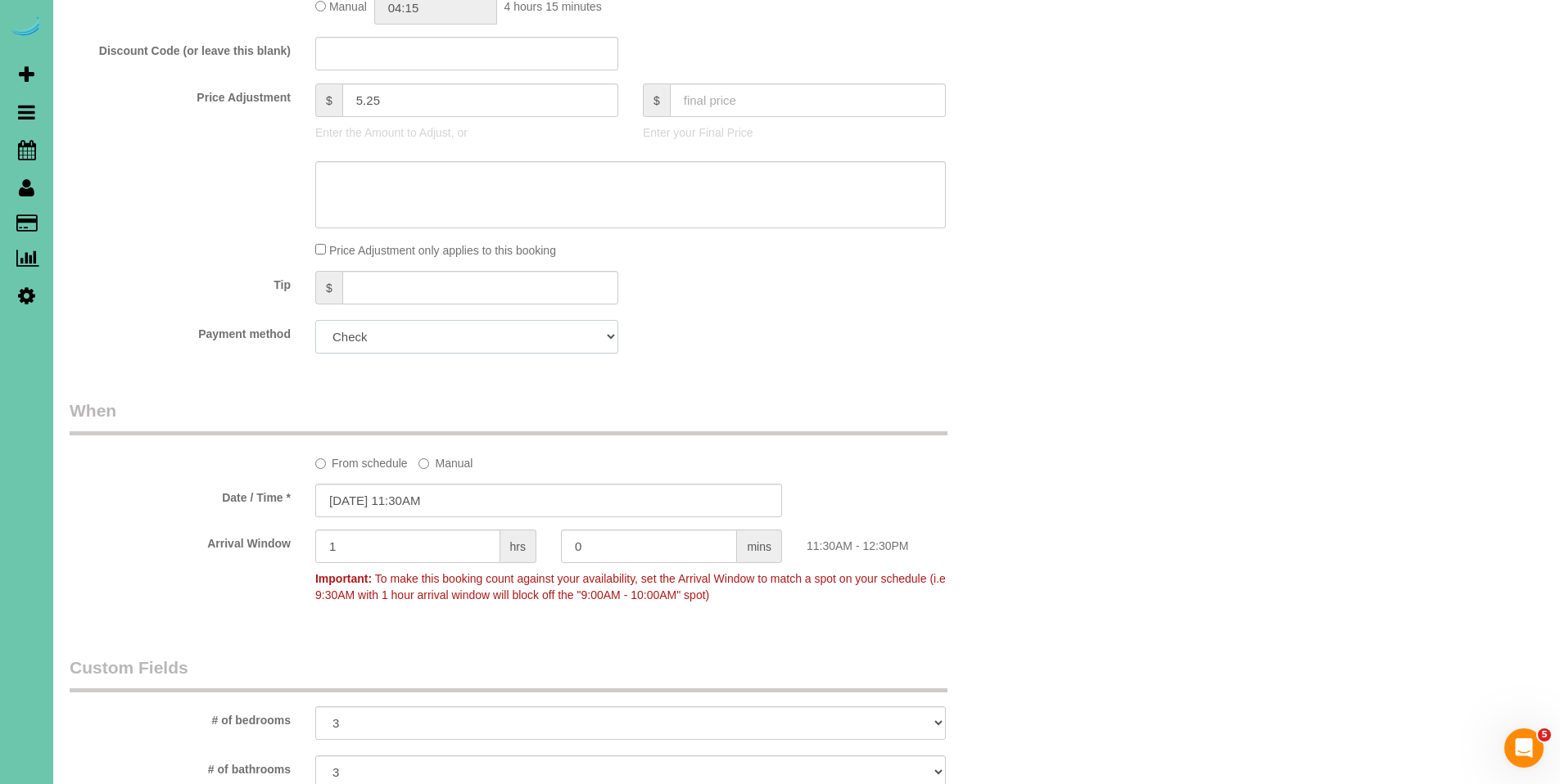
click at [456, 335] on select "Visa - 2437 - 12/2028 (Default) Add Credit Card ─────────────── Cash Check Payp…" at bounding box center [467, 336] width 303 height 33
select select "string:fspay-122a70c6-069a-4431-b0df-ddceb81bc4d2"
click at [316, 320] on select "Visa - 2437 - 12/2028 (Default) Add Credit Card ─────────────── Cash Check Payp…" at bounding box center [467, 336] width 303 height 33
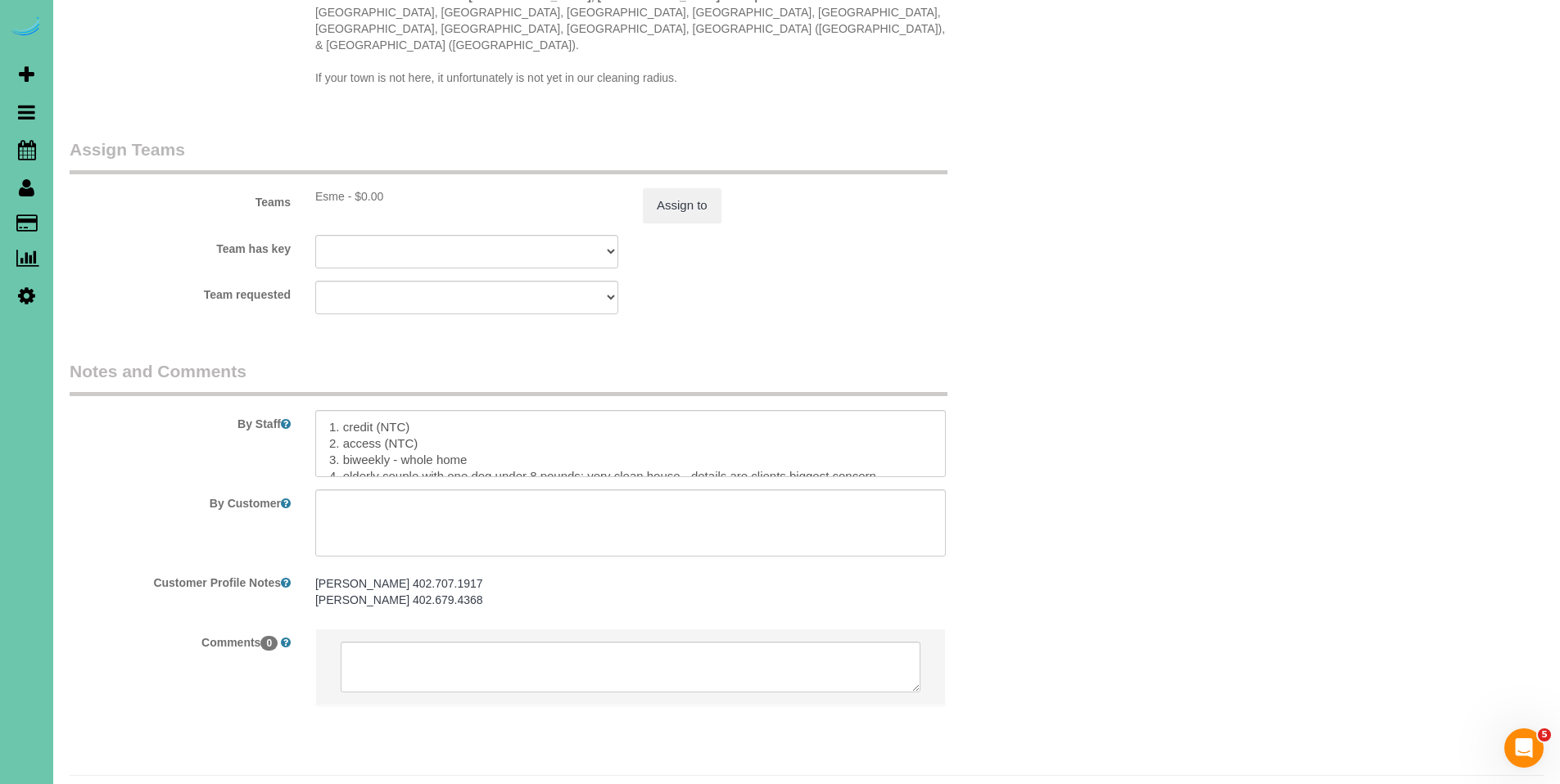
scroll to position [1676, 0]
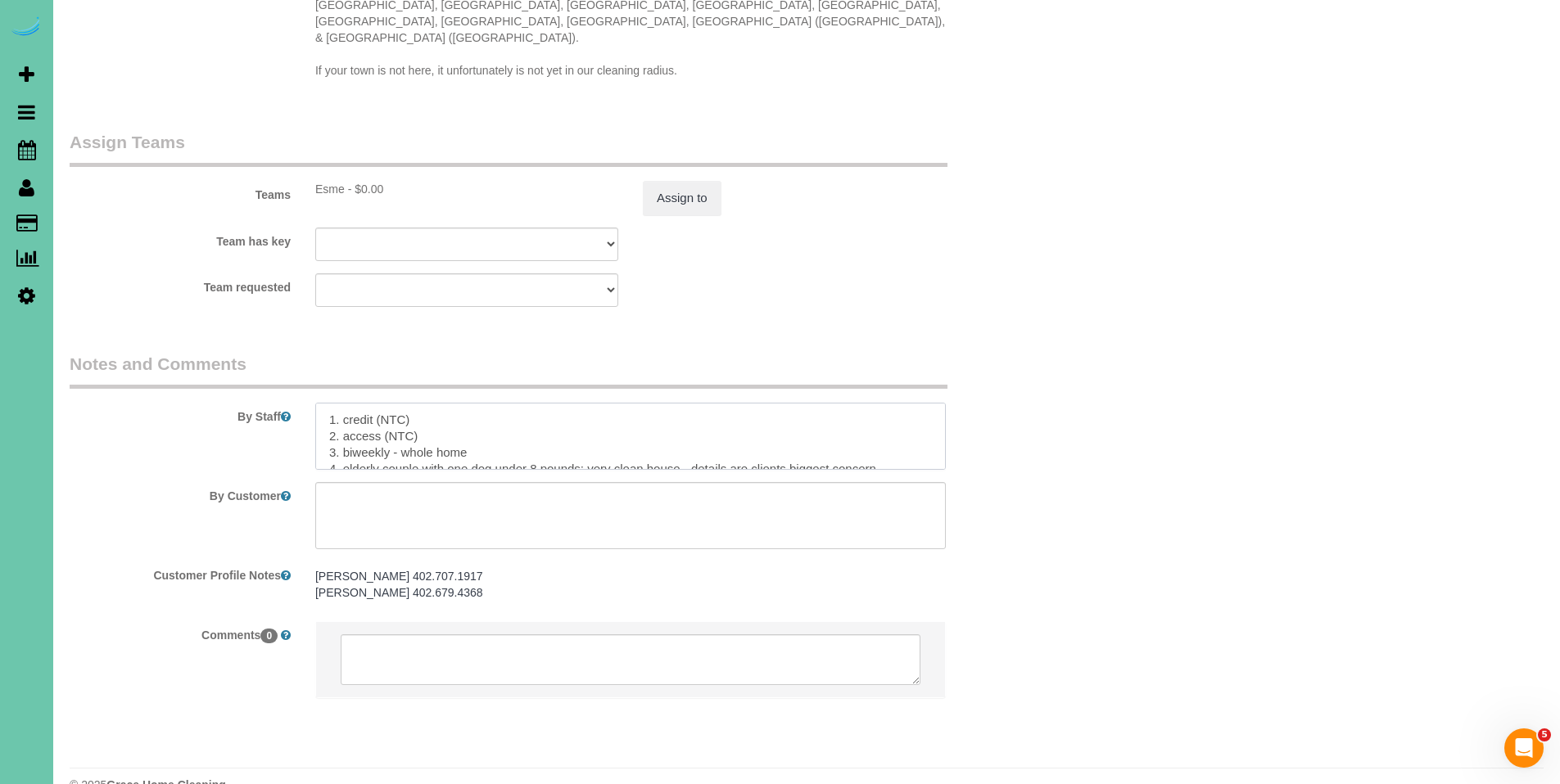
drag, startPoint x: 375, startPoint y: 385, endPoint x: 423, endPoint y: 386, distance: 48.0
click at [423, 403] on textarea at bounding box center [630, 436] width 630 height 67
click at [429, 403] on textarea at bounding box center [630, 436] width 630 height 67
click at [427, 403] on textarea at bounding box center [630, 436] width 630 height 67
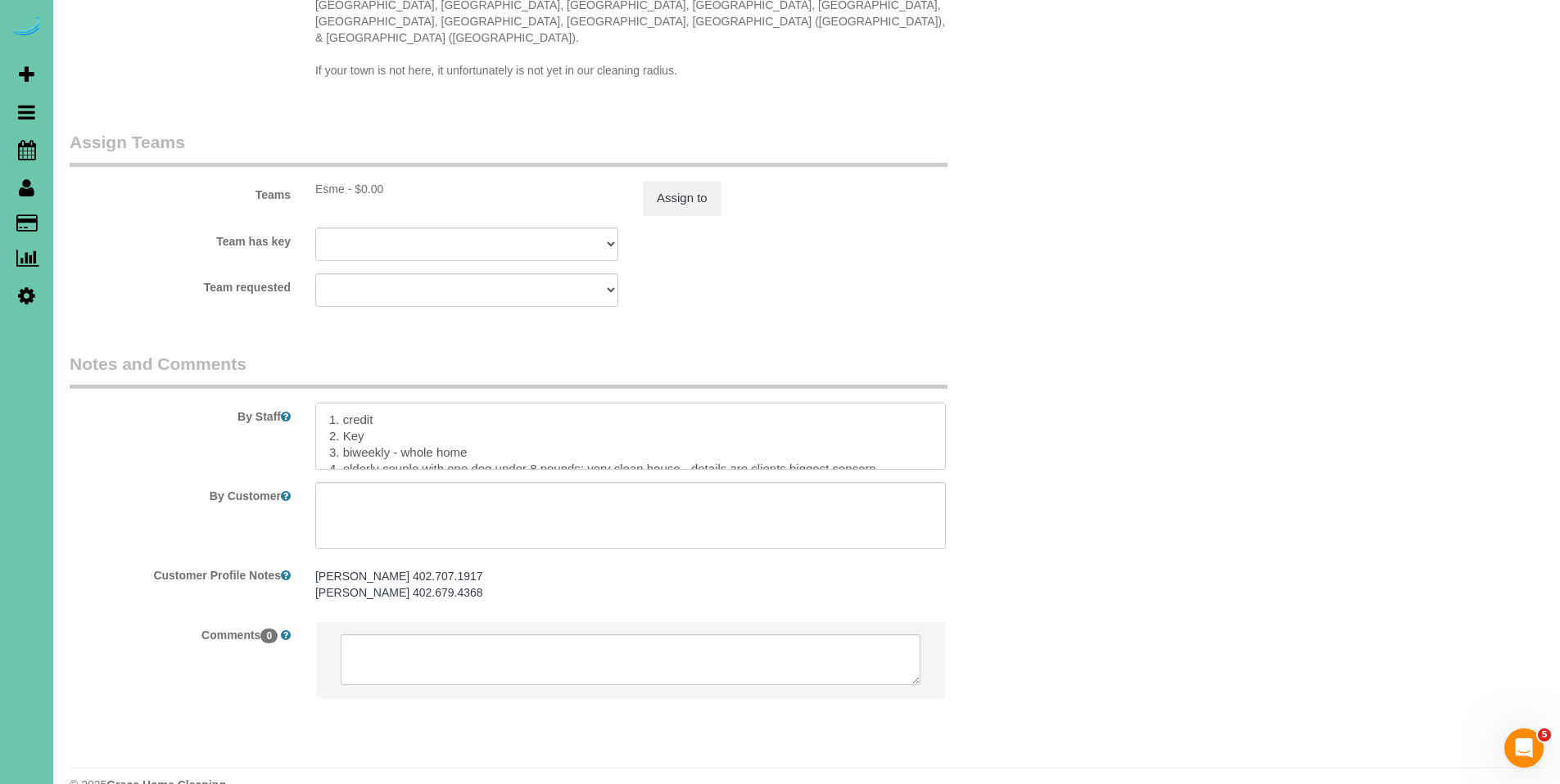
click at [372, 403] on textarea at bounding box center [630, 436] width 630 height 67
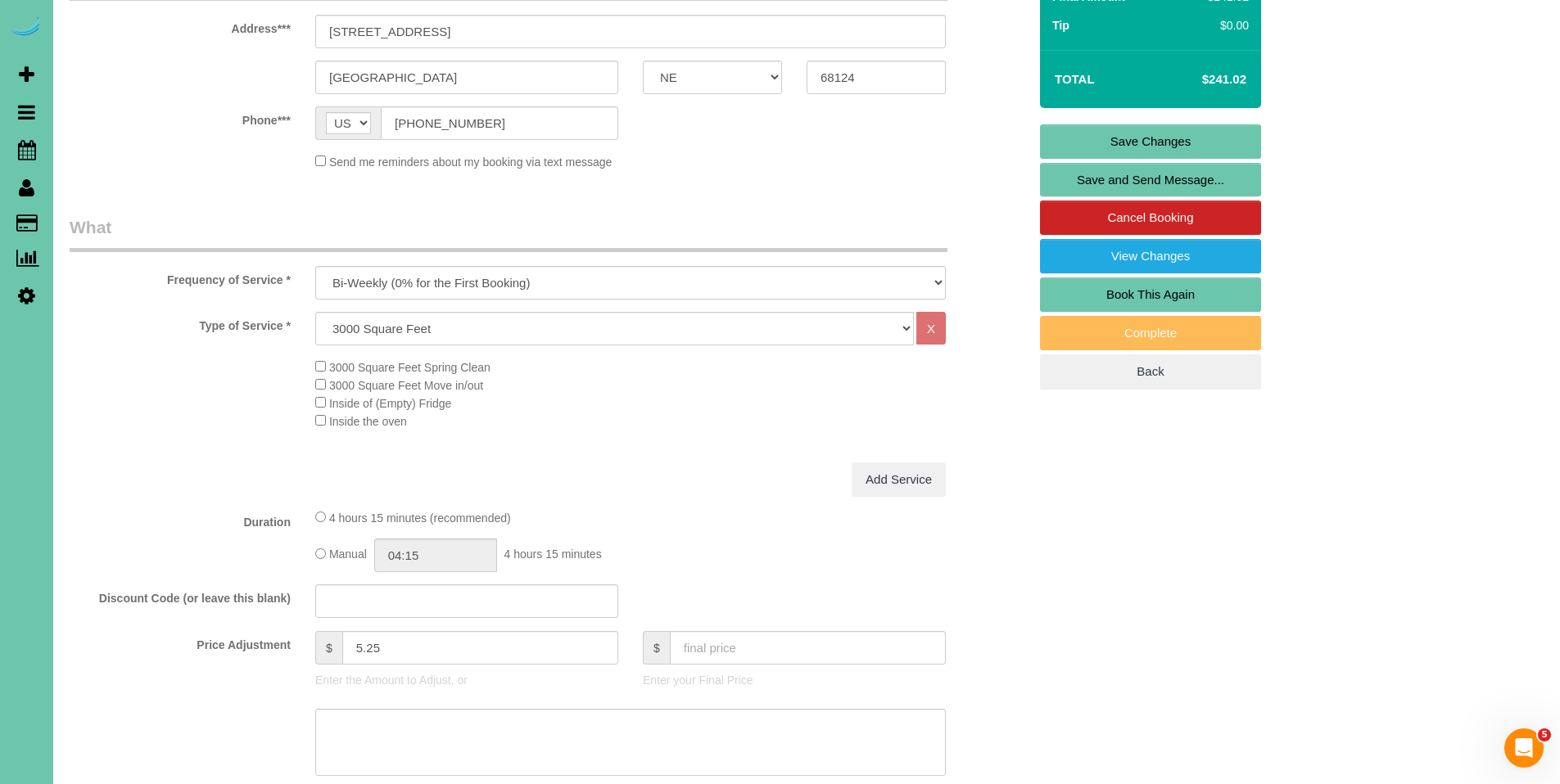
scroll to position [0, 0]
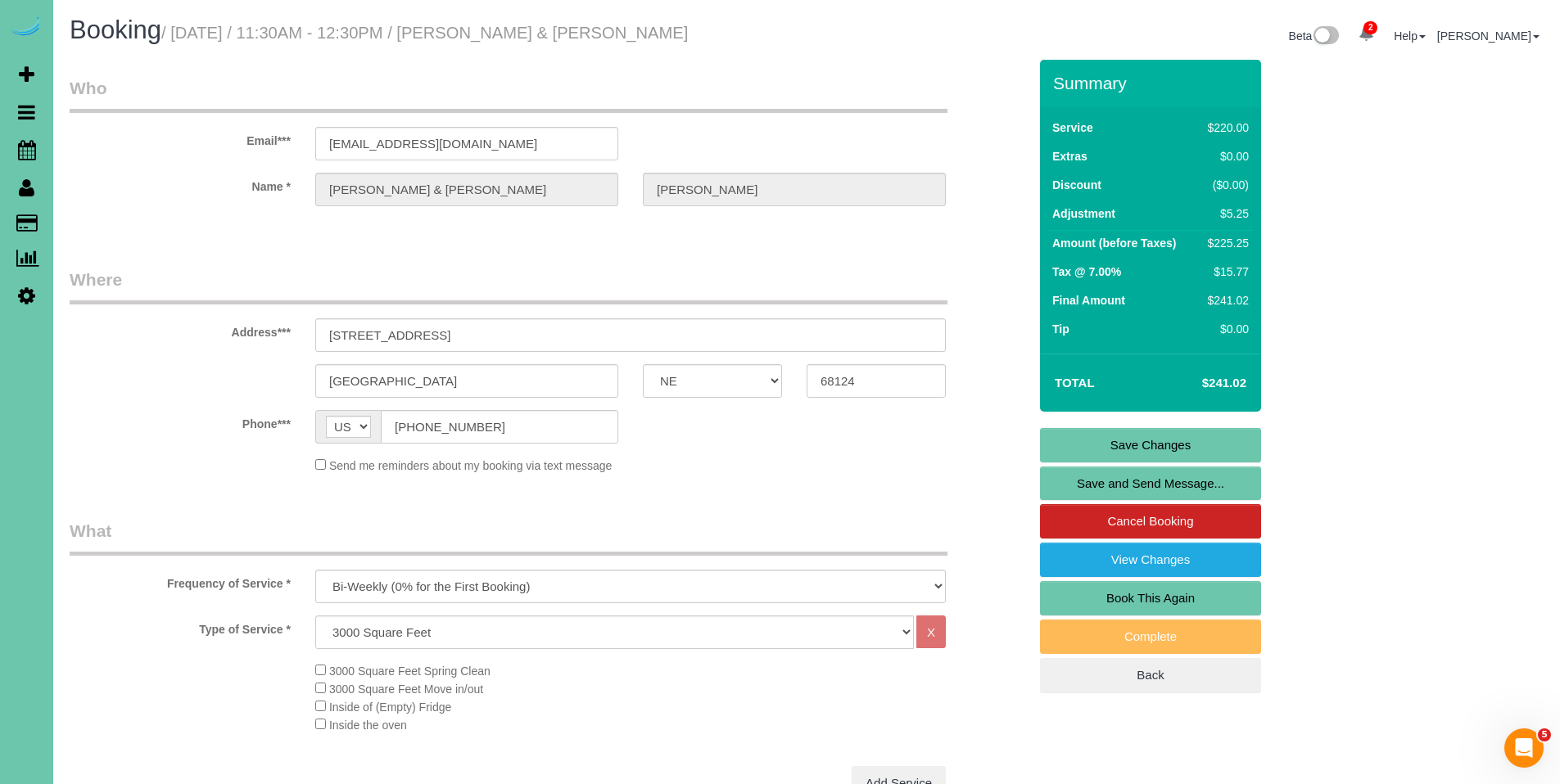
type textarea "1. credit 2. Key#87 3. biweekly - whole home 4. elderly couple with one dog und…"
click at [1158, 436] on link "Save Changes" at bounding box center [1150, 445] width 221 height 34
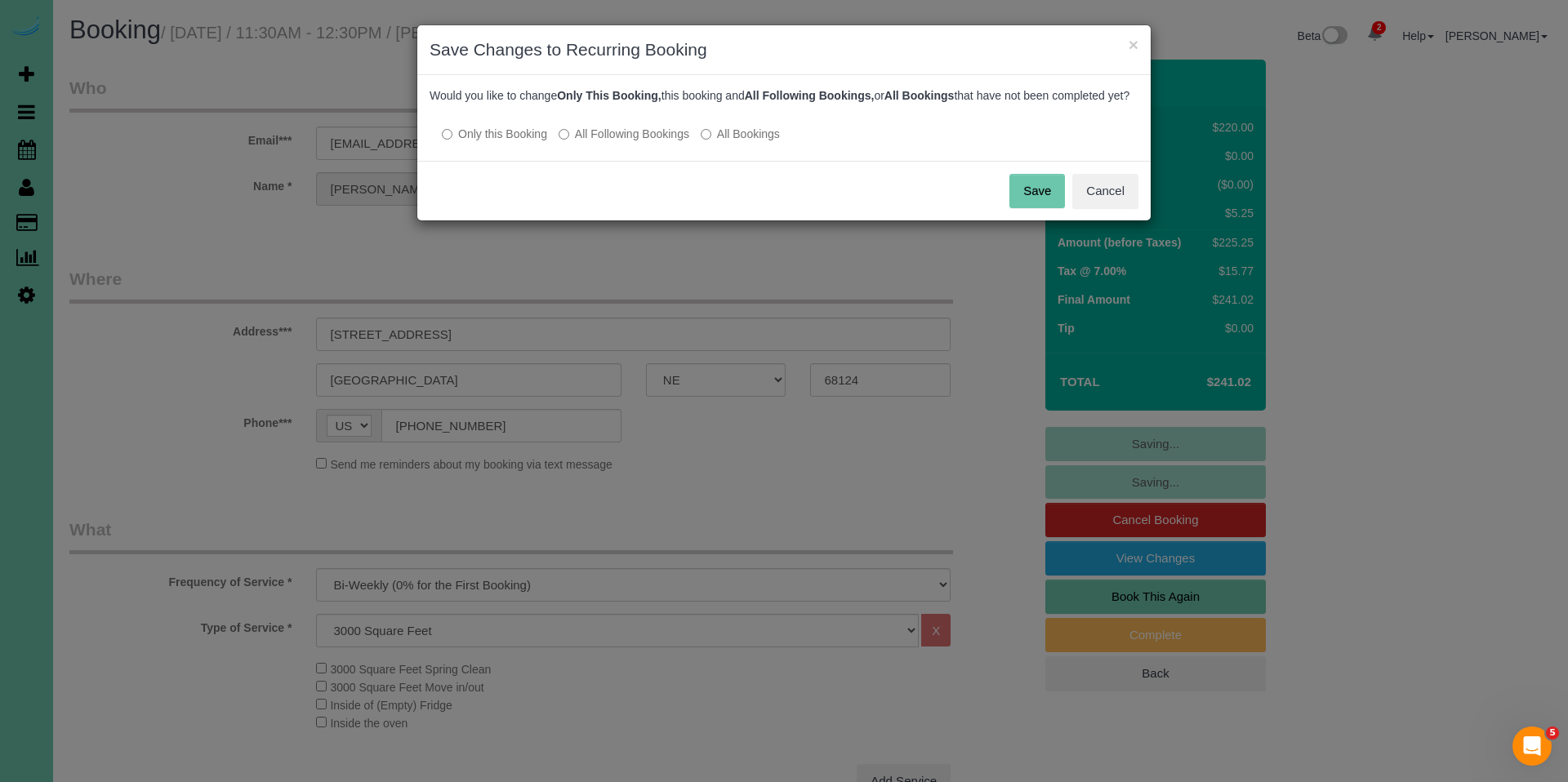
click at [648, 142] on label "All Following Bookings" at bounding box center [624, 134] width 131 height 16
click at [1049, 208] on button "Save" at bounding box center [1037, 191] width 55 height 34
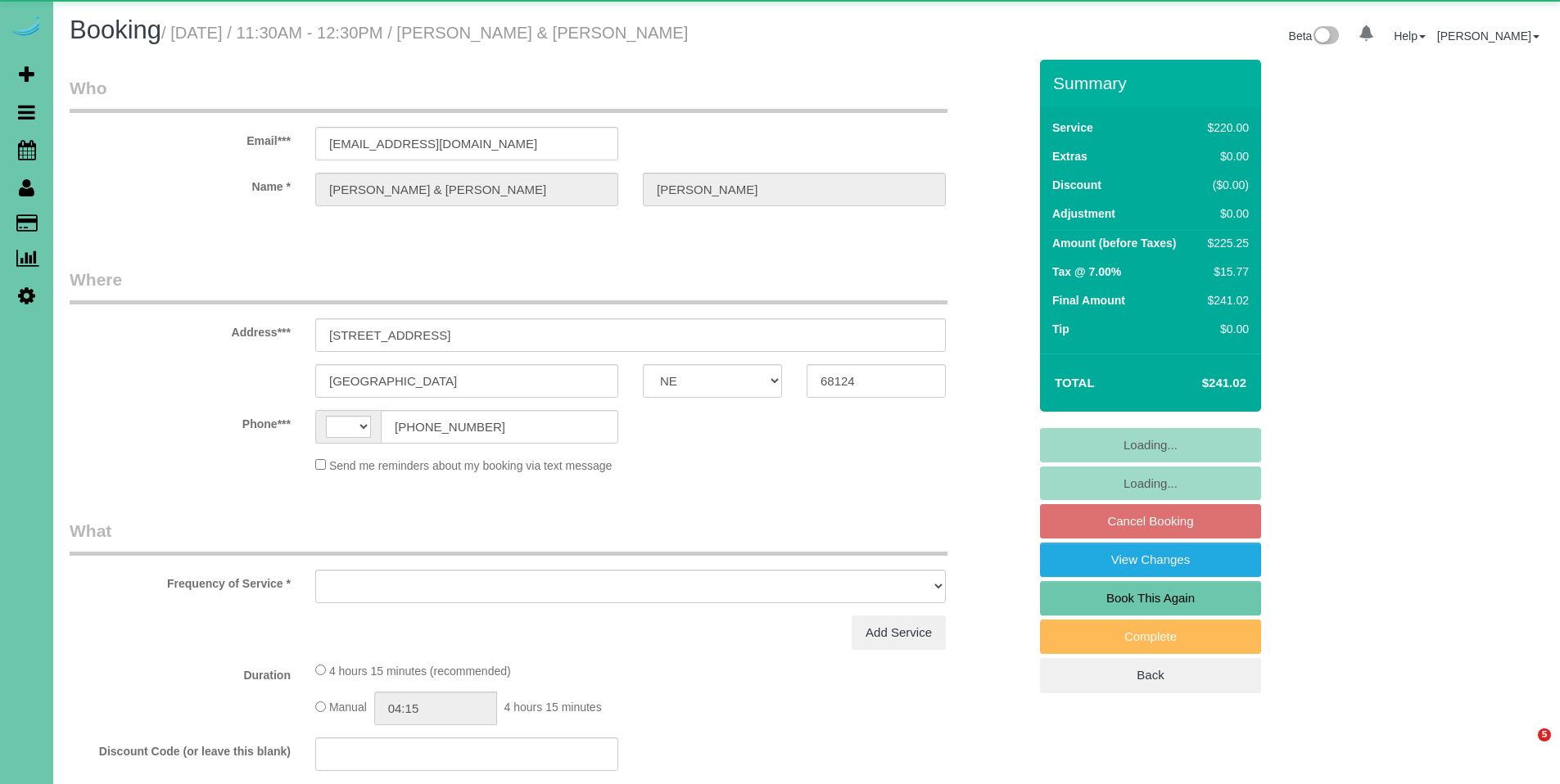
select select "NE"
select select "string:[GEOGRAPHIC_DATA]"
select select "object:654"
select select "number:36"
select select "number:42"
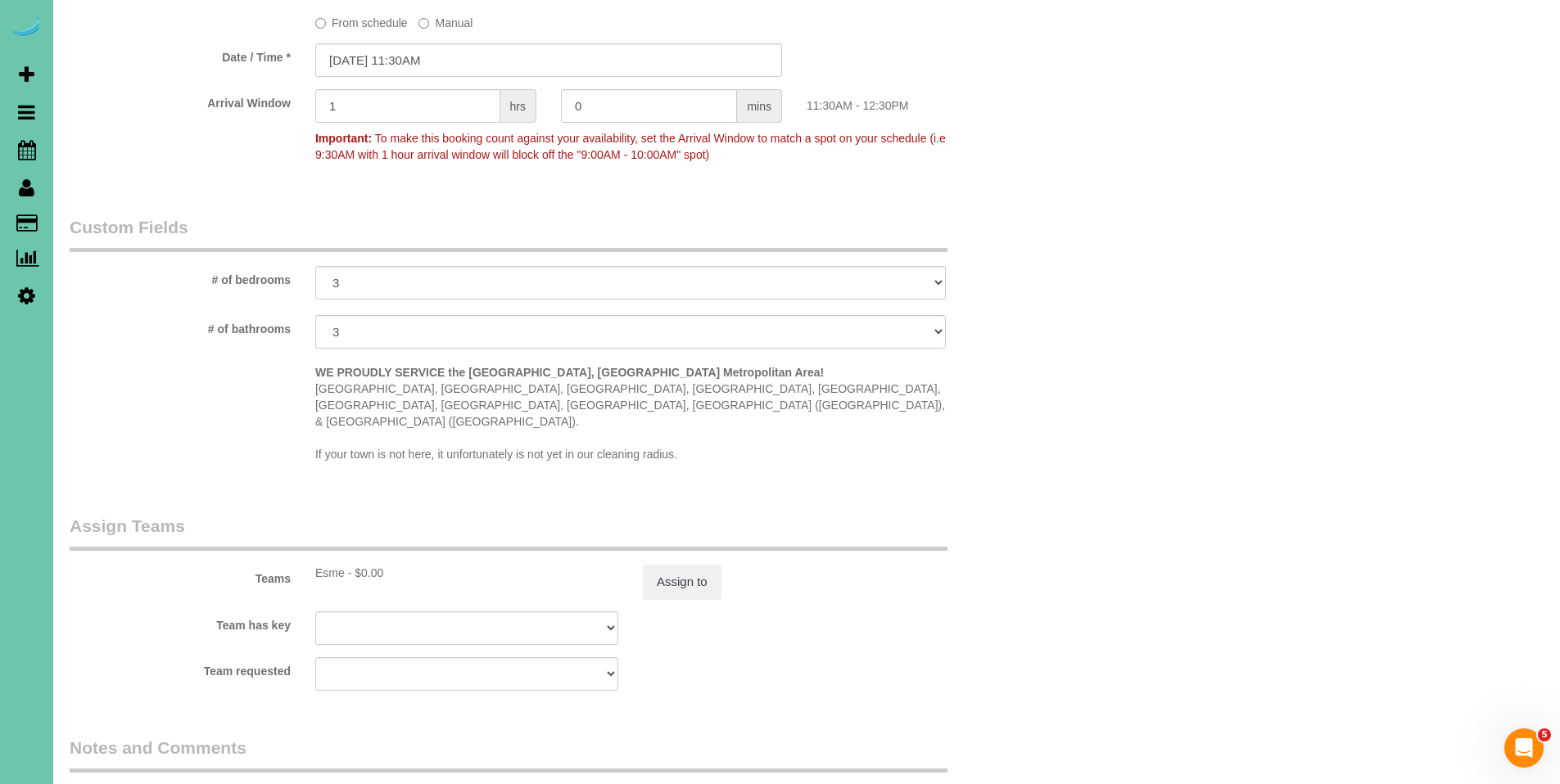
scroll to position [1676, 0]
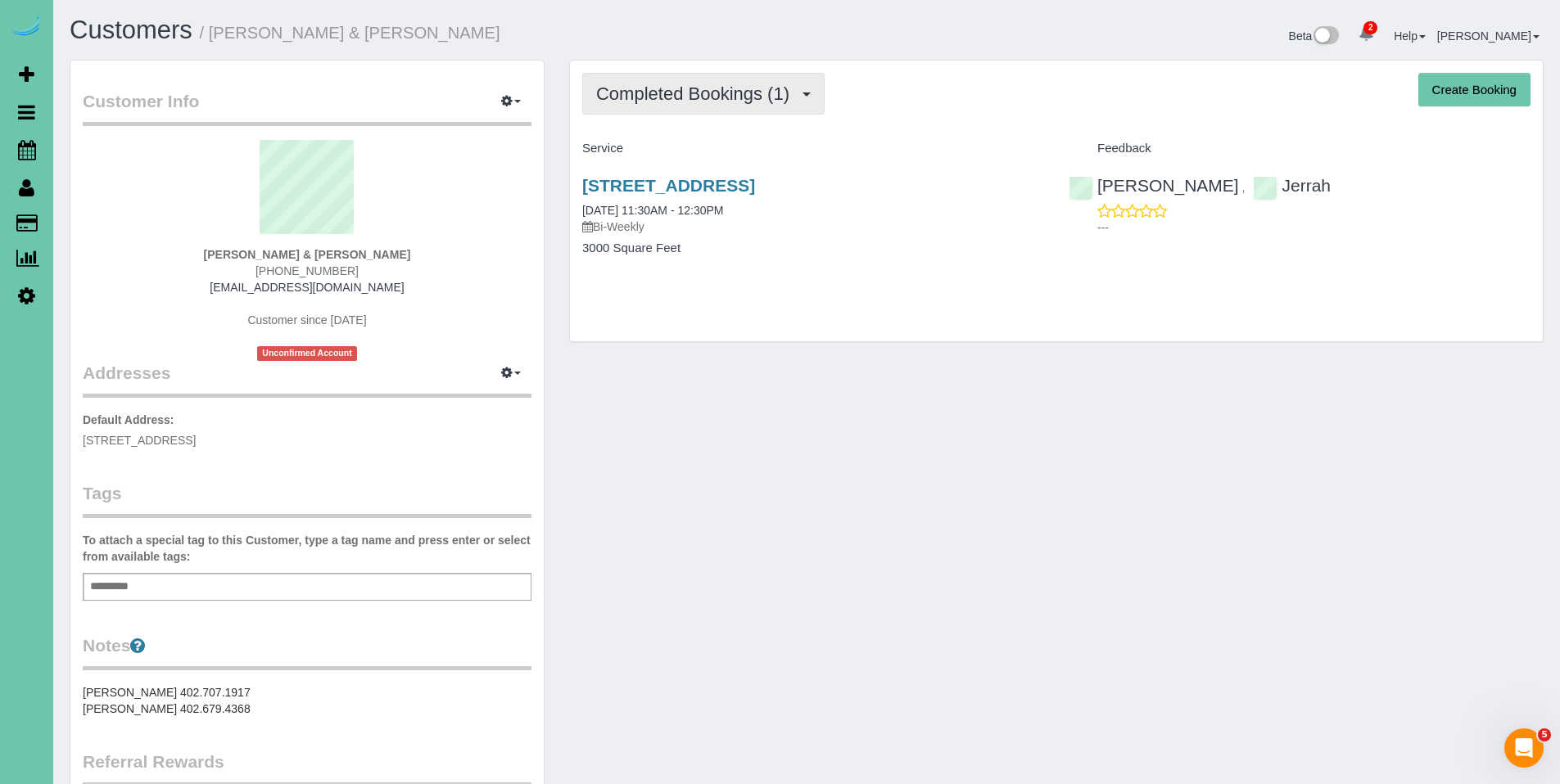
click at [706, 85] on span "Completed Bookings (1)" at bounding box center [697, 93] width 202 height 21
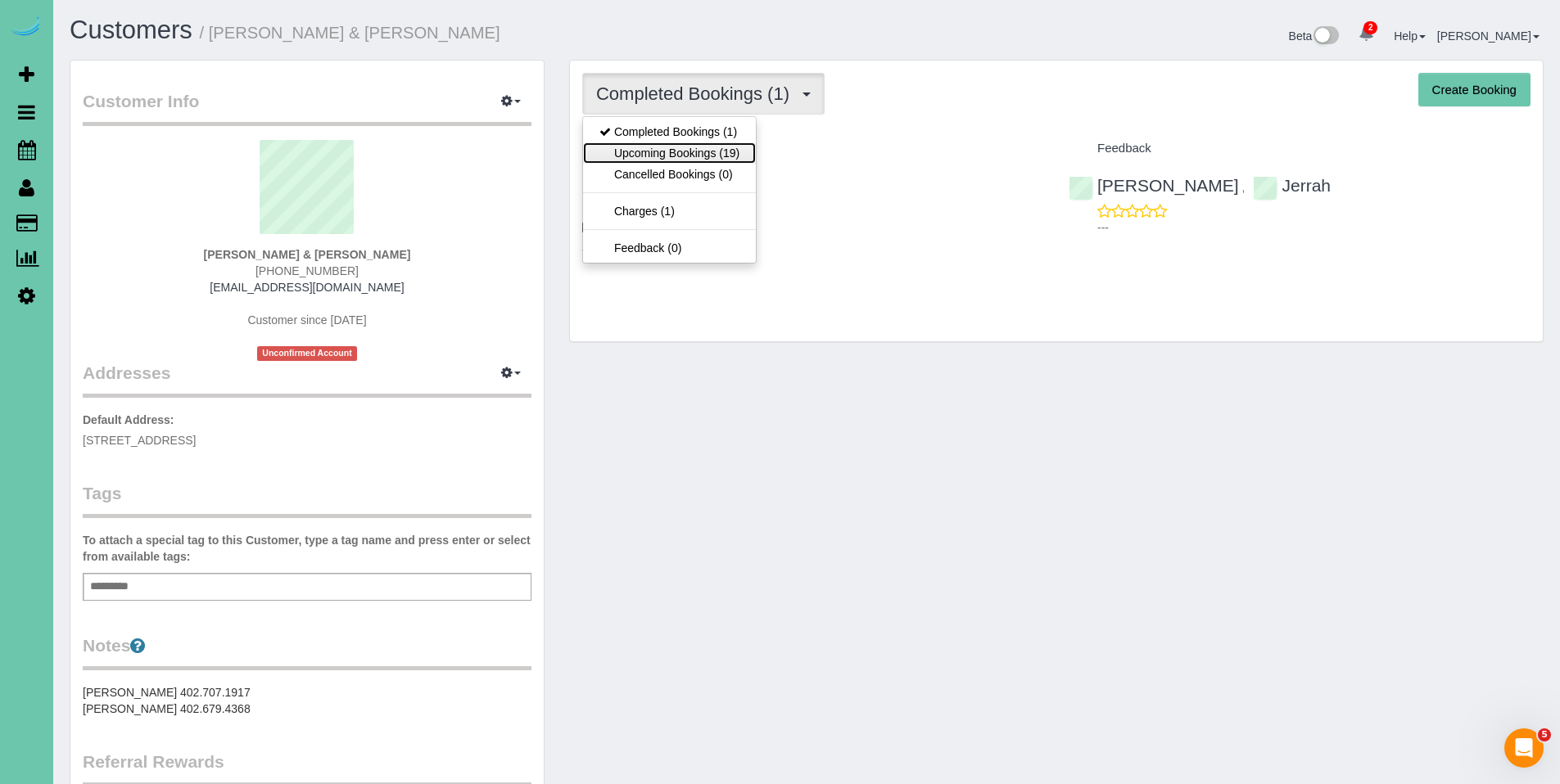
click at [683, 151] on link "Upcoming Bookings (19)" at bounding box center [670, 153] width 173 height 22
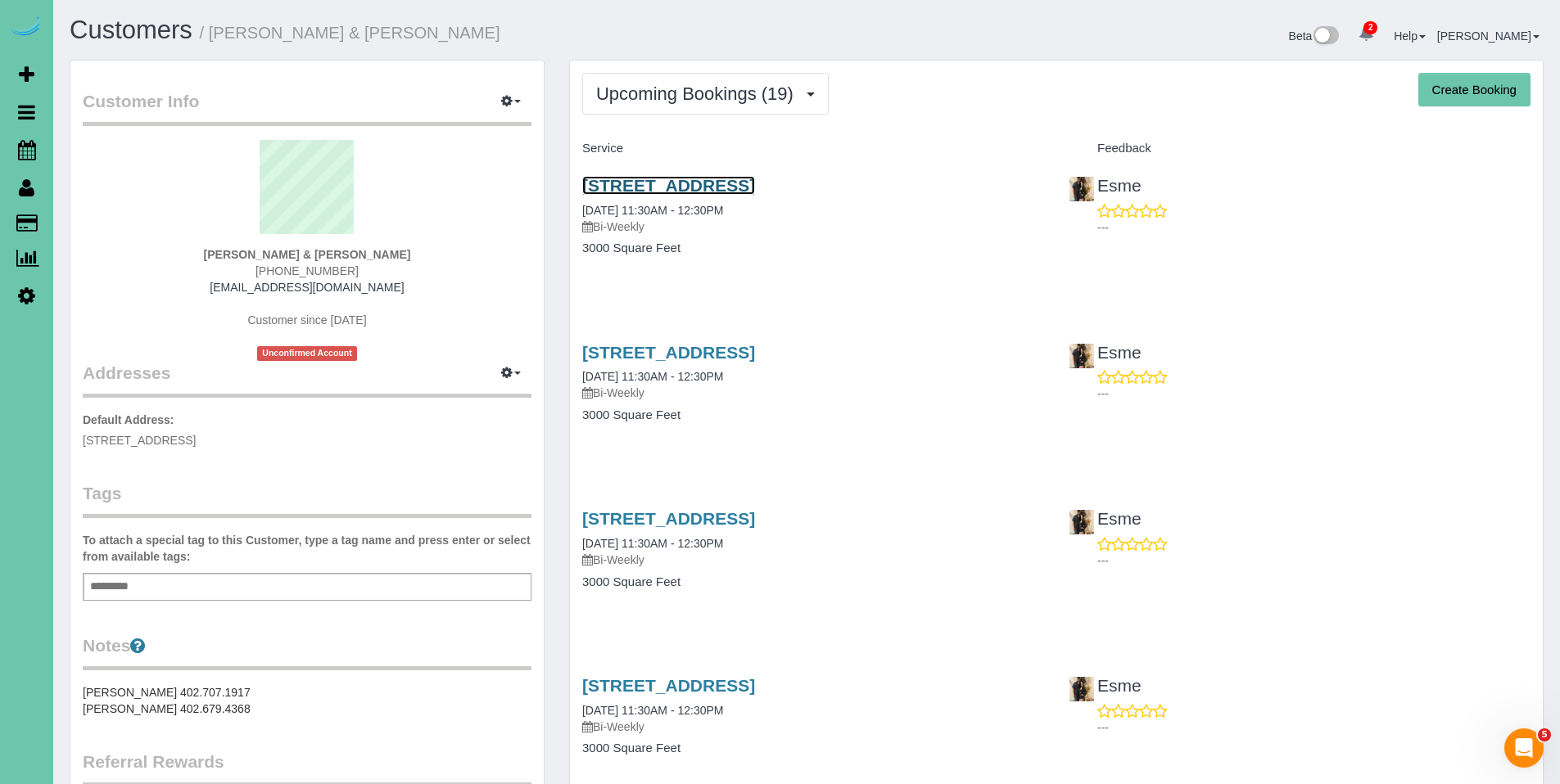
click at [634, 181] on link "[STREET_ADDRESS]" at bounding box center [669, 185] width 173 height 19
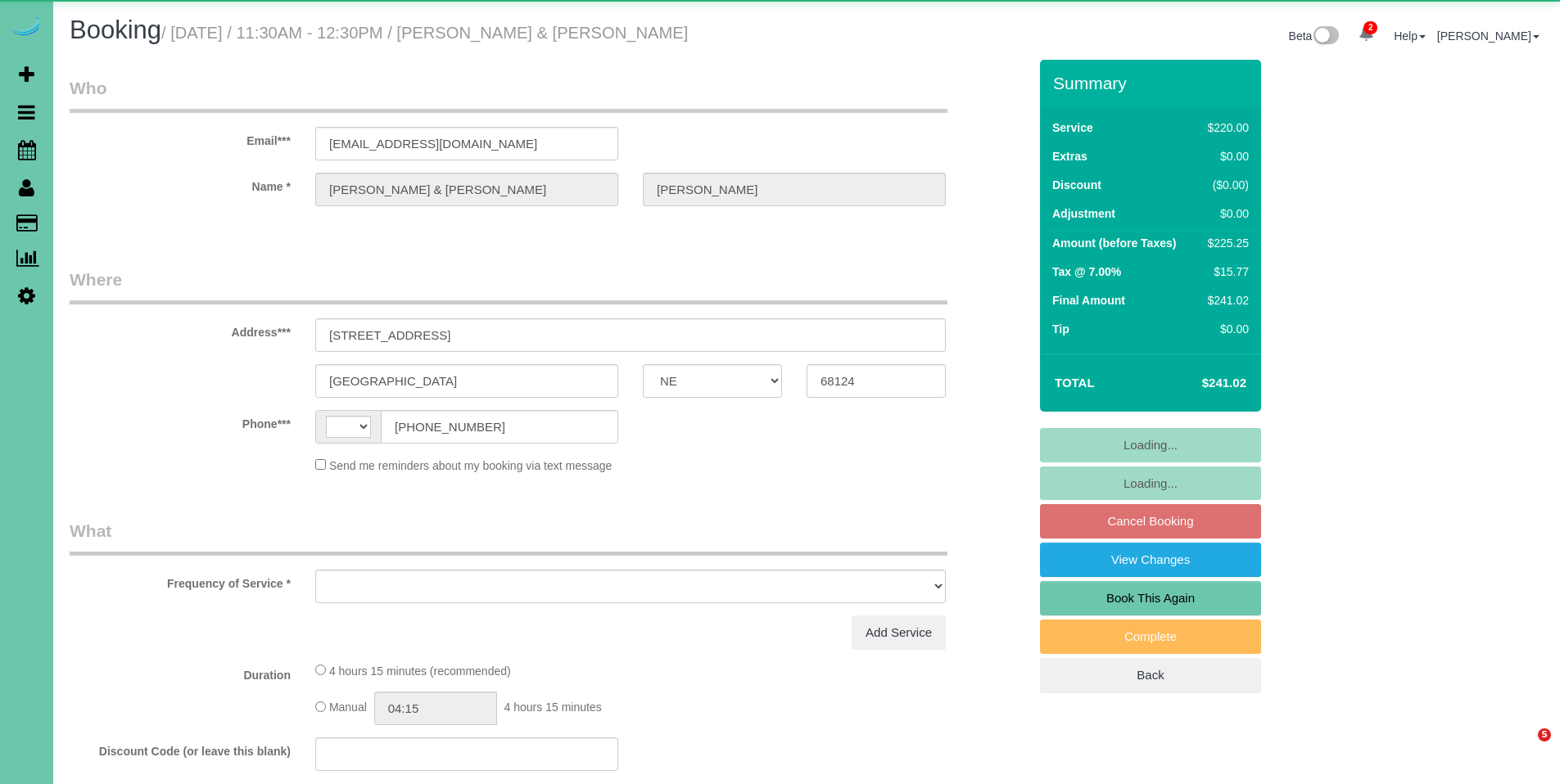
select select "NE"
select select "string:[GEOGRAPHIC_DATA]"
select select "object:668"
select select "string:fspay-122a70c6-069a-4431-b0df-ddceb81bc4d2"
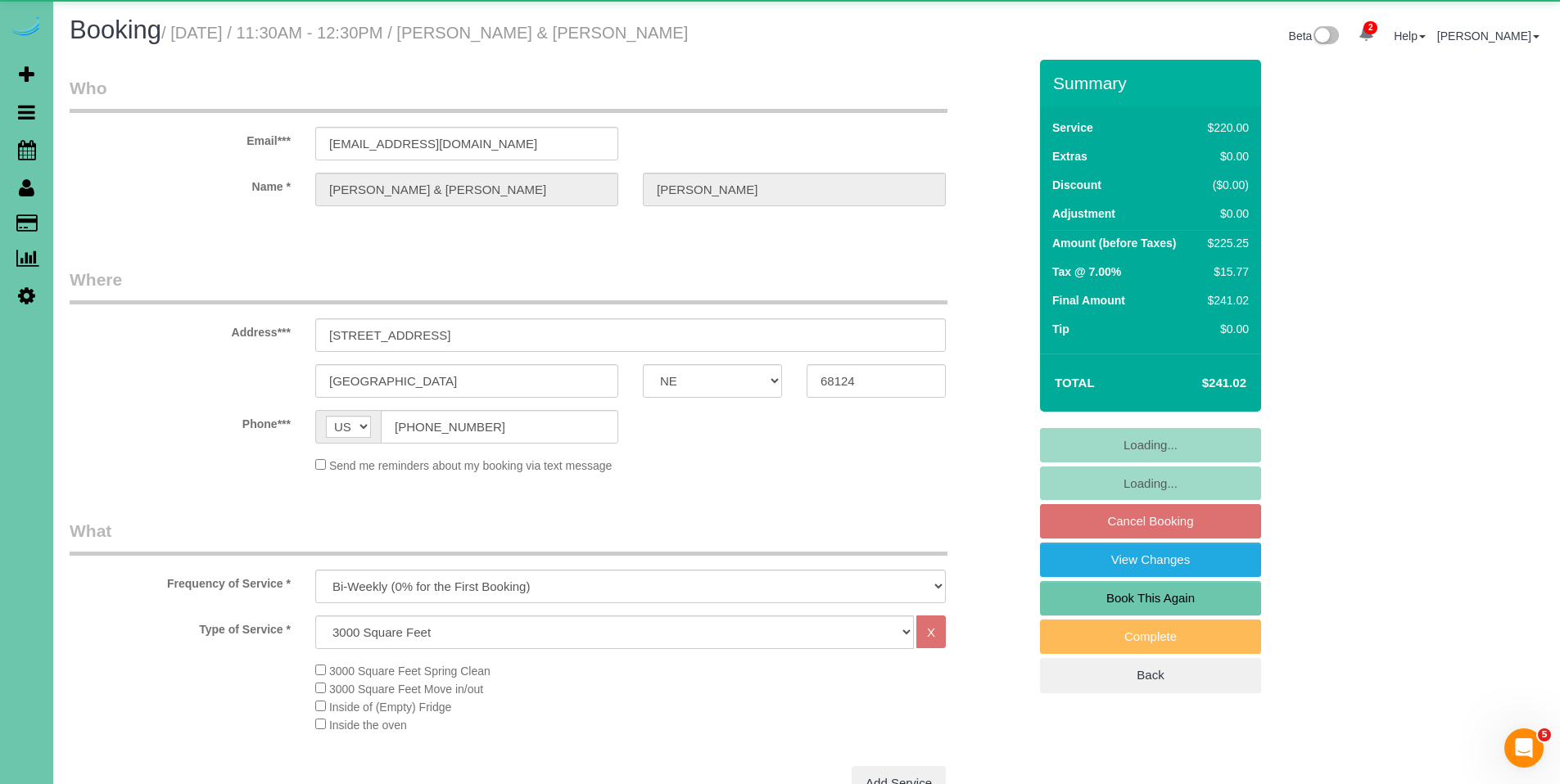
select select "number:36"
select select "number:42"
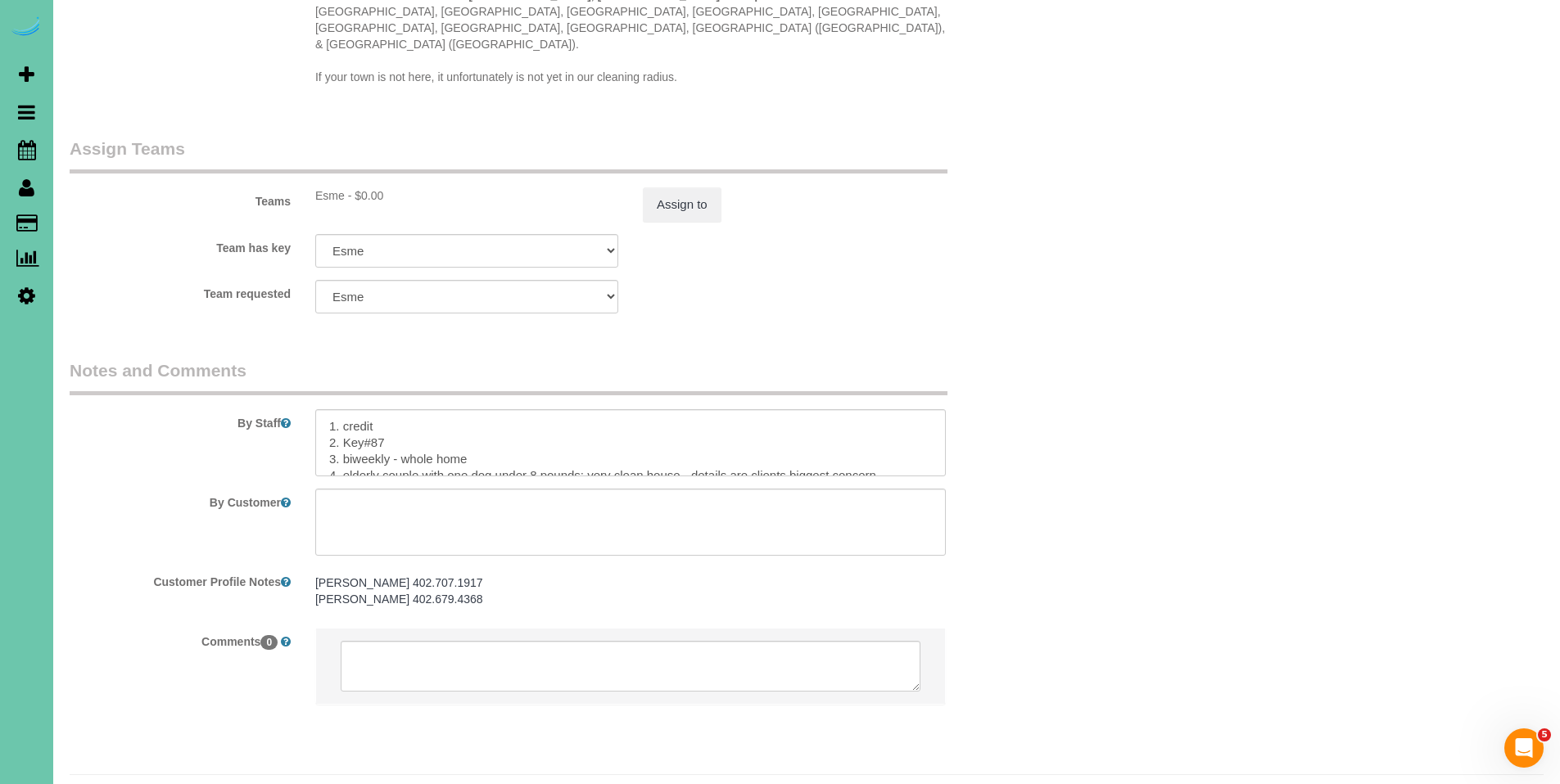
scroll to position [1704, 0]
click at [416, 403] on textarea at bounding box center [630, 436] width 630 height 67
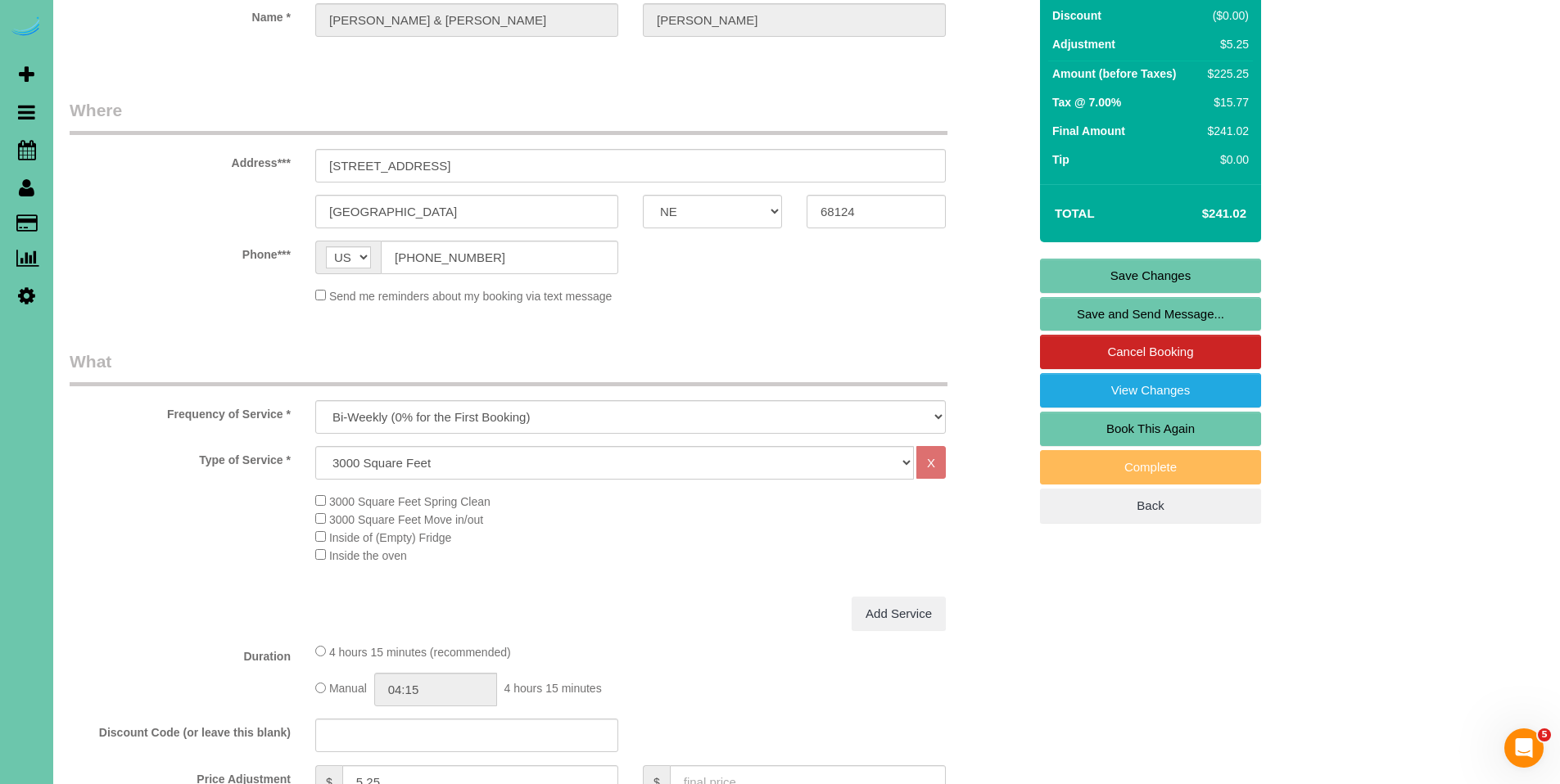
scroll to position [161, 0]
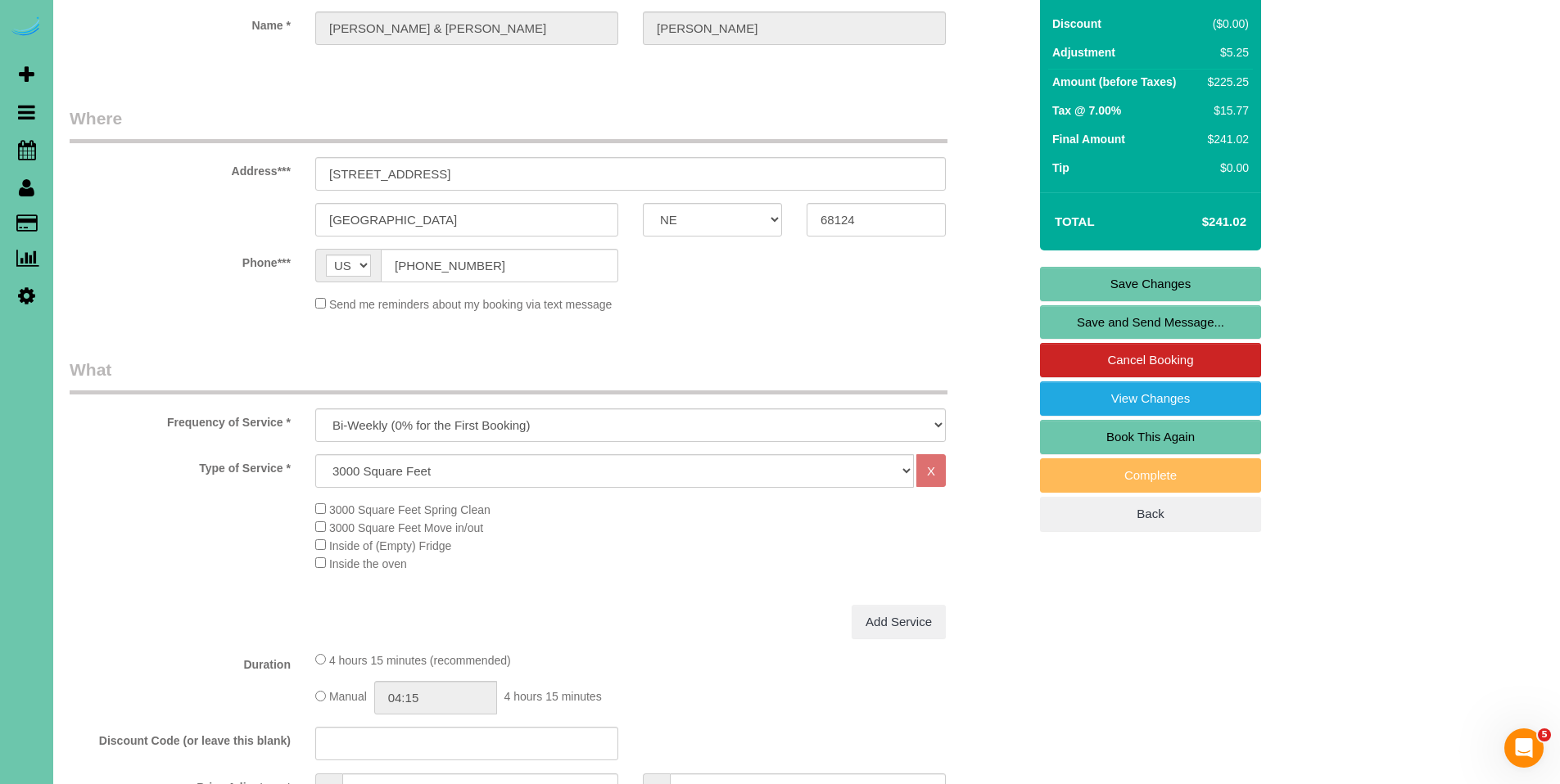
type textarea "1. credit 2. Key#87 - Key is for the front door top lock. This key also works f…"
click at [1148, 279] on link "Save Changes" at bounding box center [1150, 284] width 221 height 34
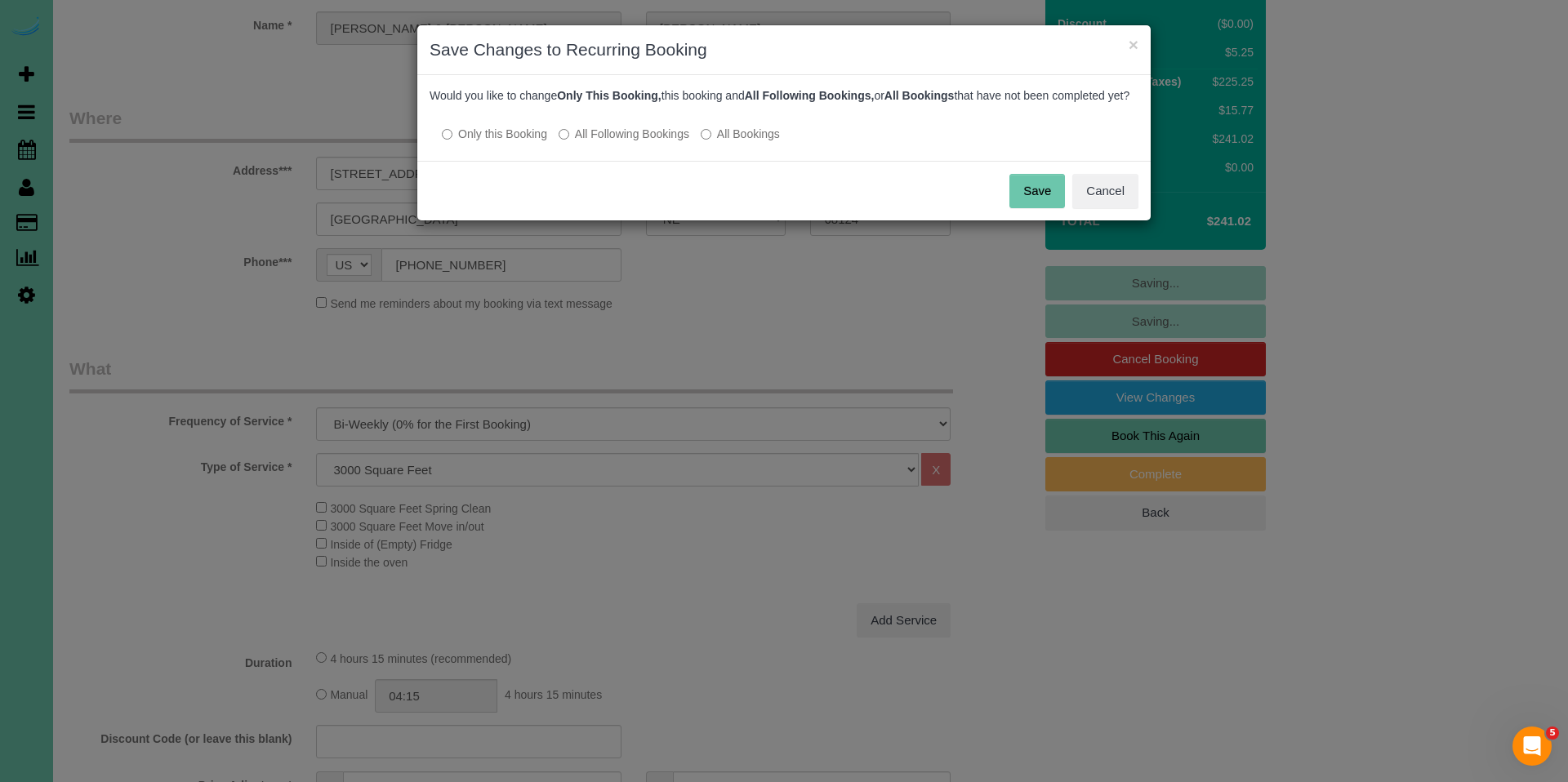
click at [649, 142] on label "All Following Bookings" at bounding box center [624, 134] width 131 height 16
click at [1045, 201] on button "Save" at bounding box center [1037, 191] width 55 height 34
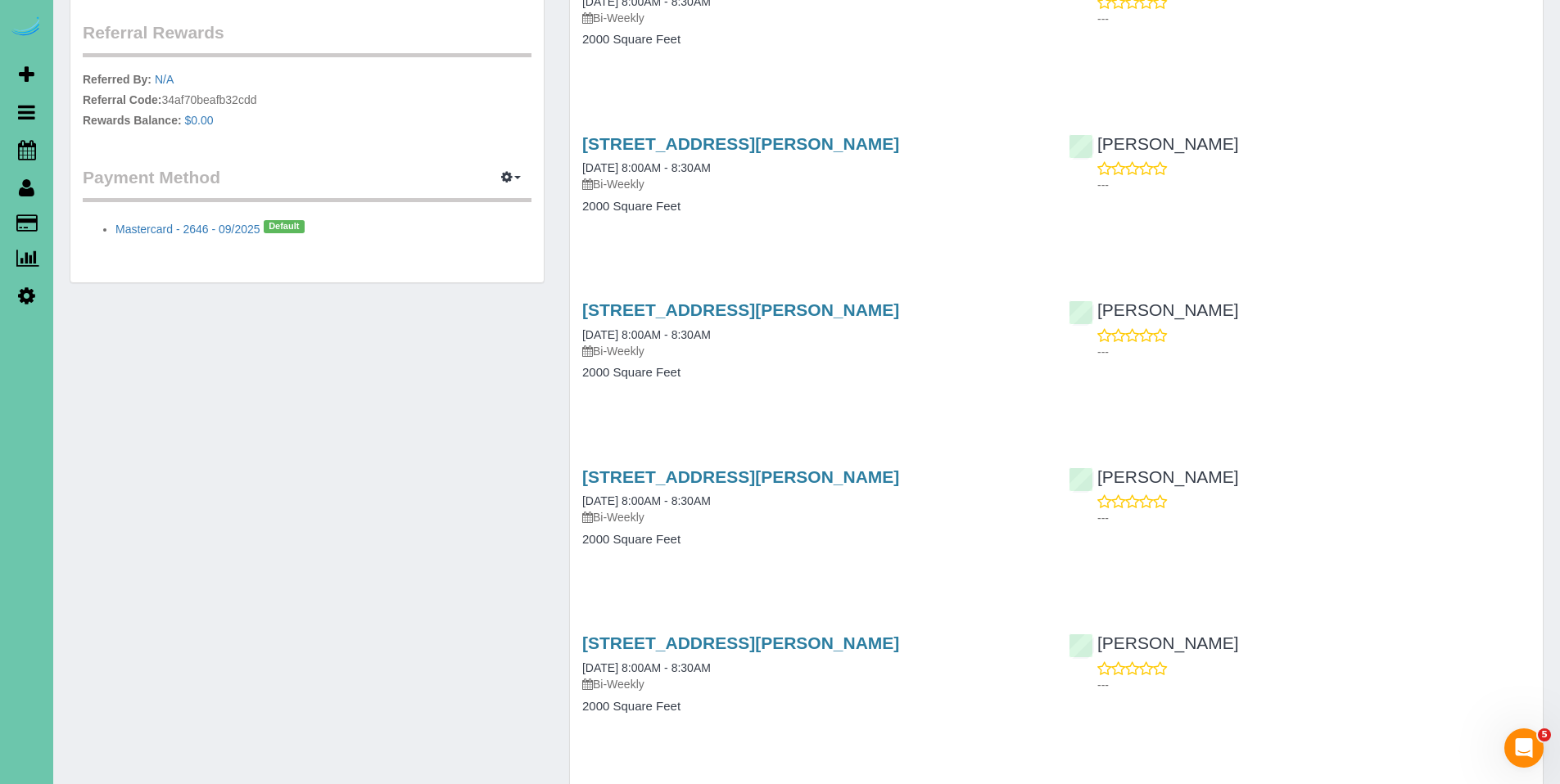
scroll to position [857, 0]
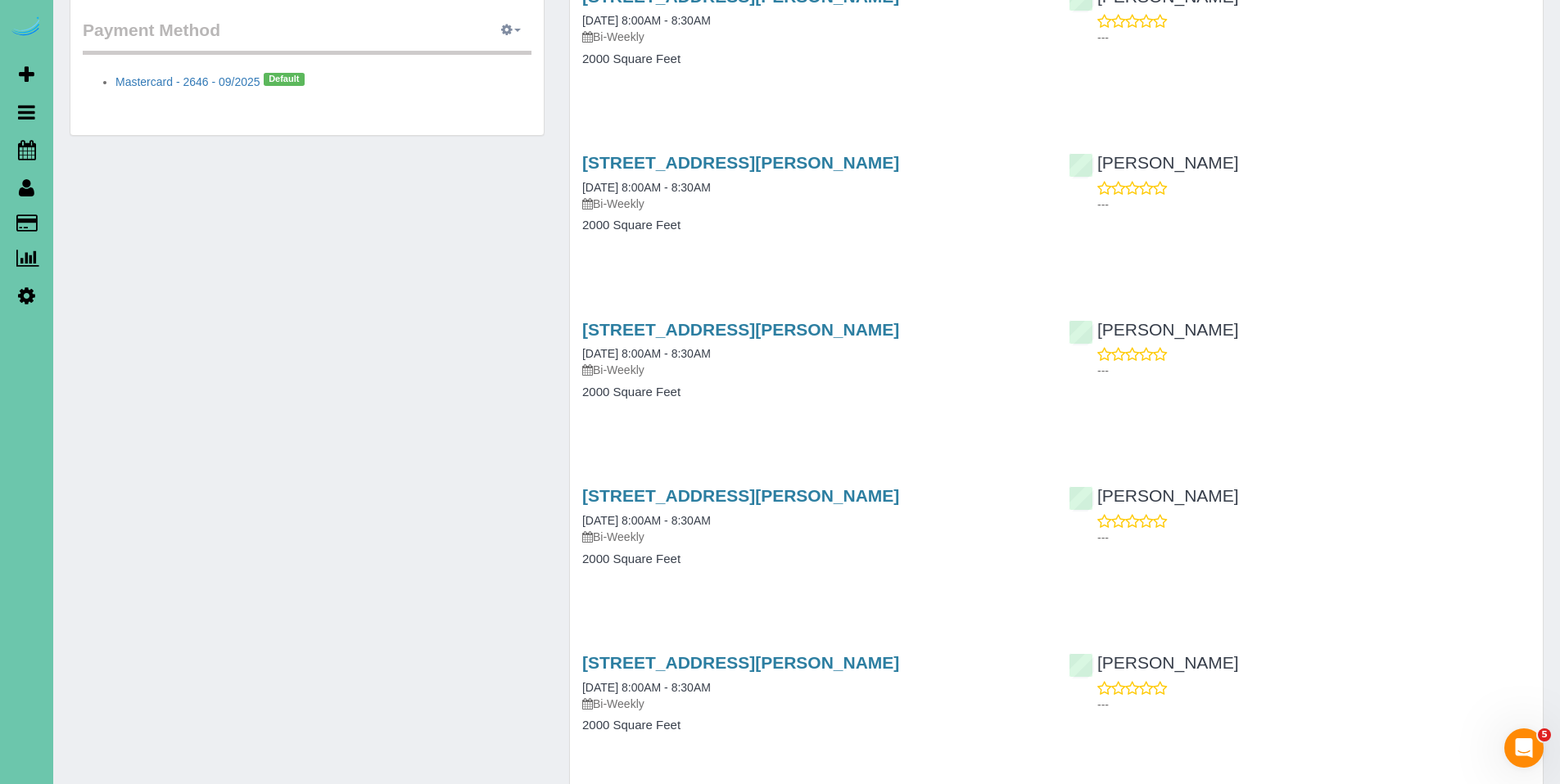
click at [510, 27] on icon "button" at bounding box center [507, 29] width 12 height 10
click at [471, 57] on link "View Payment Methods" at bounding box center [454, 61] width 153 height 22
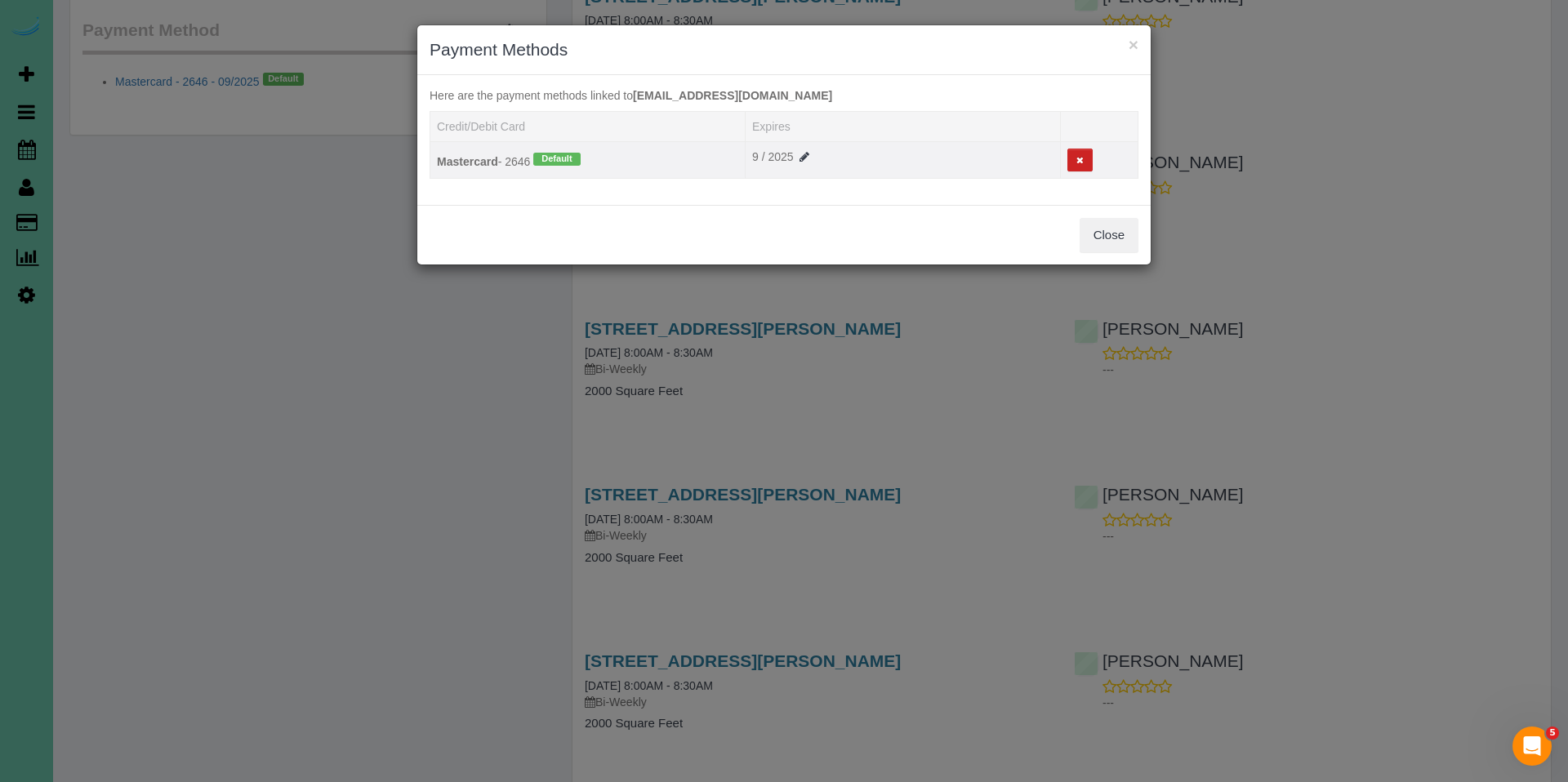
click at [802, 164] on td "9 / 2025" at bounding box center [903, 160] width 316 height 38
click at [802, 156] on icon at bounding box center [805, 156] width 14 height 12
click at [835, 167] on select "2025 2026 2027 2028 2029 2030 2031 2032 2033 2034" at bounding box center [834, 161] width 60 height 25
select select "string:2029"
click at [805, 148] on select "2025 2026 2027 2028 2029 2030 2031 2032 2033 2034" at bounding box center [834, 161] width 60 height 25
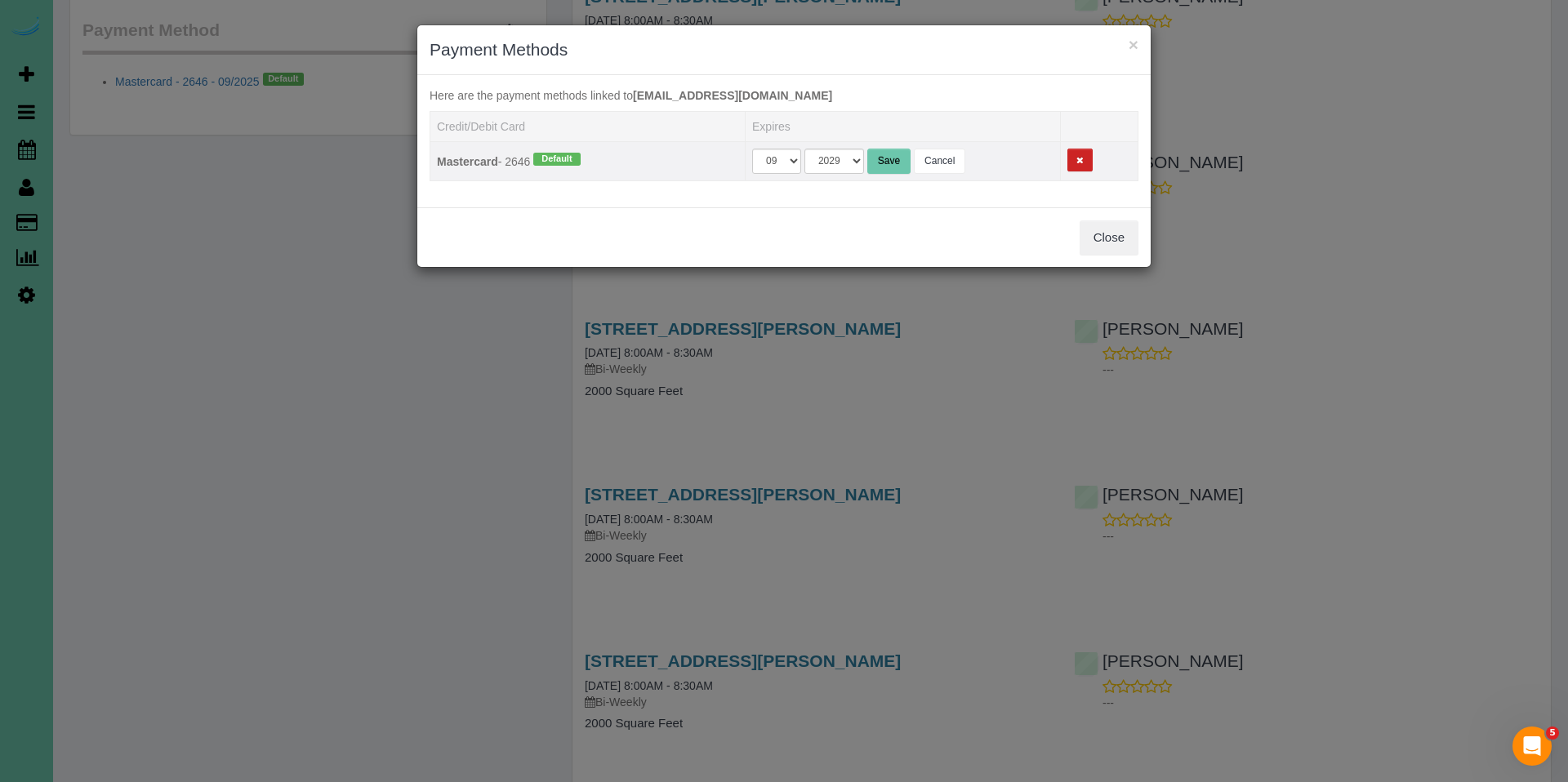
click at [889, 157] on button "Save" at bounding box center [889, 161] width 43 height 25
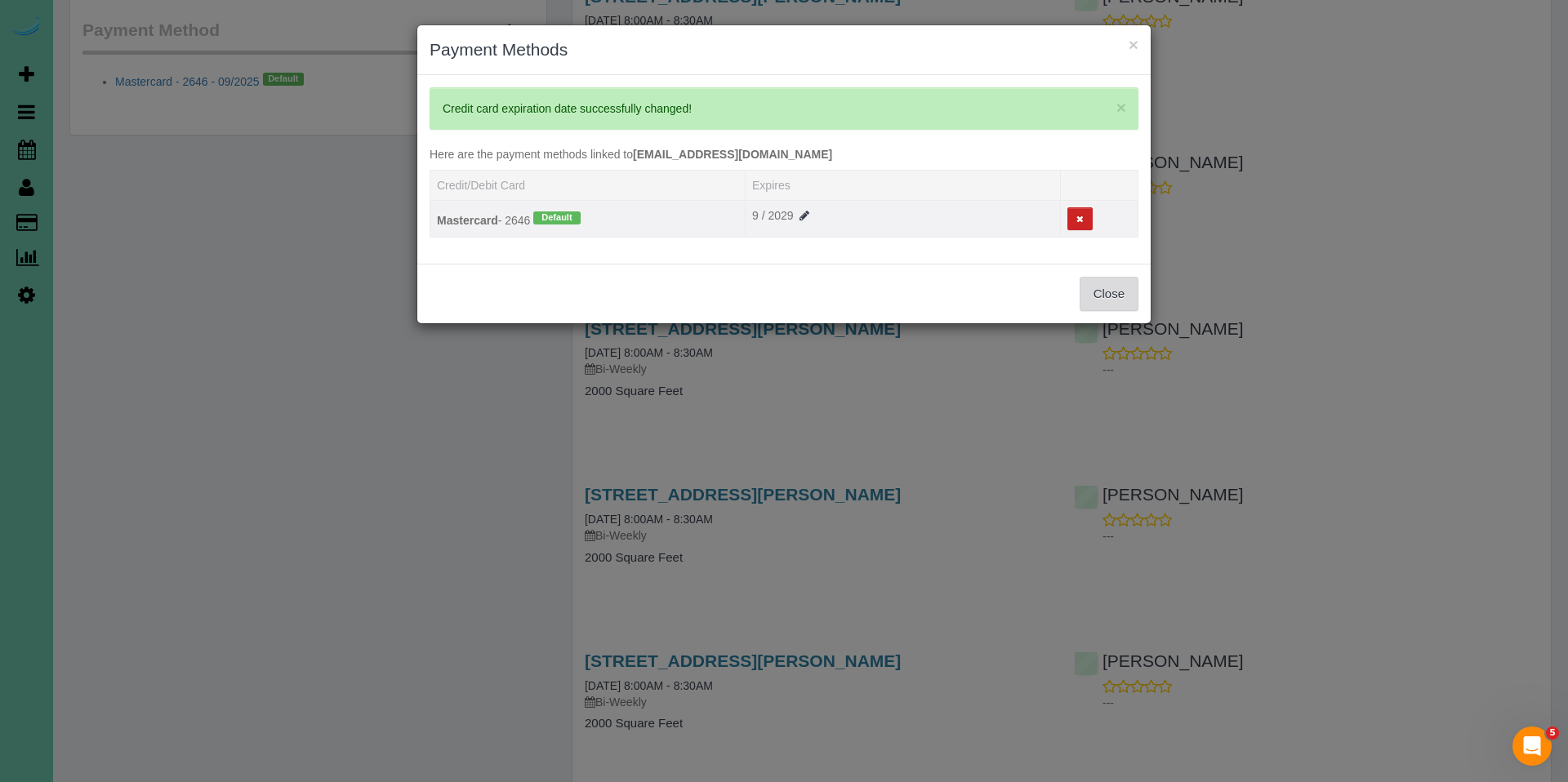
click at [1104, 290] on button "Close" at bounding box center [1109, 294] width 59 height 34
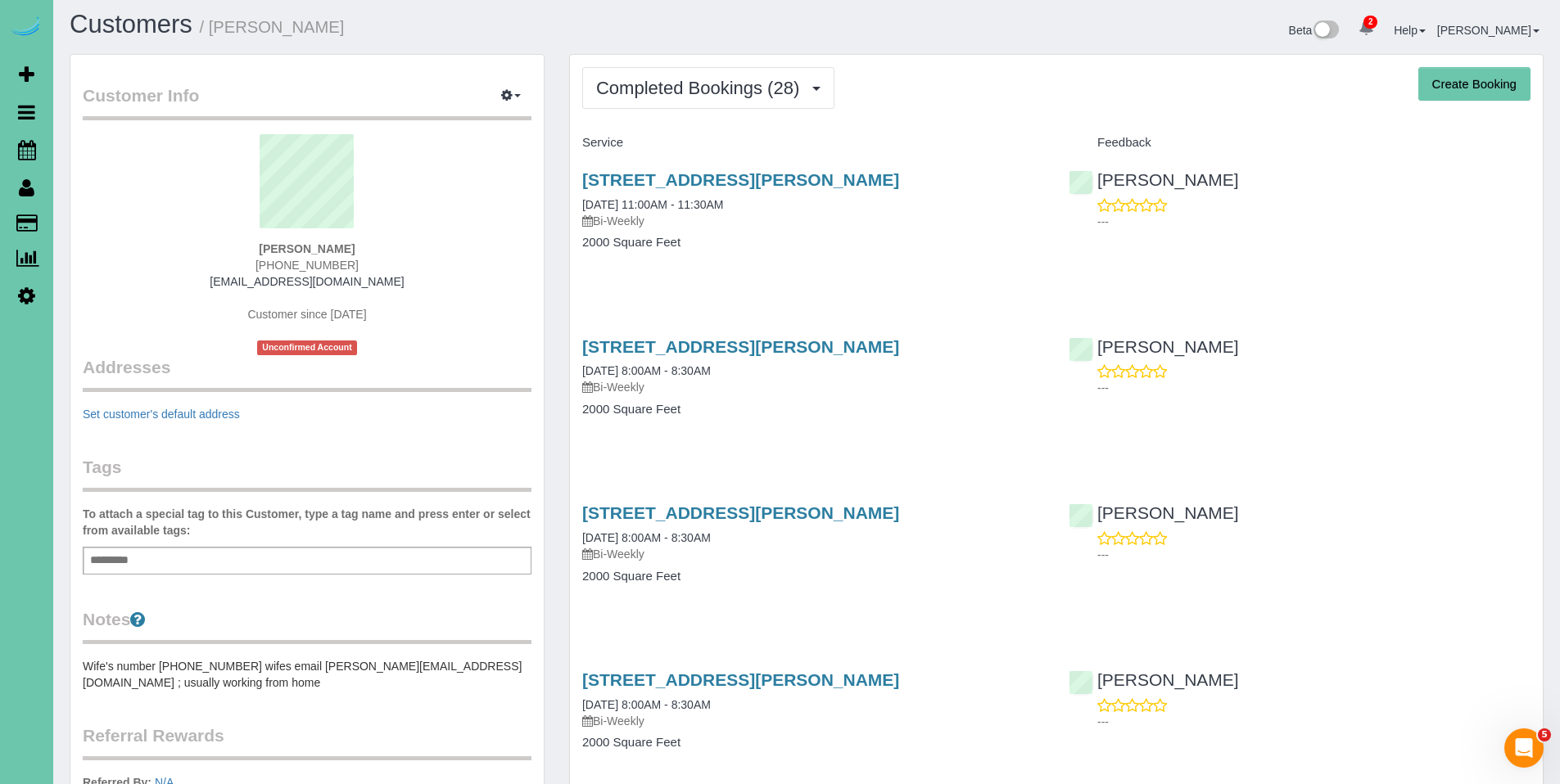
scroll to position [0, 0]
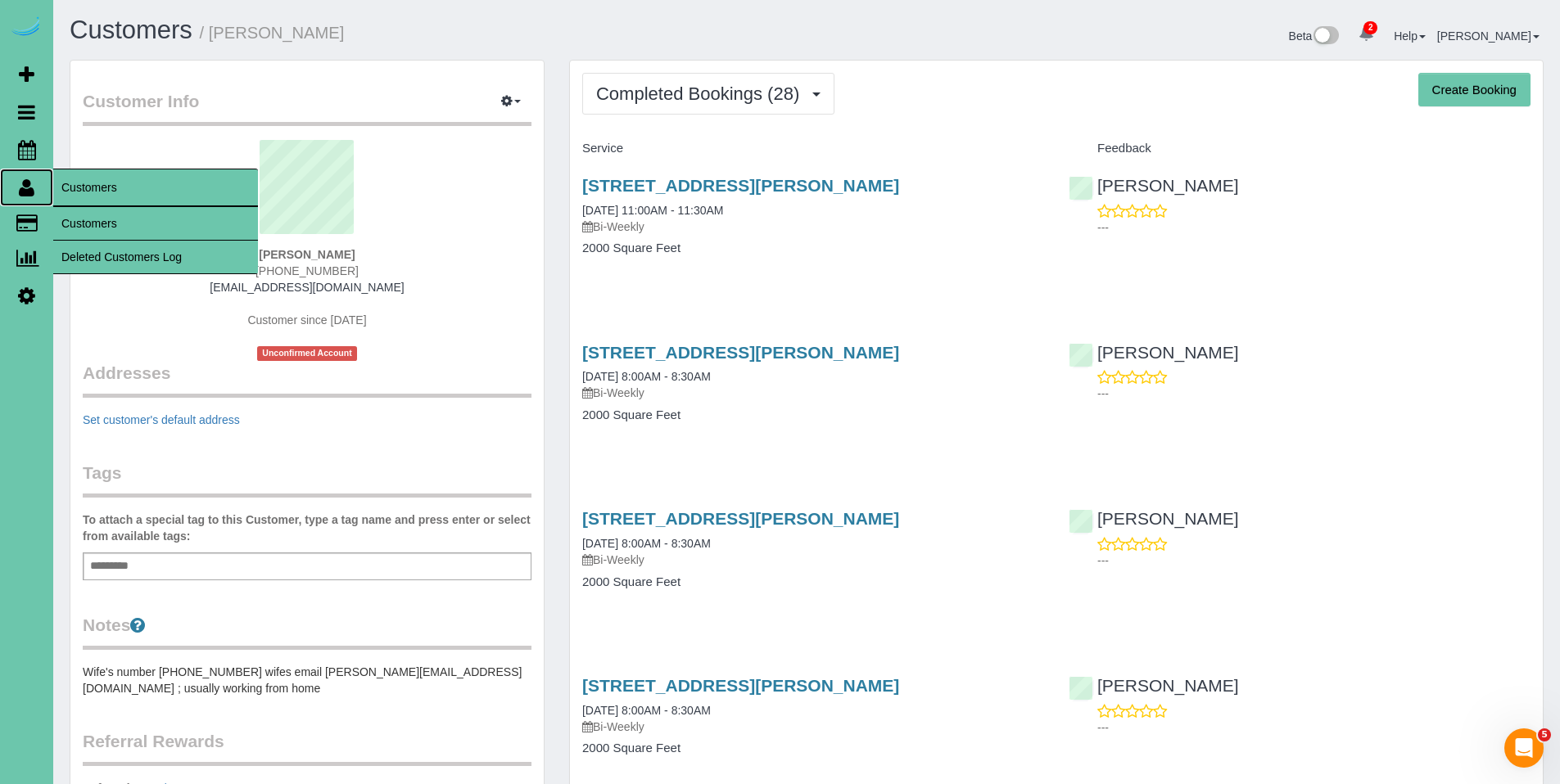
click at [31, 192] on icon at bounding box center [26, 187] width 15 height 20
click at [90, 213] on link "Customers" at bounding box center [155, 223] width 204 height 33
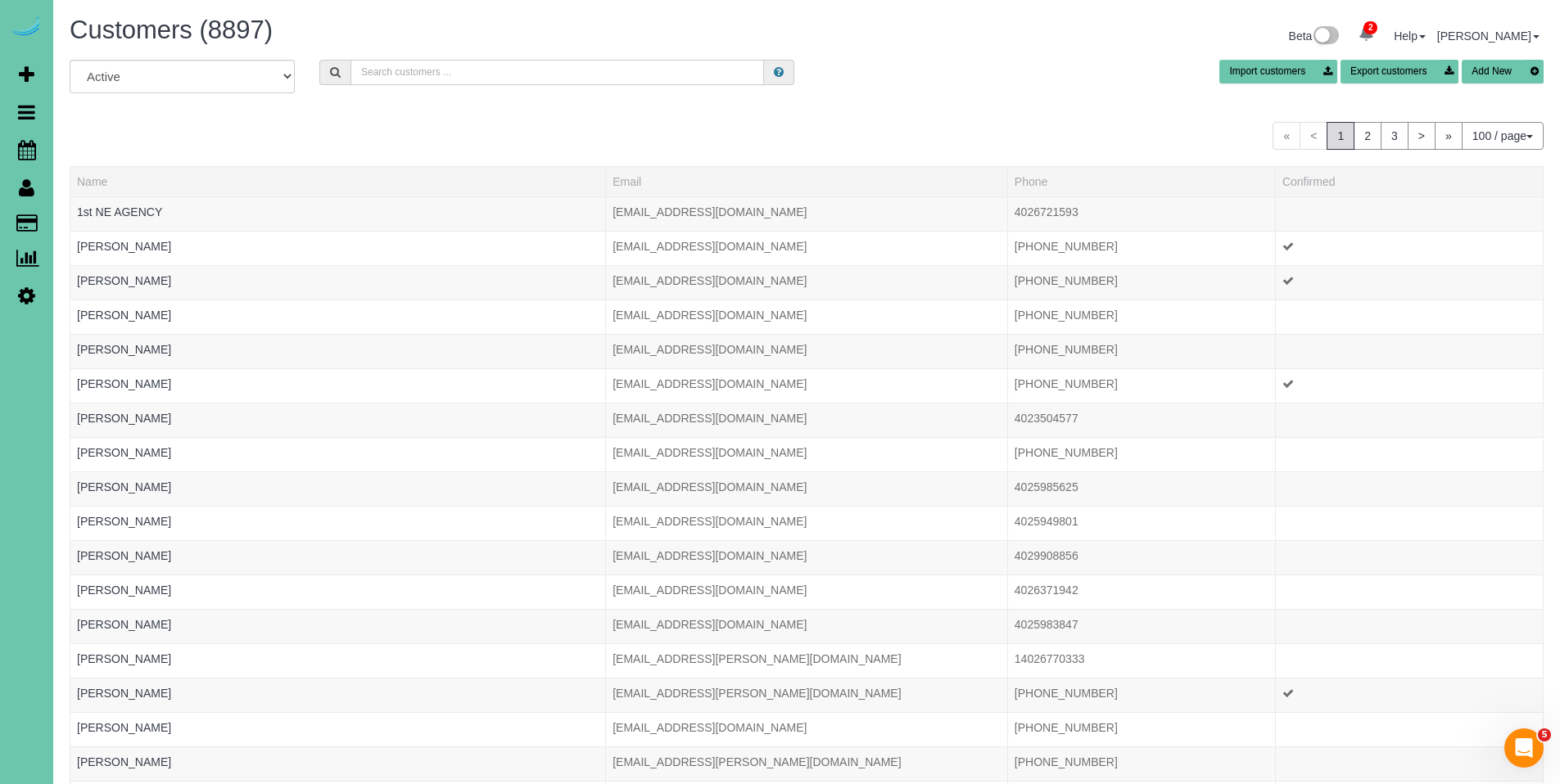
click at [369, 76] on input "text" at bounding box center [557, 73] width 413 height 25
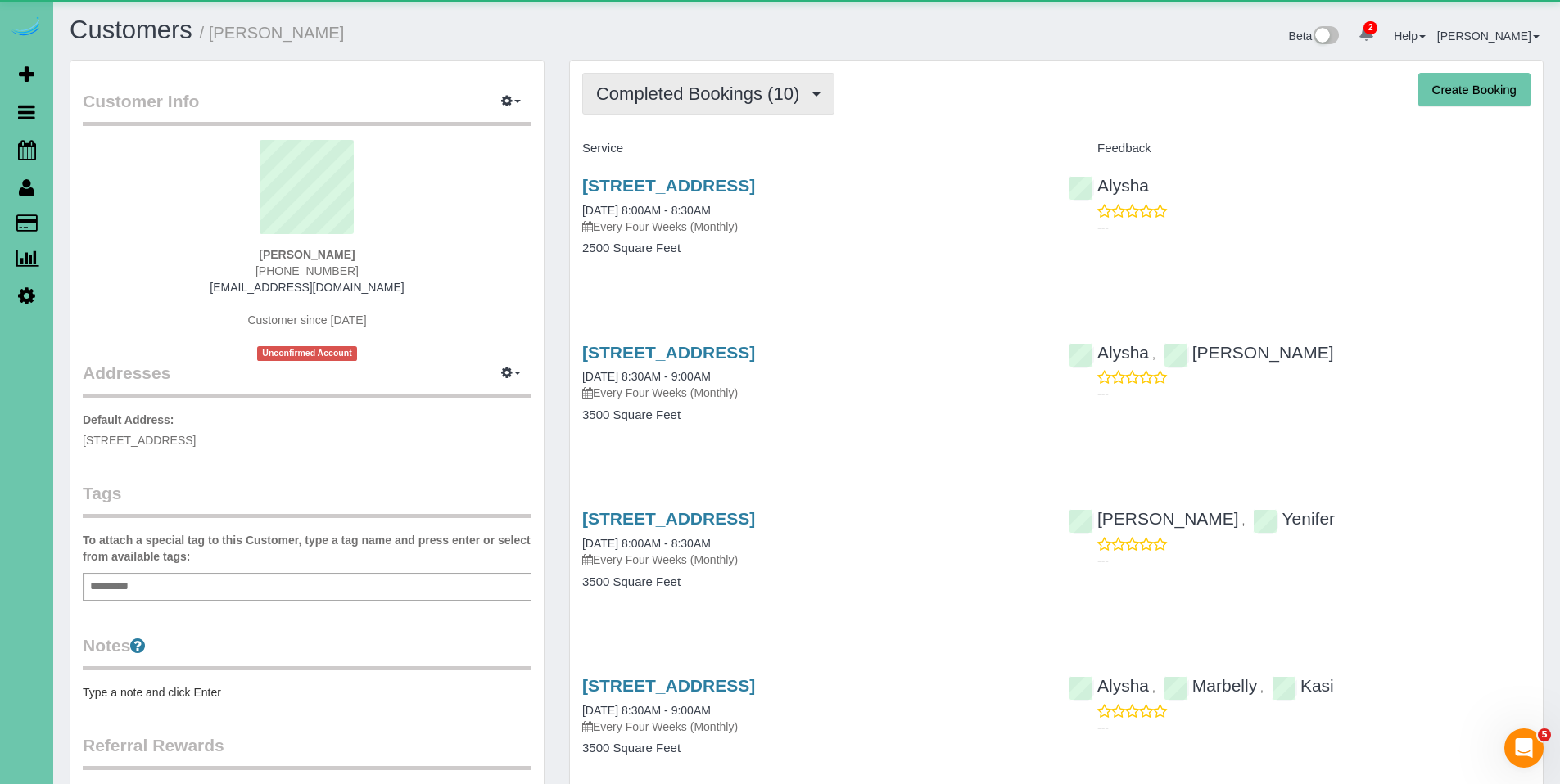
click at [712, 98] on span "Completed Bookings (10)" at bounding box center [702, 93] width 212 height 21
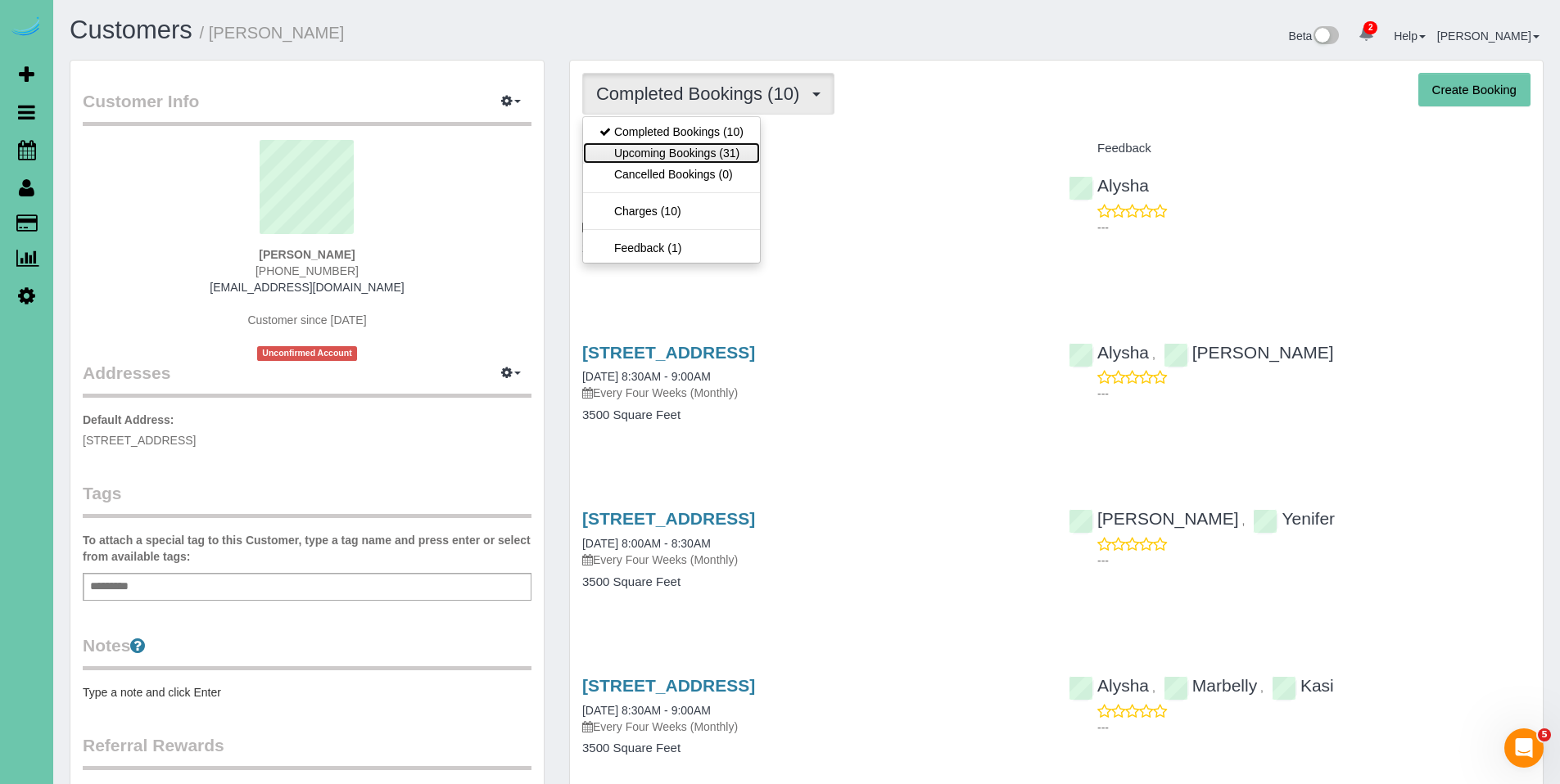
click at [679, 153] on link "Upcoming Bookings (31)" at bounding box center [672, 153] width 177 height 22
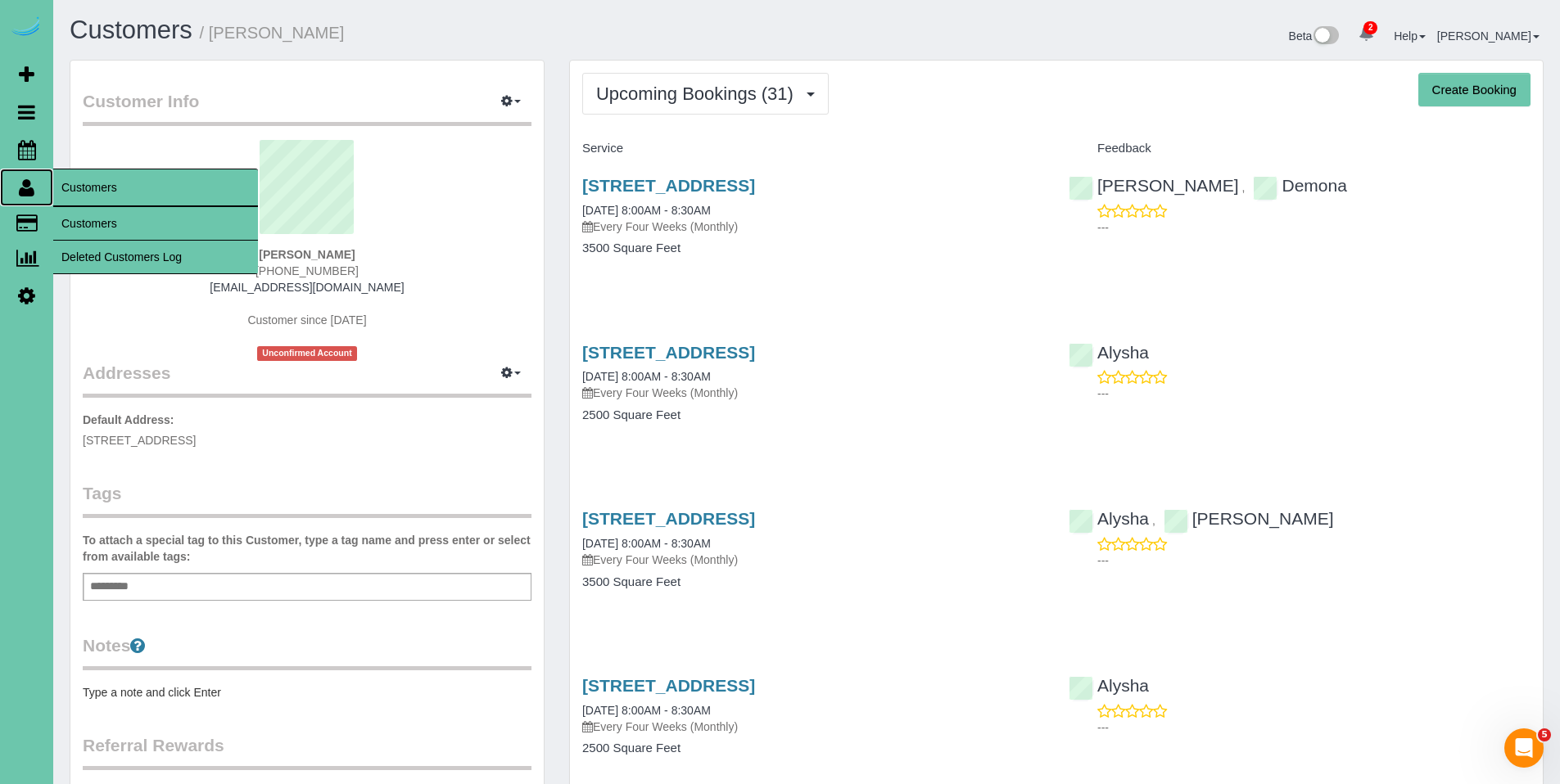
click at [31, 189] on icon at bounding box center [26, 187] width 15 height 20
click at [85, 223] on link "Customers" at bounding box center [155, 223] width 204 height 33
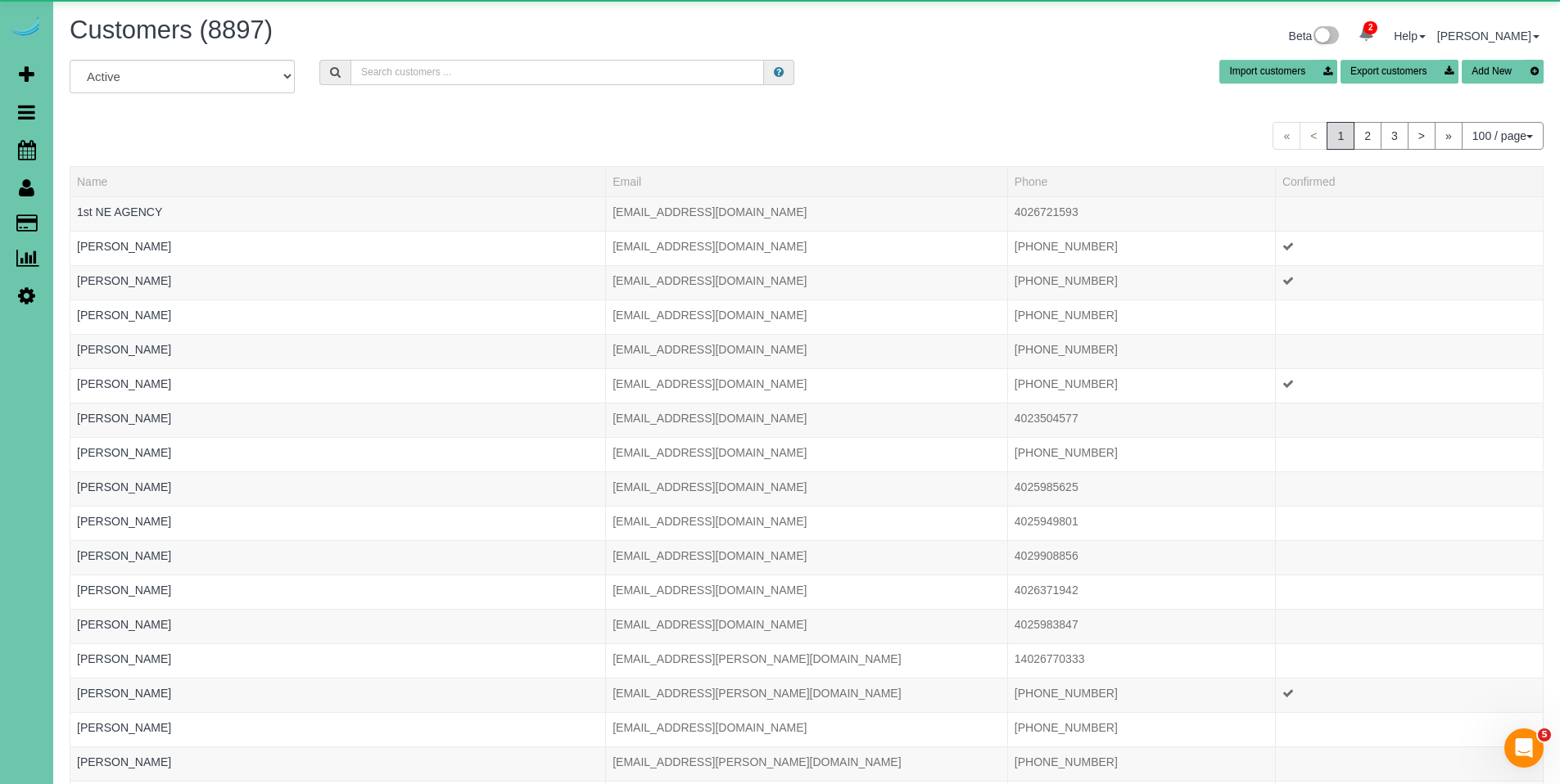
click at [474, 65] on input "text" at bounding box center [557, 73] width 413 height 25
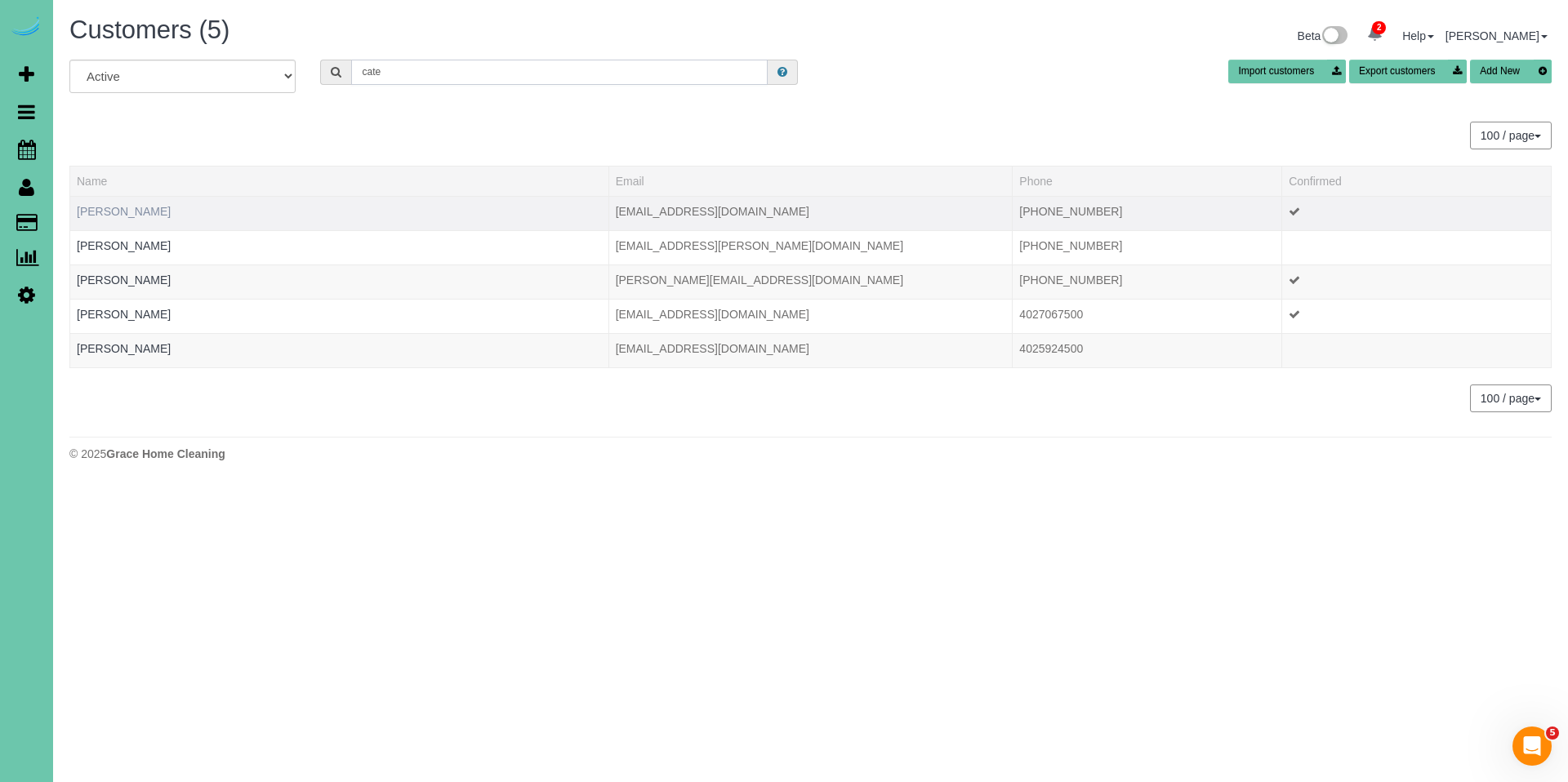
type input "cate"
click at [147, 209] on link "[PERSON_NAME]" at bounding box center [123, 211] width 94 height 13
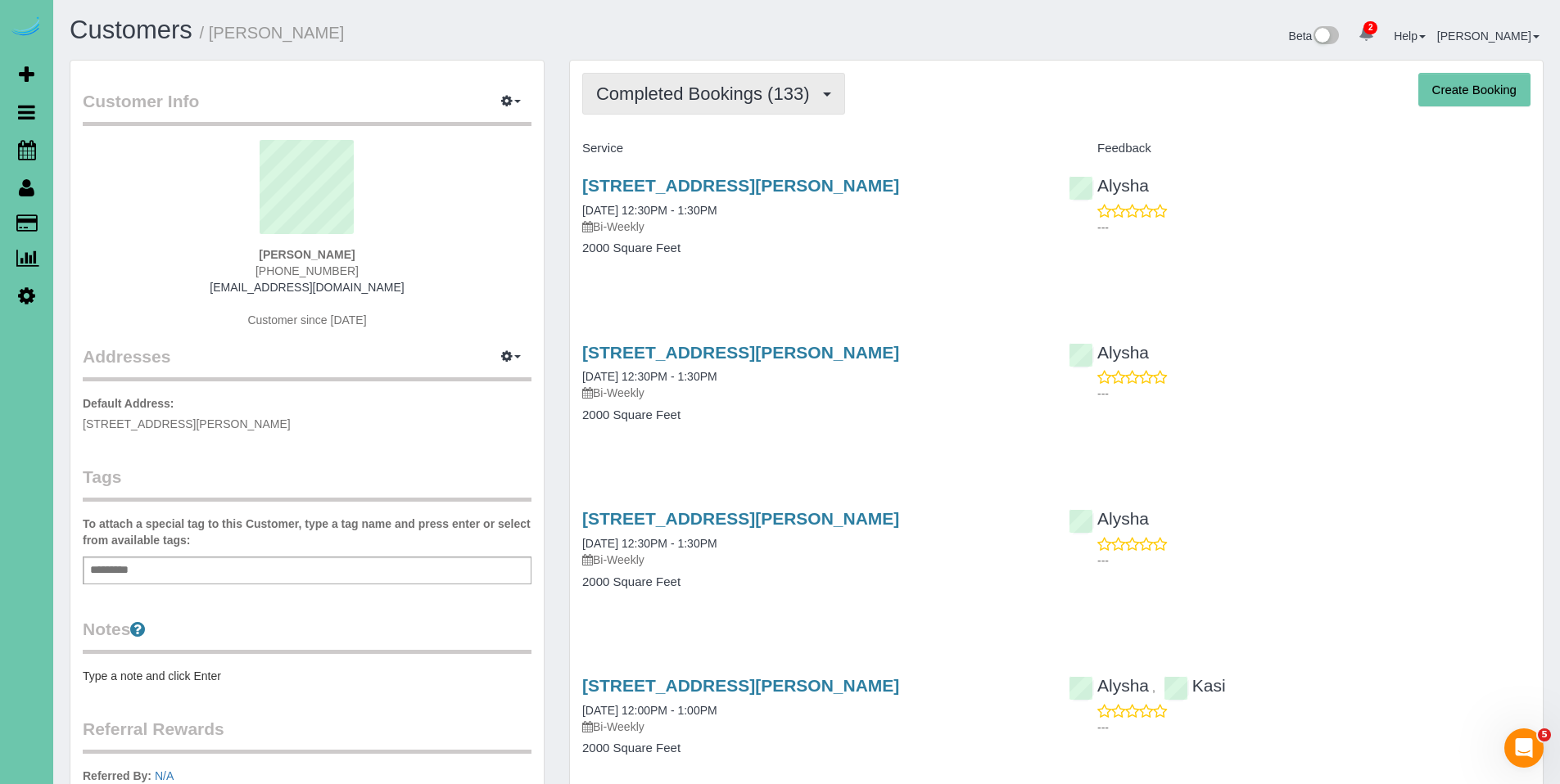
click at [745, 93] on span "Completed Bookings (133)" at bounding box center [706, 93] width 221 height 21
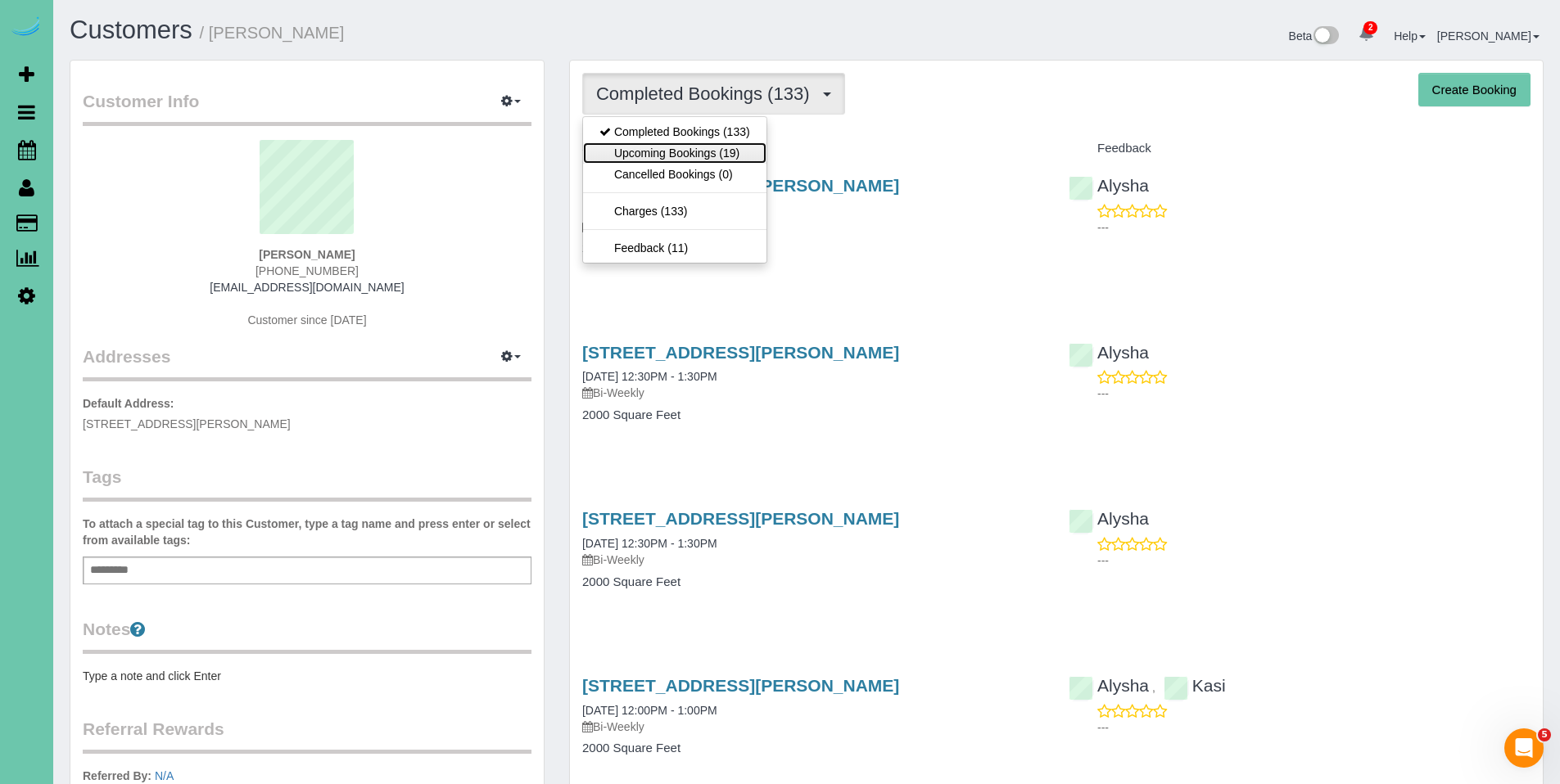
click at [678, 147] on link "Upcoming Bookings (19)" at bounding box center [675, 153] width 184 height 22
